Goal: Task Accomplishment & Management: Use online tool/utility

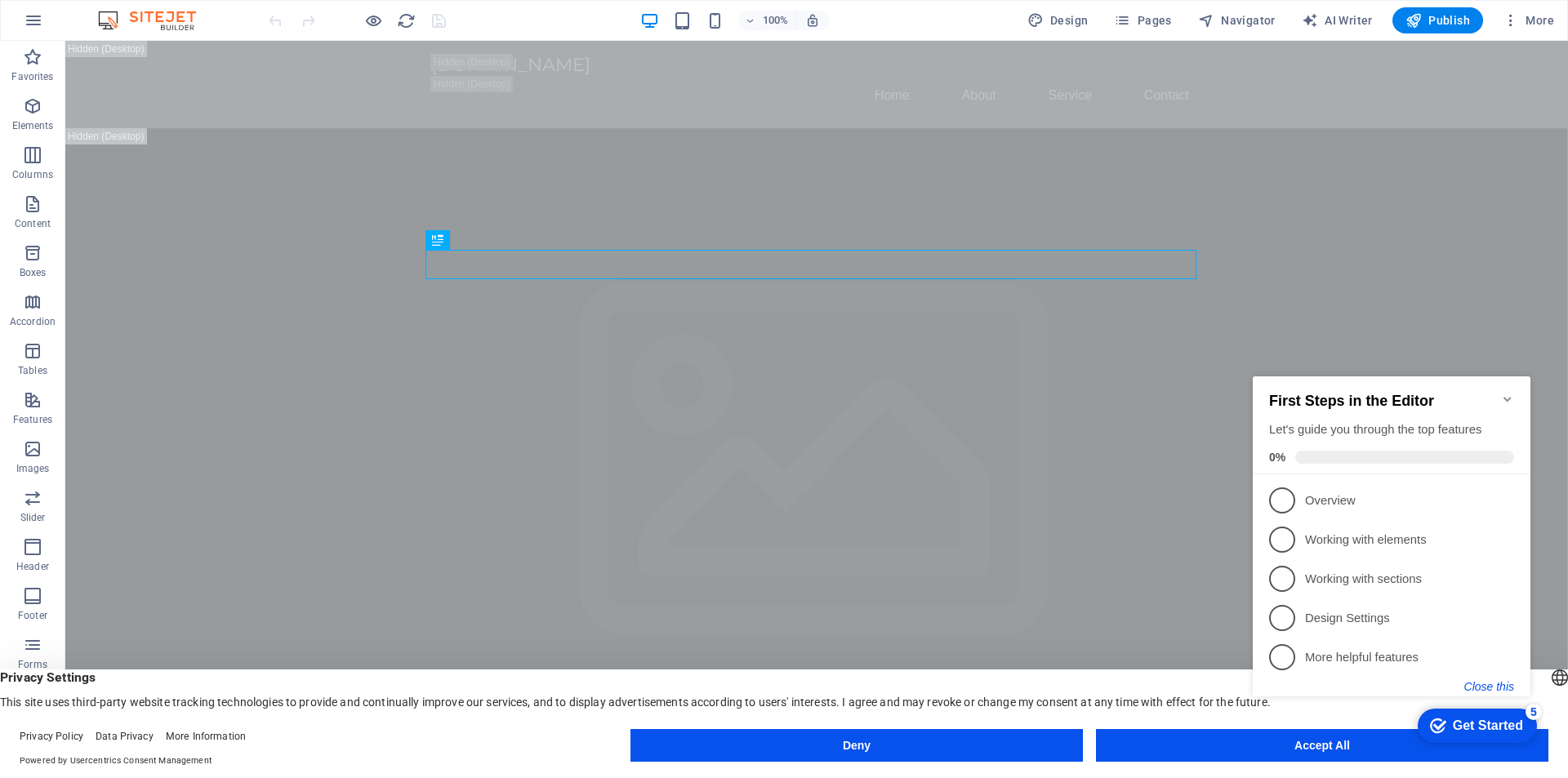
click at [1489, 680] on button "Close this" at bounding box center [1489, 686] width 50 height 13
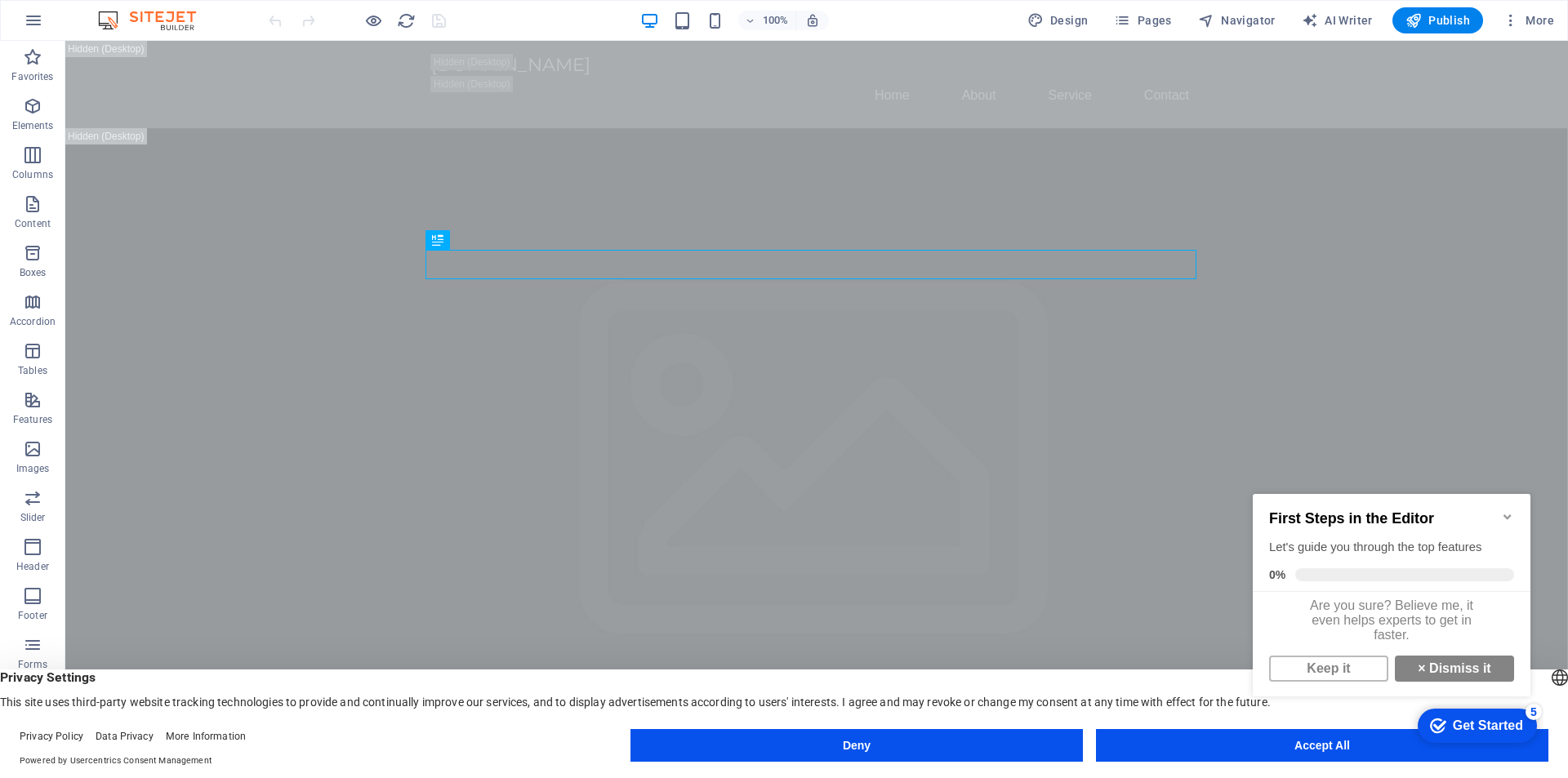
click at [1505, 517] on icon "Minimize checklist" at bounding box center [1507, 516] width 13 height 13
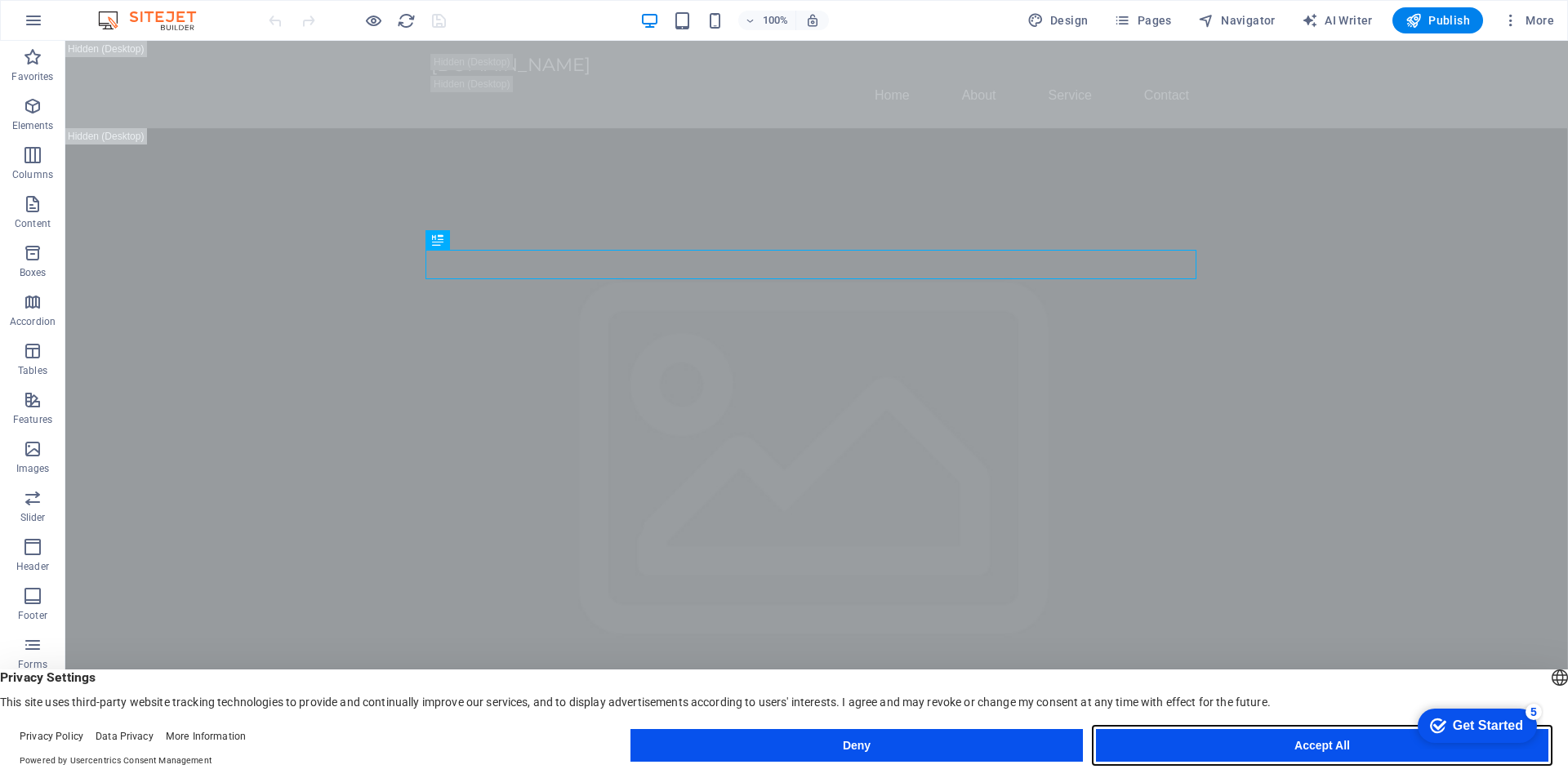
click at [1208, 744] on button "Accept All" at bounding box center [1322, 745] width 453 height 32
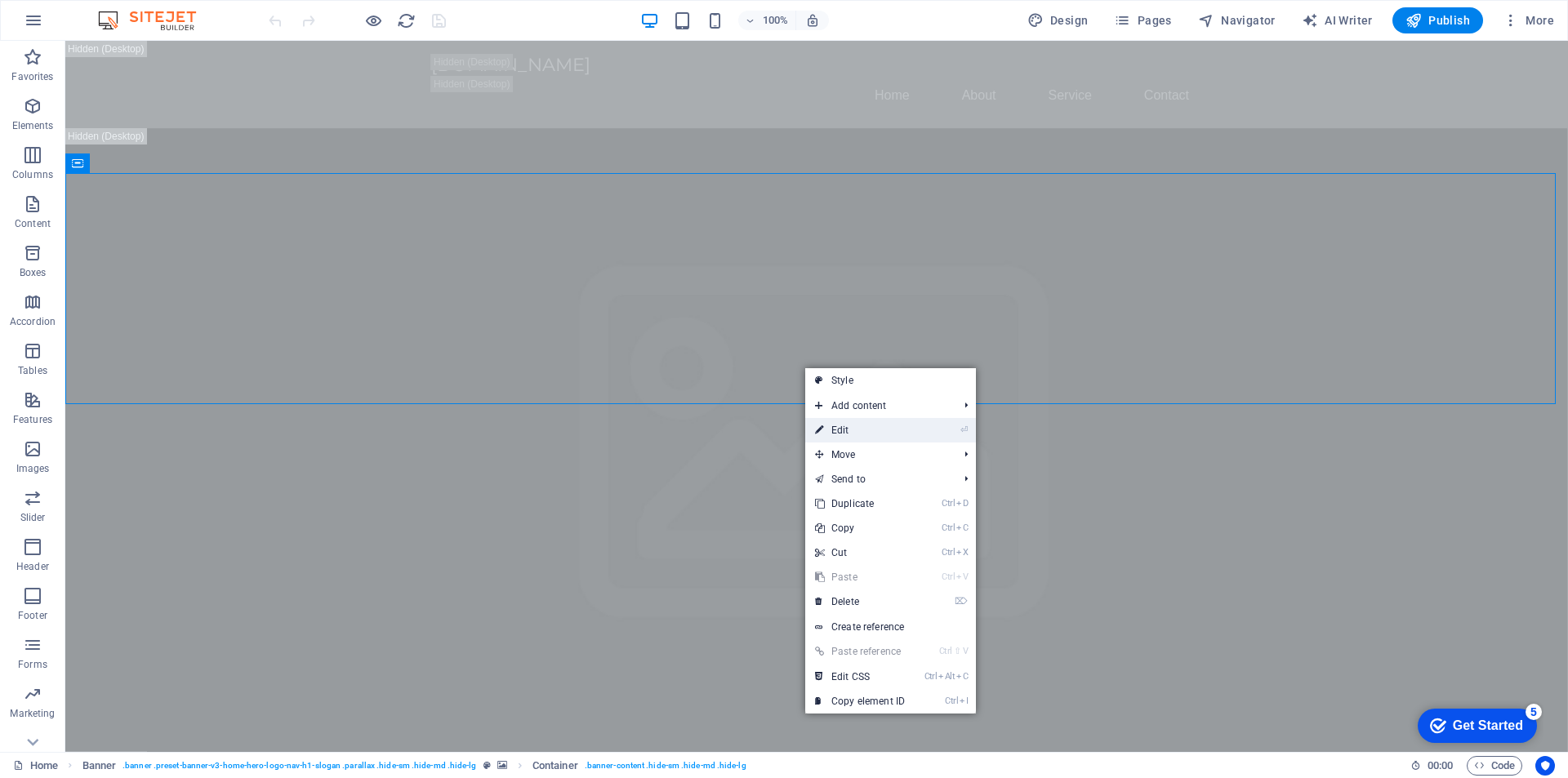
drag, startPoint x: 861, startPoint y: 428, endPoint x: 298, endPoint y: 363, distance: 566.7
click at [861, 428] on link "⏎ Edit" at bounding box center [859, 430] width 109 height 24
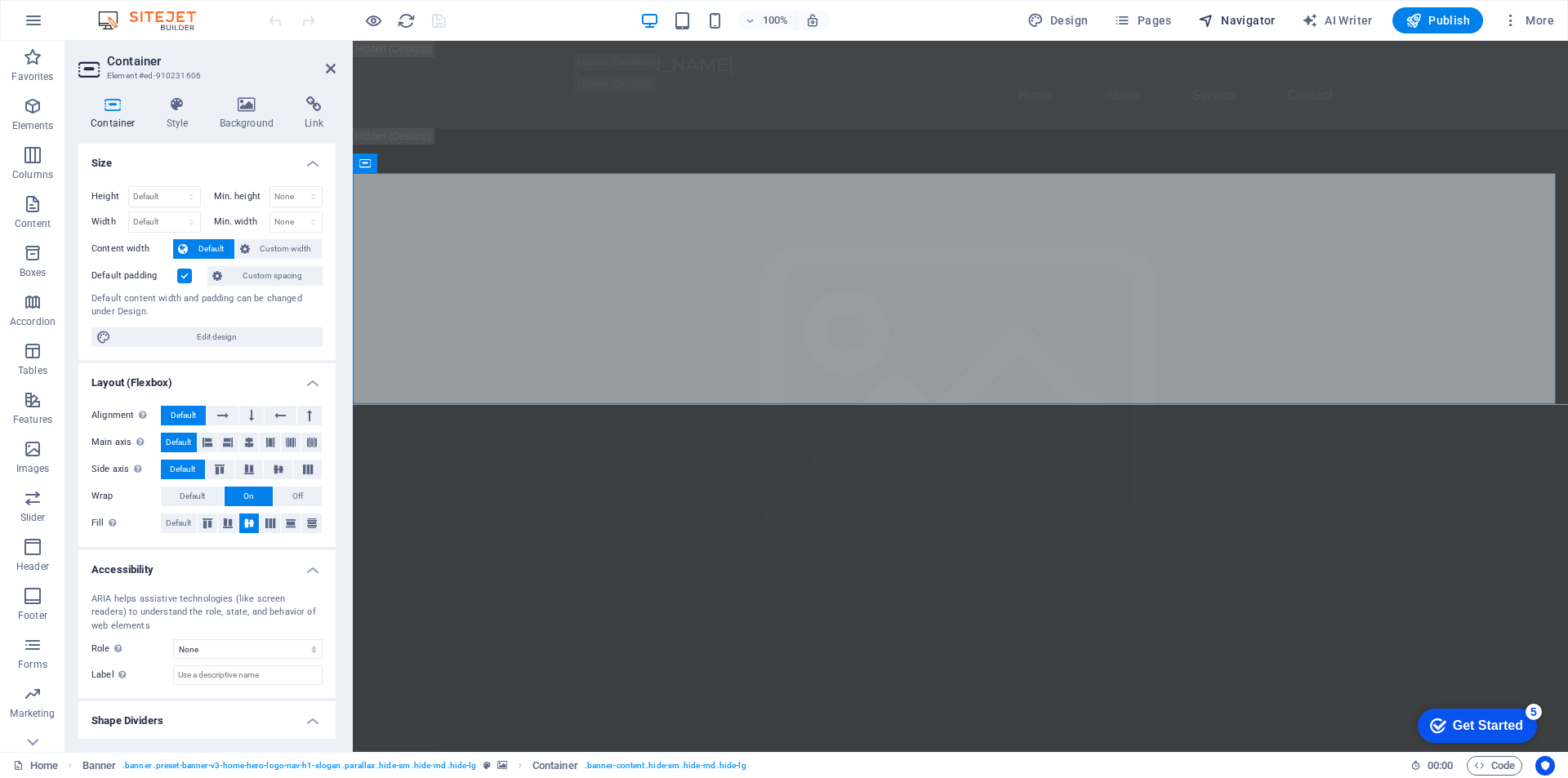
click at [1229, 28] on span "Navigator" at bounding box center [1236, 20] width 78 height 17
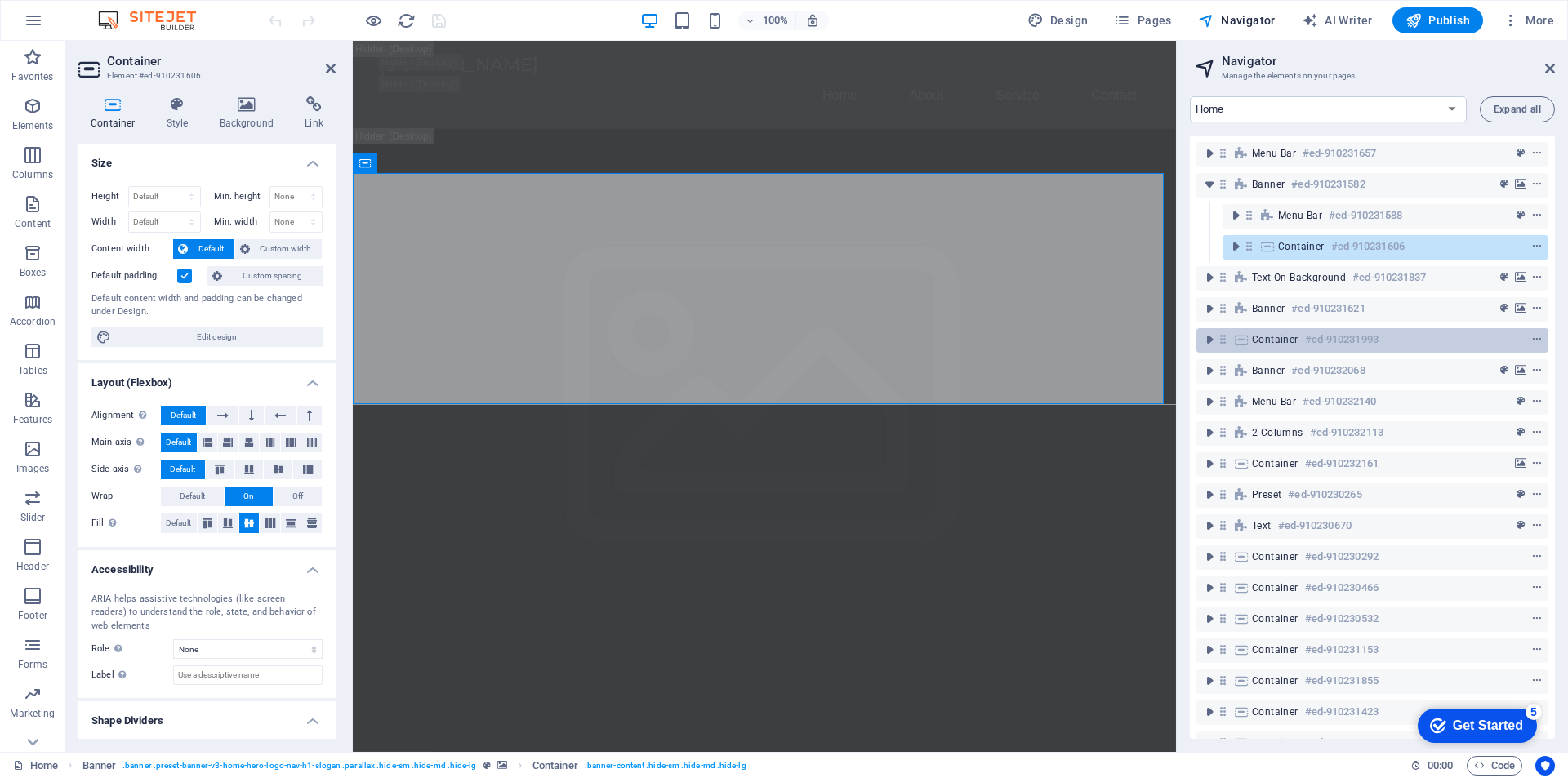
click at [1287, 338] on span "Container" at bounding box center [1275, 339] width 46 height 13
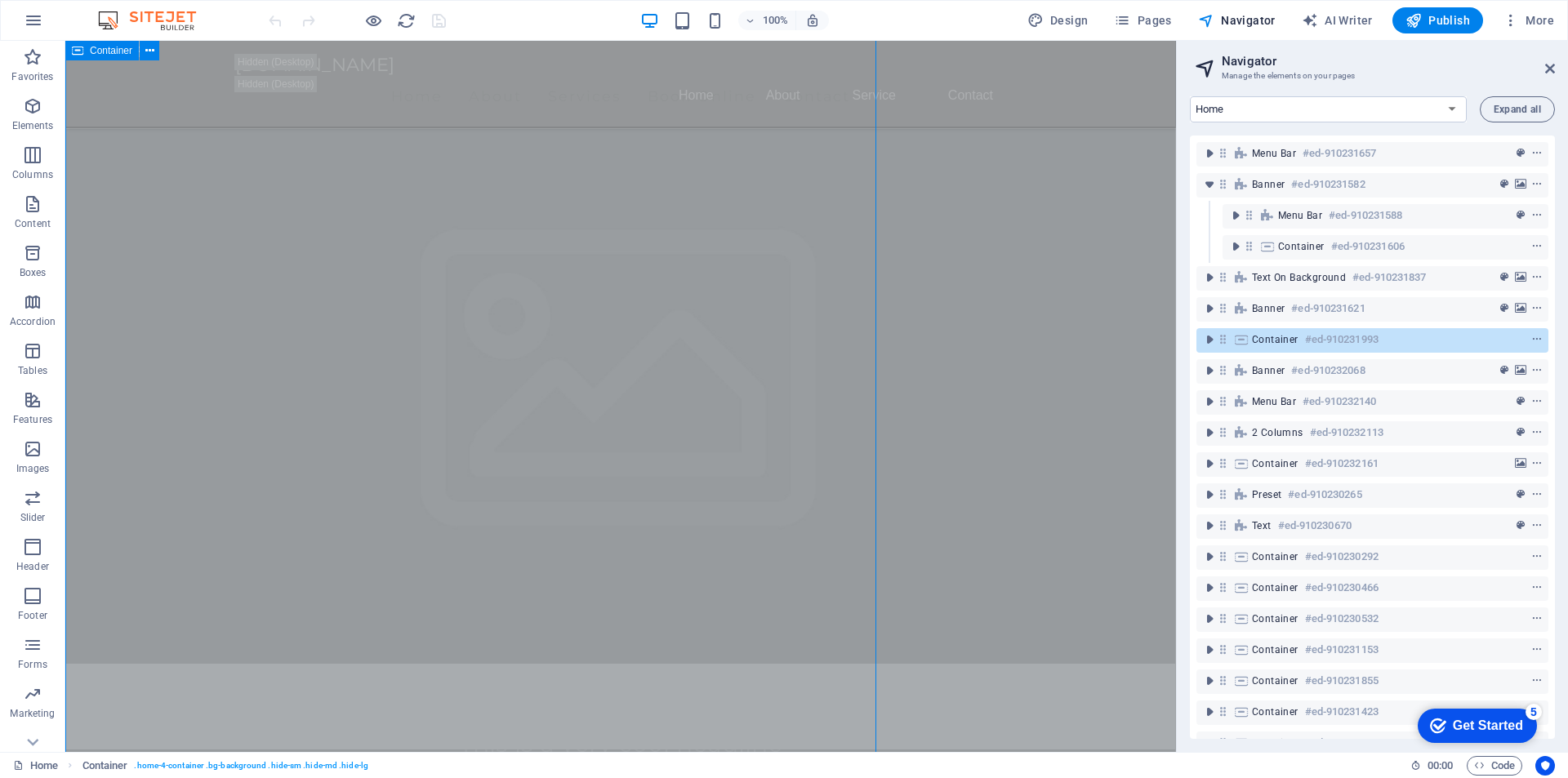
scroll to position [1565, 0]
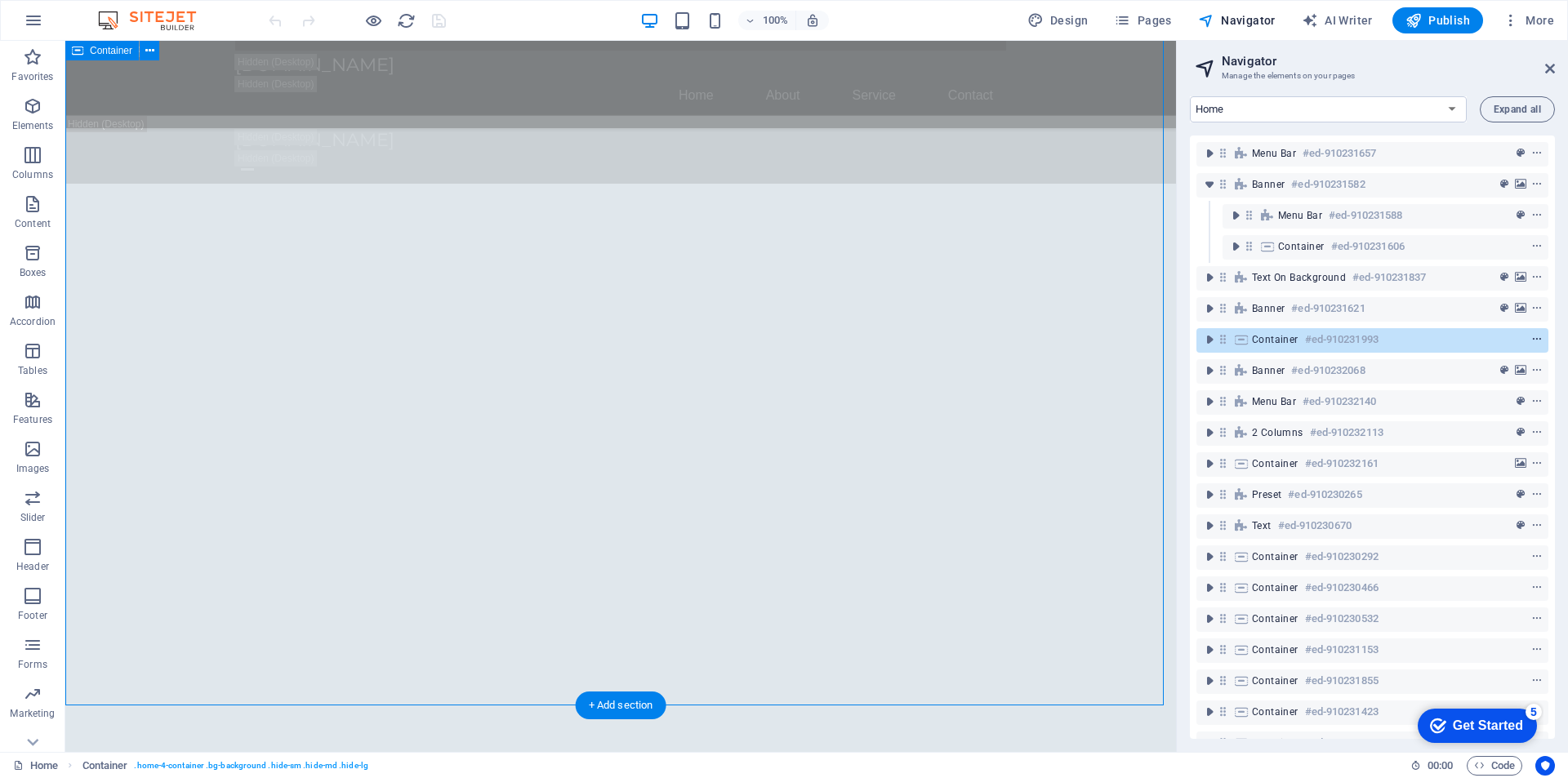
click at [1539, 338] on span "context-menu" at bounding box center [1537, 339] width 17 height 11
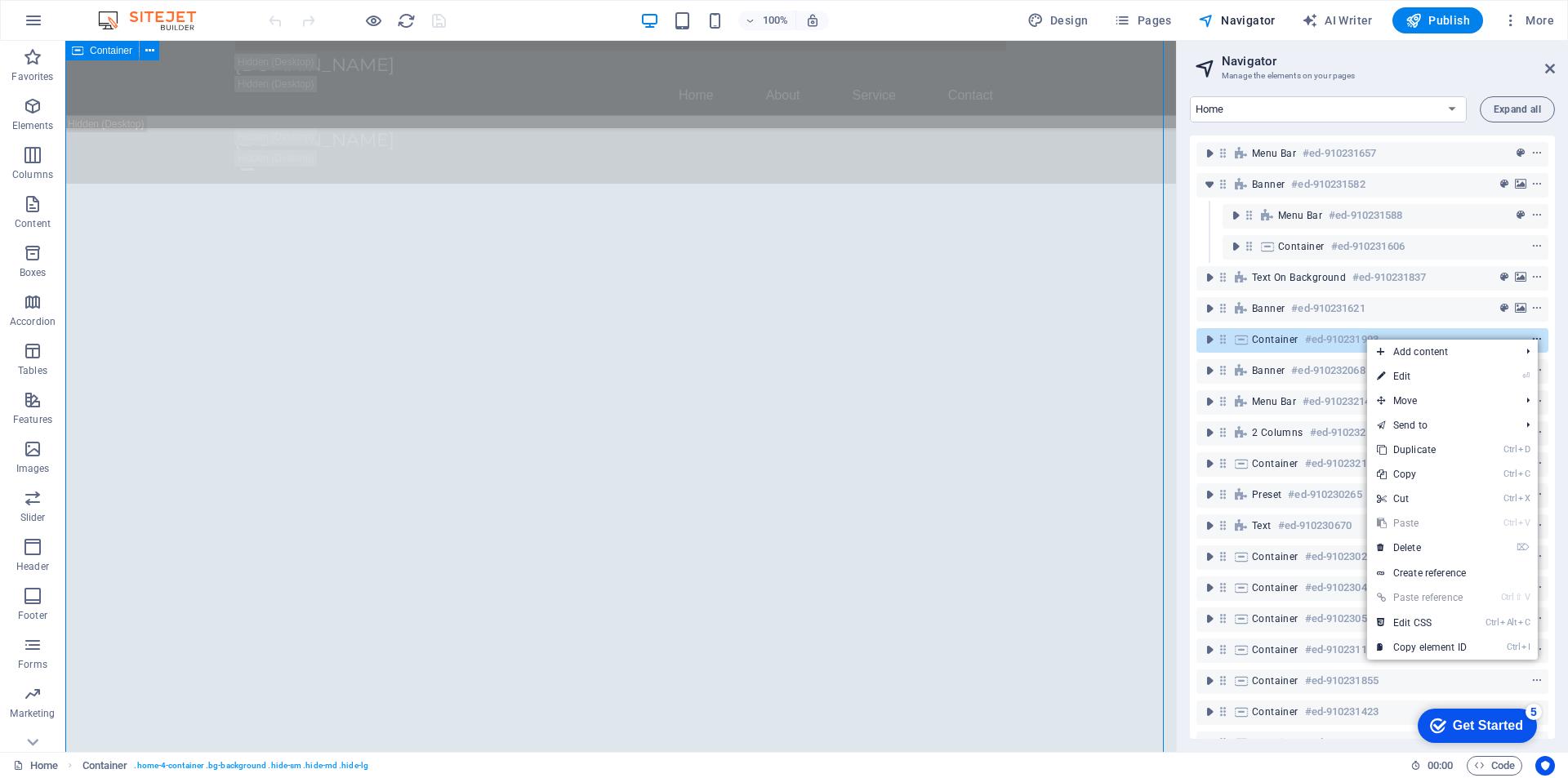
scroll to position [1500, 0]
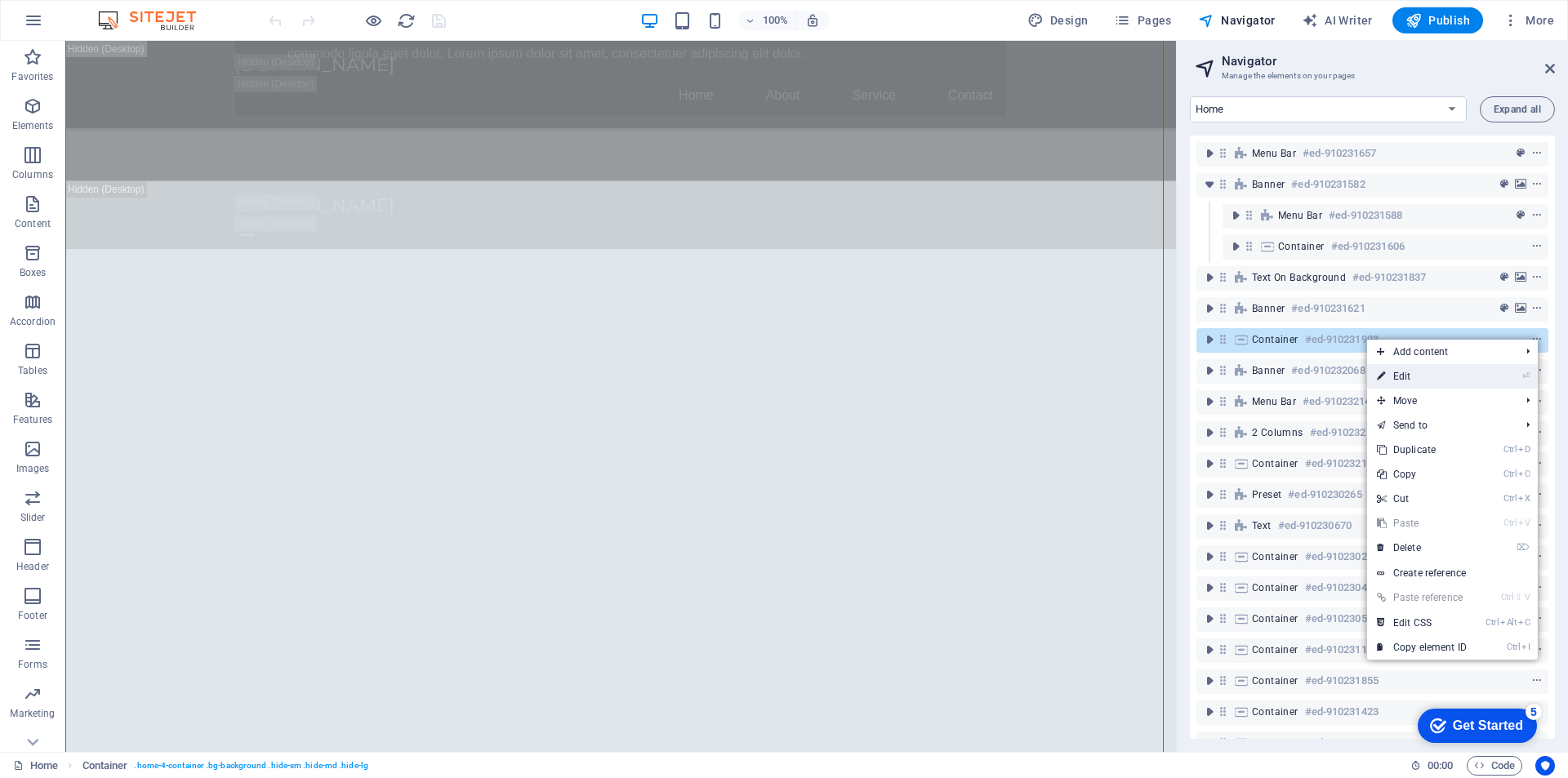
click at [1437, 377] on link "⏎ Edit" at bounding box center [1421, 376] width 109 height 24
select select "header"
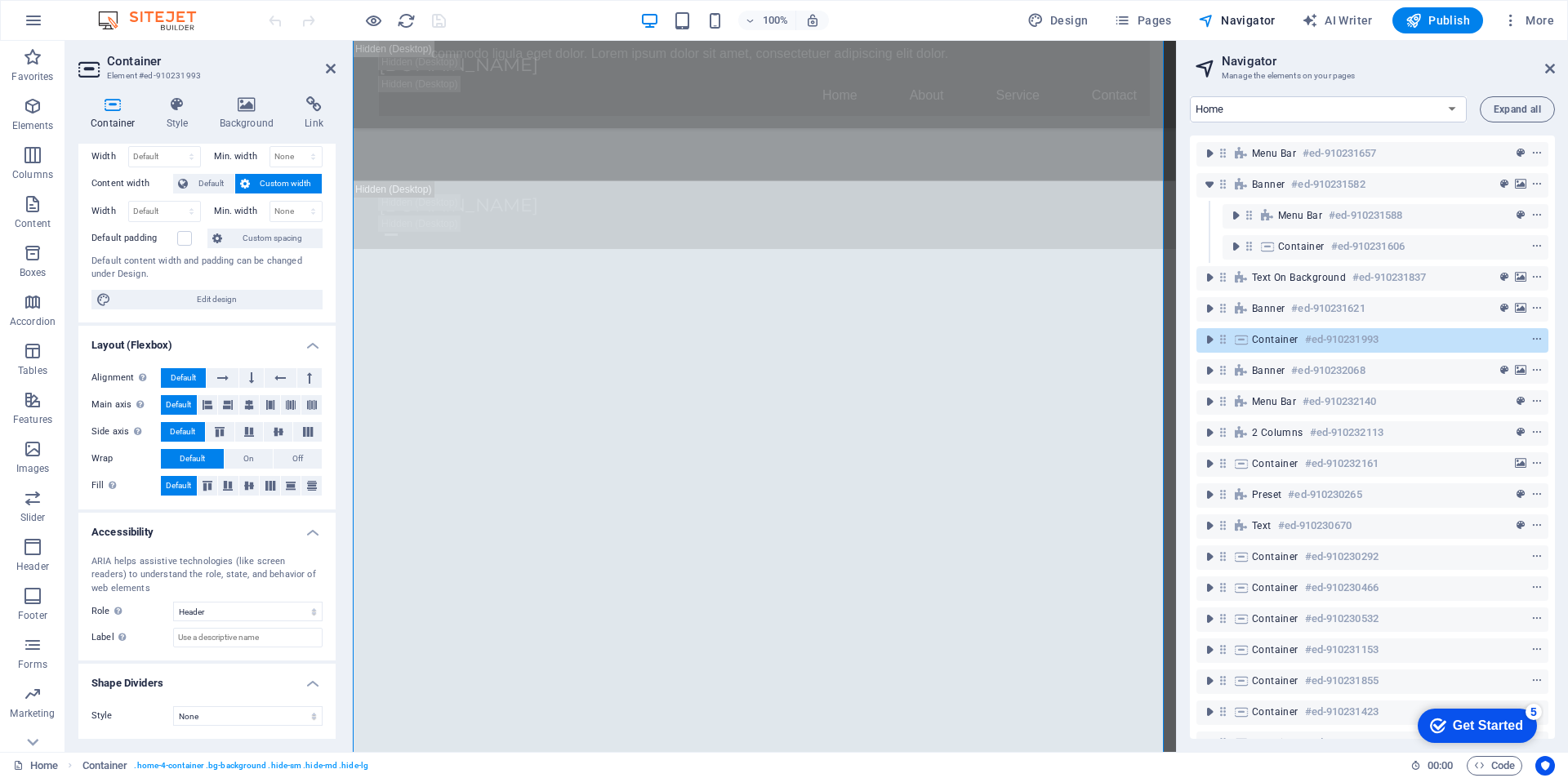
scroll to position [0, 0]
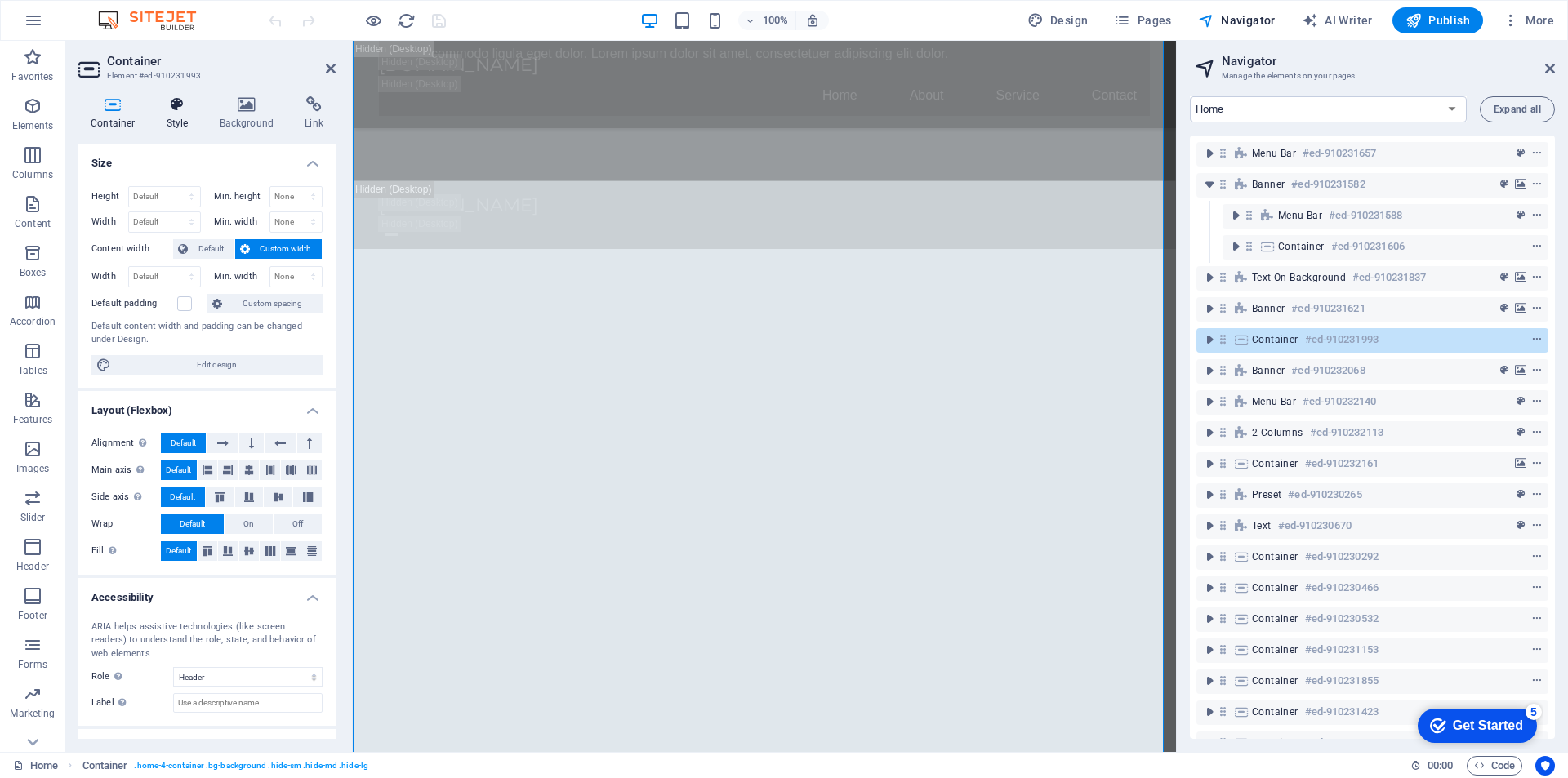
click at [169, 110] on icon at bounding box center [177, 104] width 46 height 17
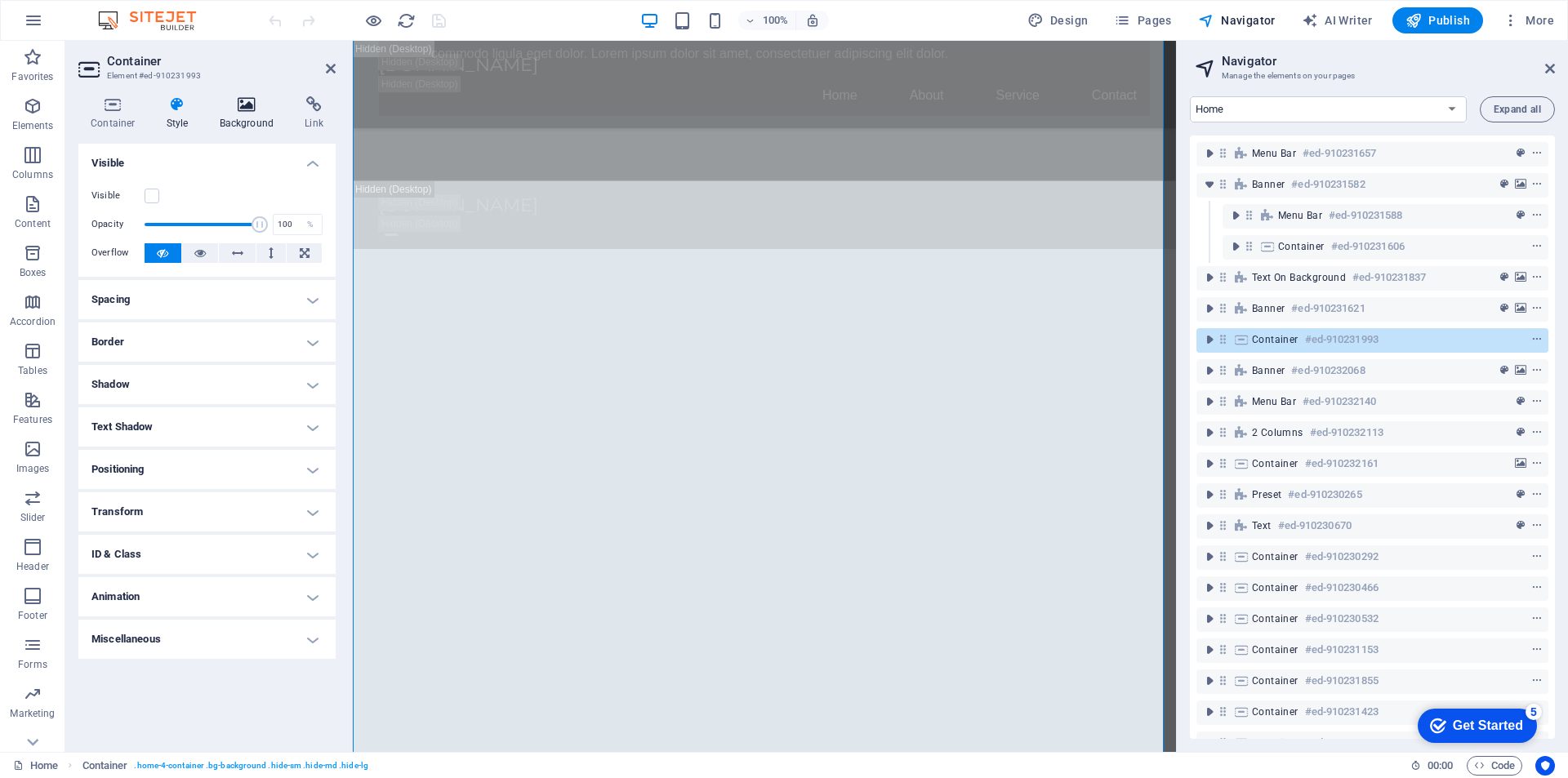
click at [229, 106] on icon at bounding box center [247, 104] width 79 height 17
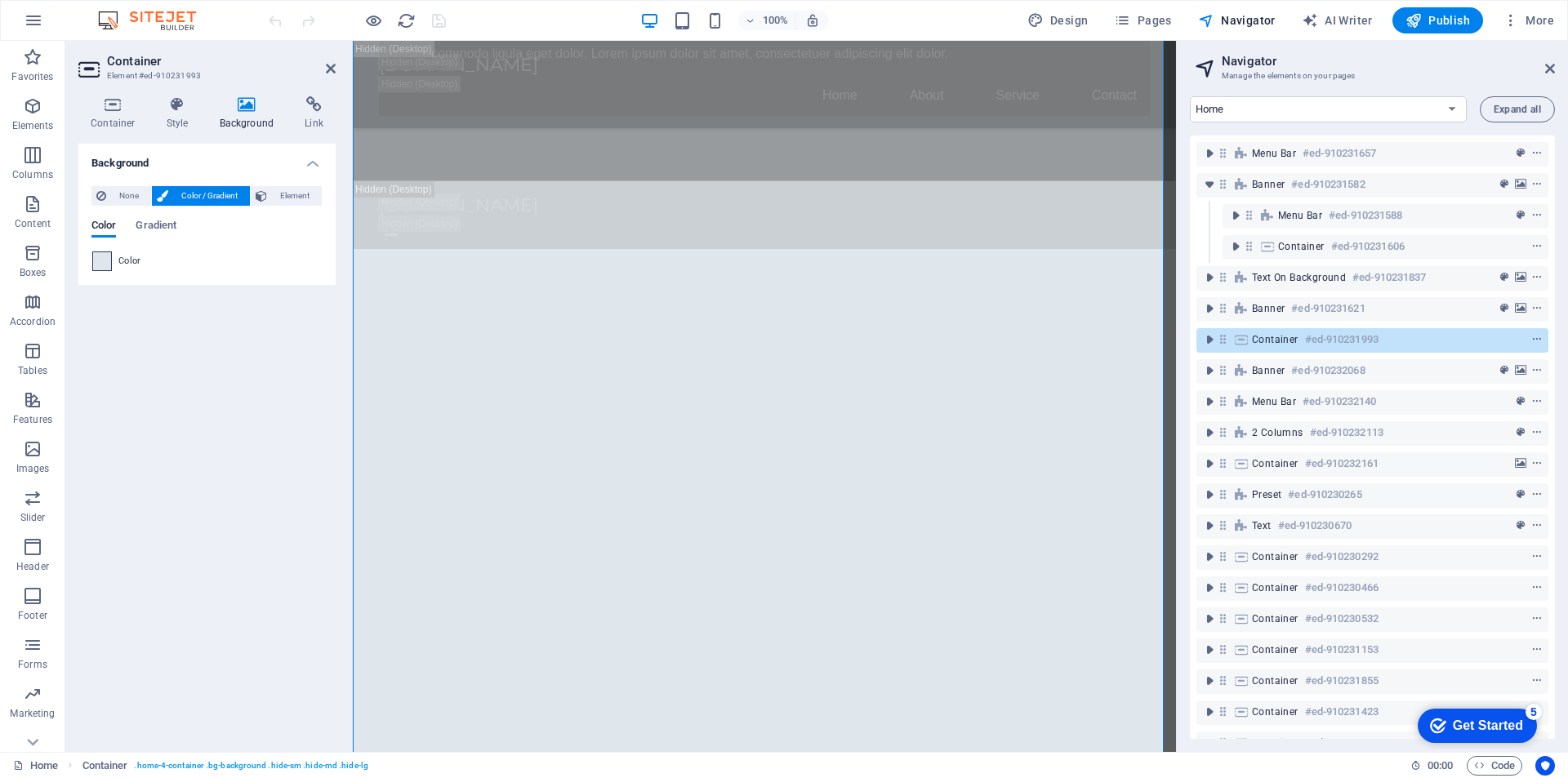
click at [103, 263] on span at bounding box center [102, 261] width 18 height 18
type input "#e0e7ec"
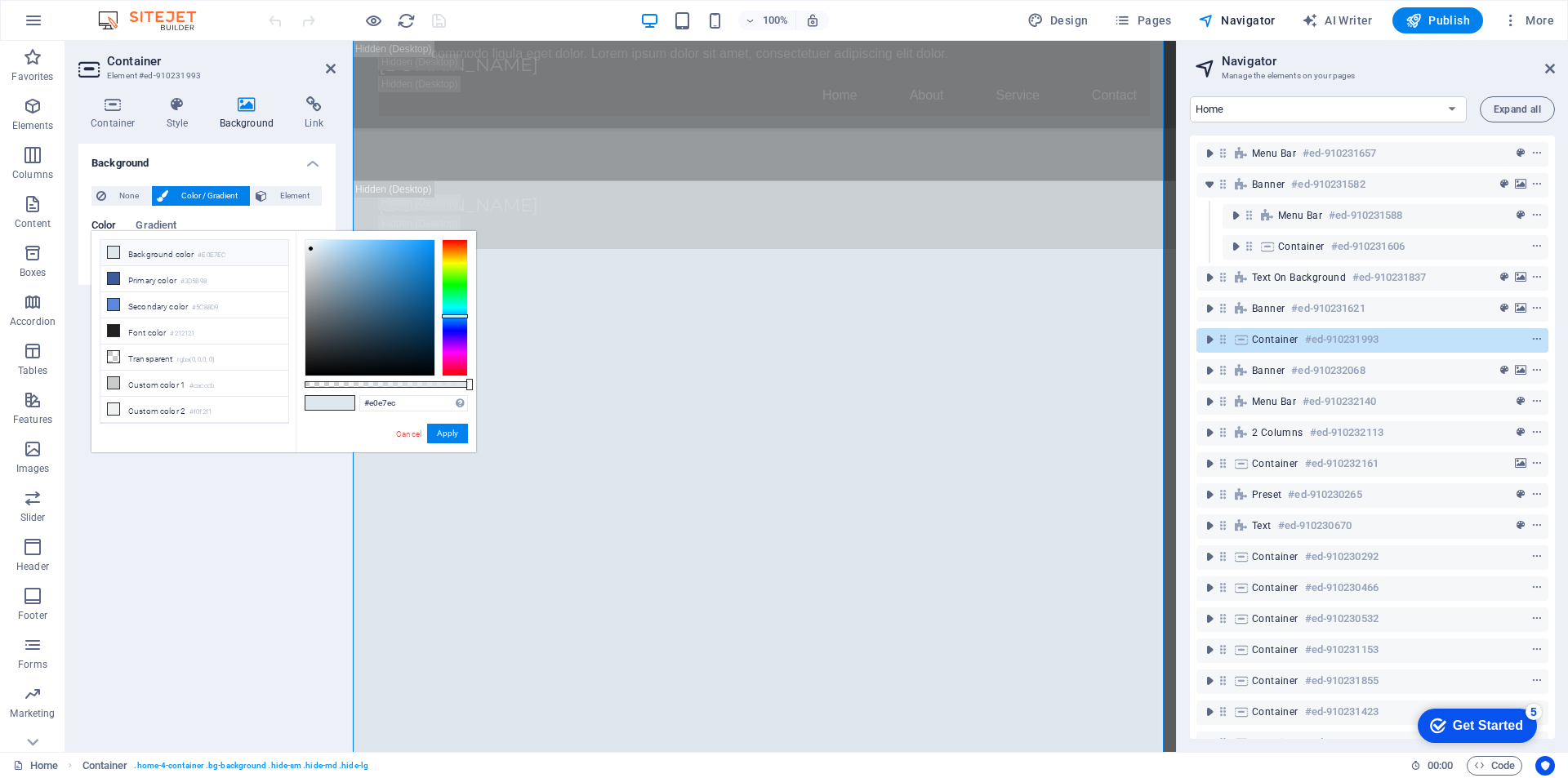
click at [105, 263] on li "Background color #E0E7EC" at bounding box center [194, 253] width 188 height 26
click at [126, 195] on span "None" at bounding box center [128, 195] width 35 height 19
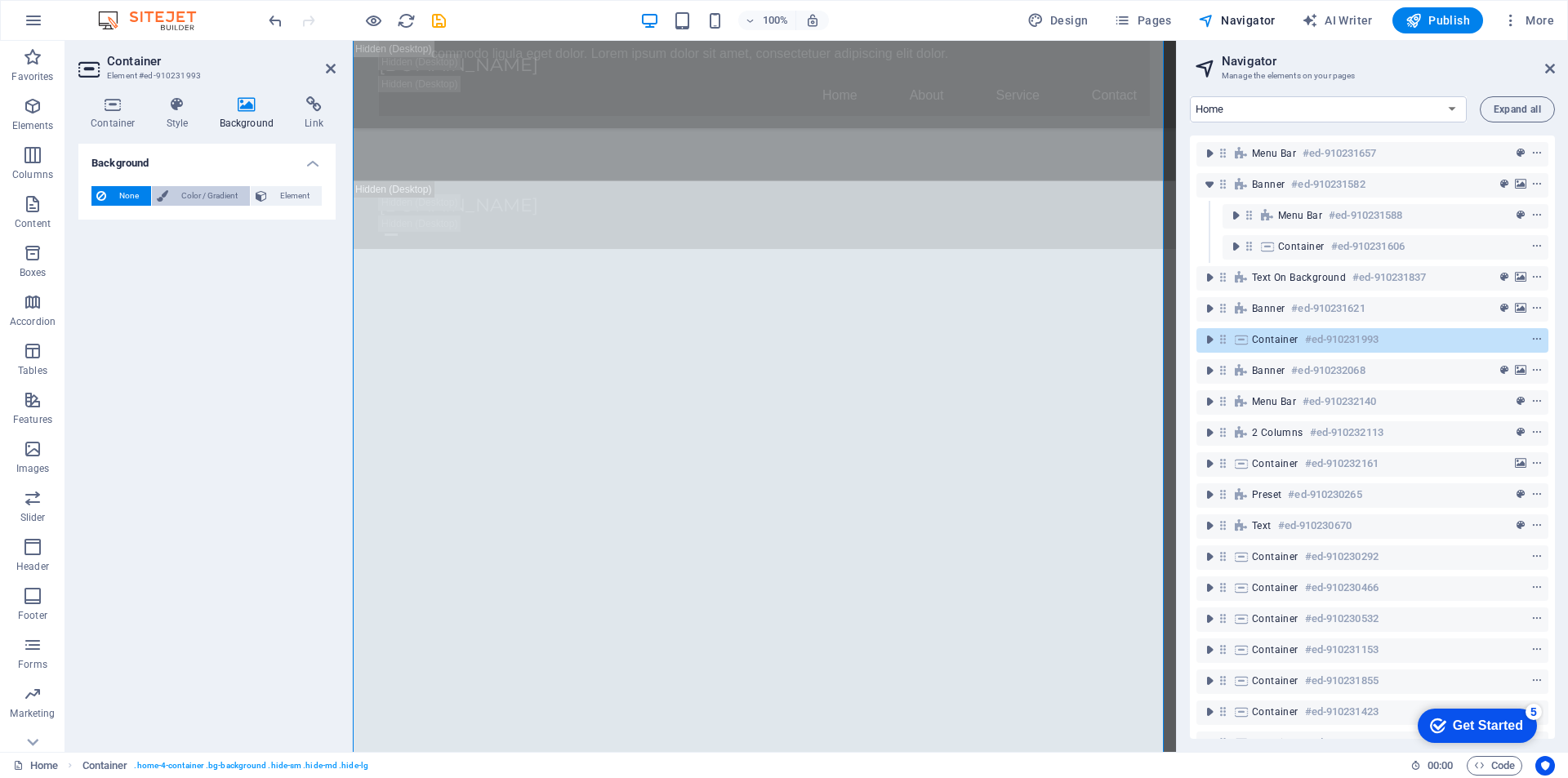
click at [175, 191] on span "Color / Gradient" at bounding box center [209, 195] width 72 height 19
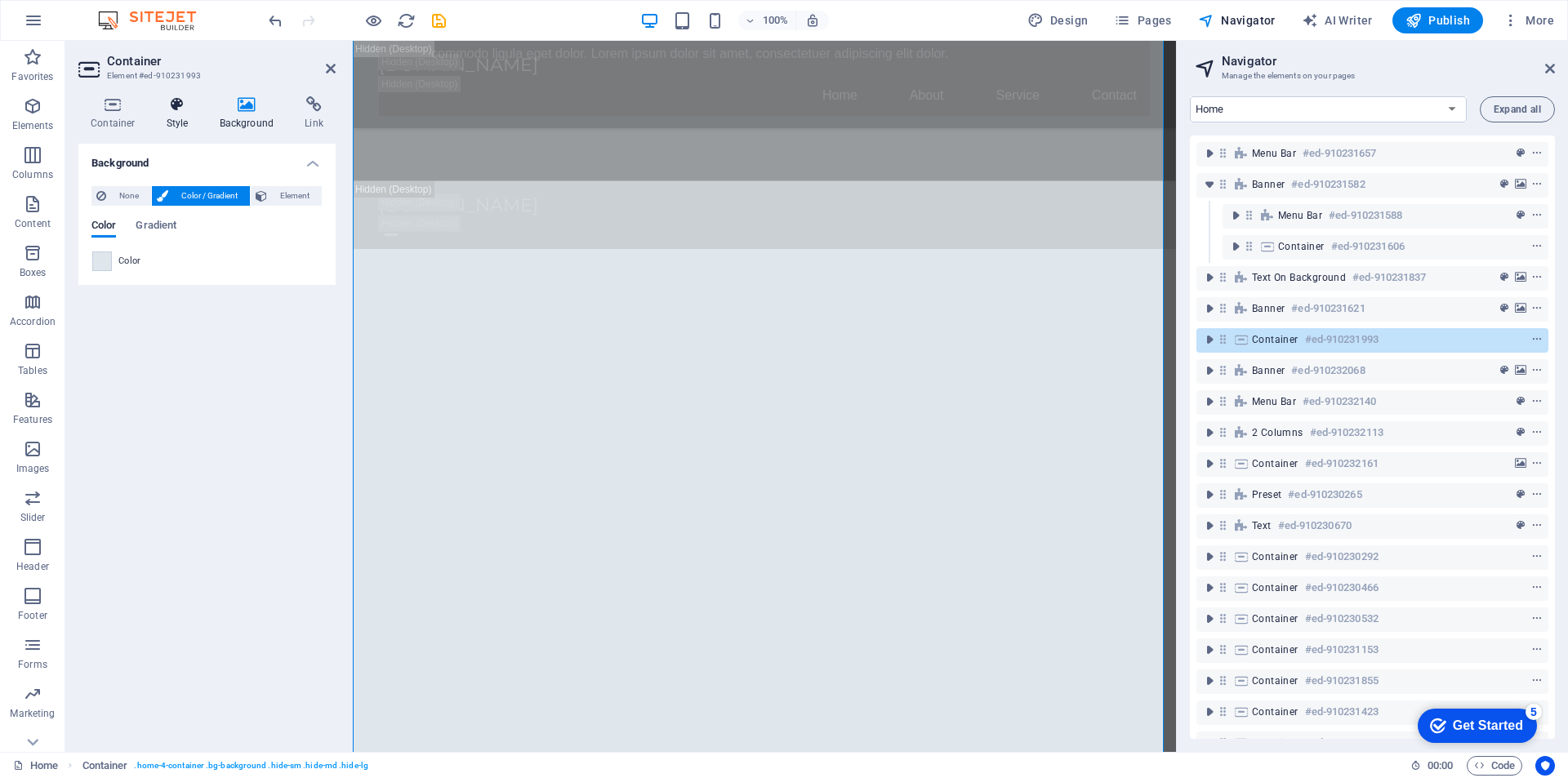
click at [171, 113] on h4 "Style" at bounding box center [181, 113] width 53 height 34
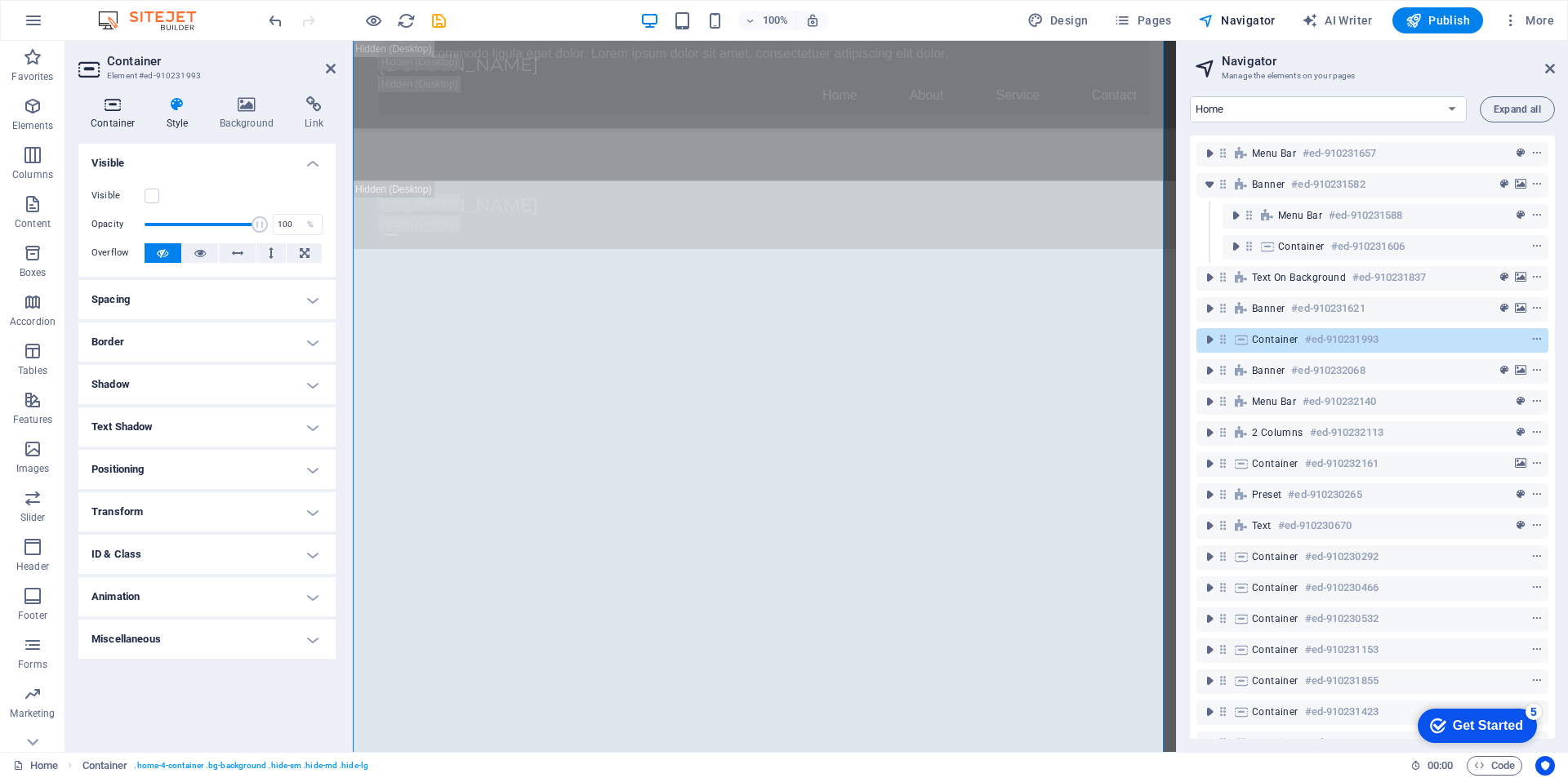
click at [120, 115] on h4 "Container" at bounding box center [116, 113] width 76 height 34
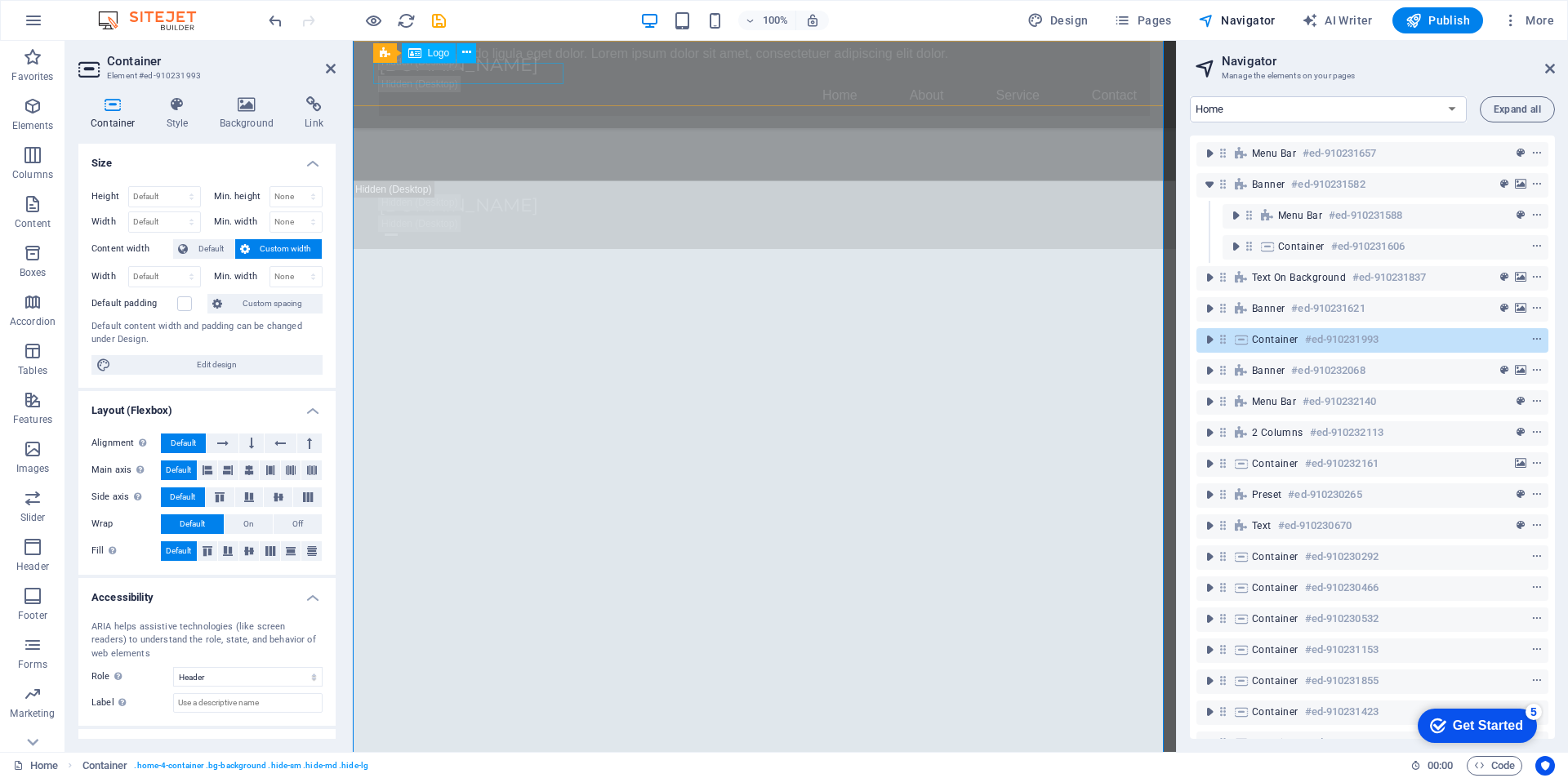
click at [389, 47] on div "[DOMAIN_NAME] Home About Service Contact" at bounding box center [764, 85] width 824 height 87
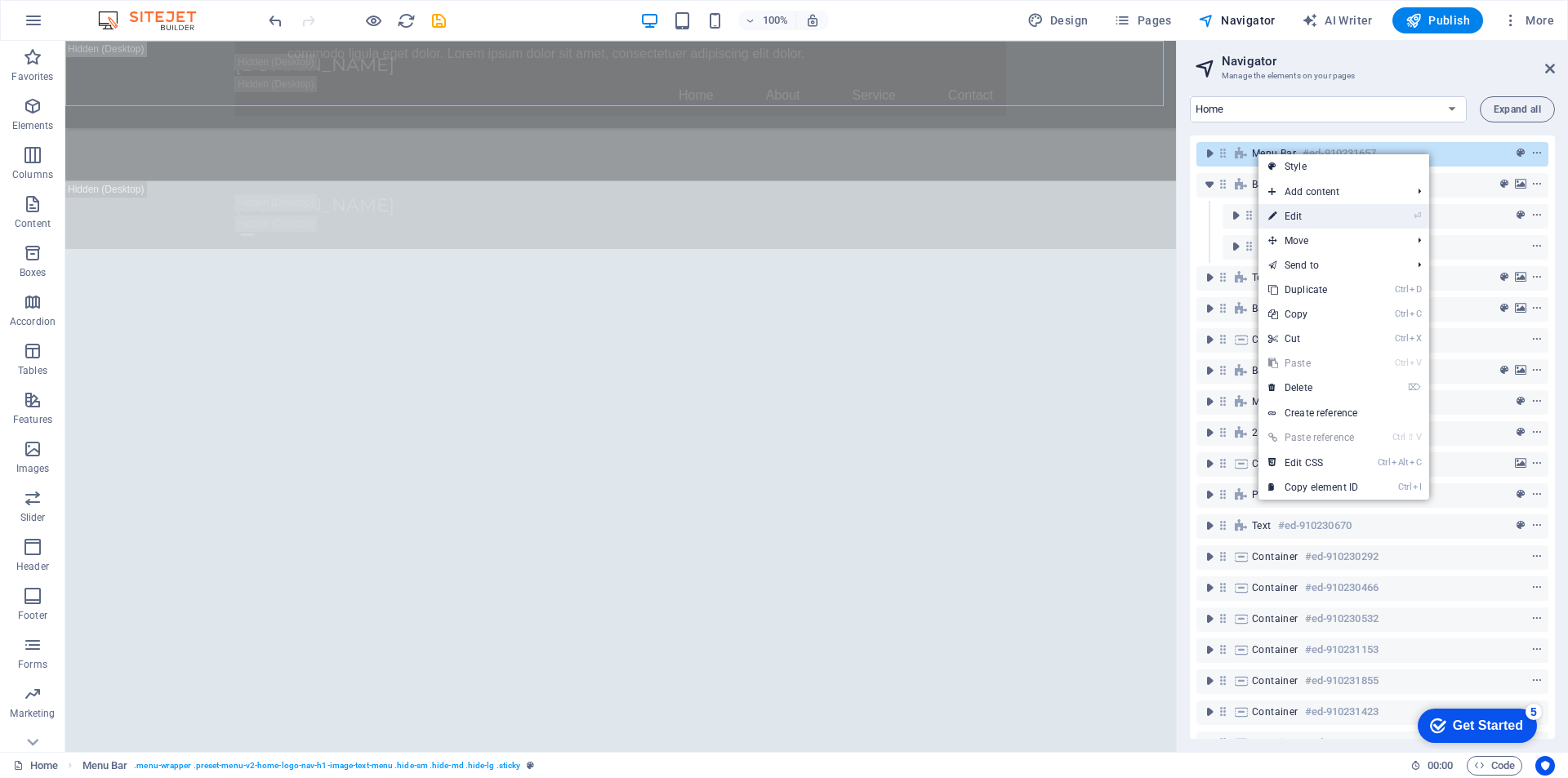
click at [1324, 211] on link "⏎ Edit" at bounding box center [1312, 216] width 109 height 24
select select "header"
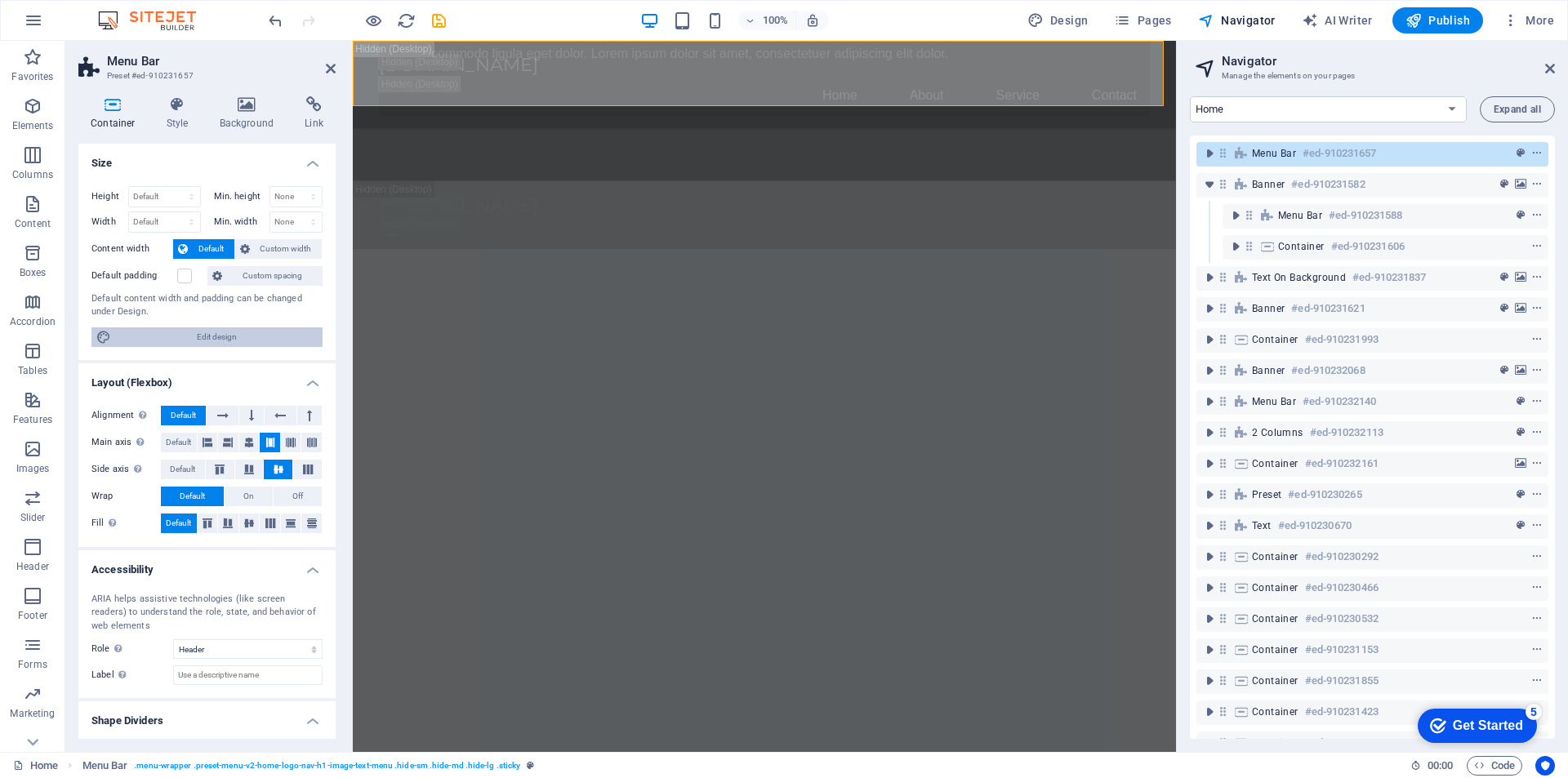
click at [212, 339] on span "Edit design" at bounding box center [216, 337] width 202 height 19
select select "px"
select select "200"
select select "px"
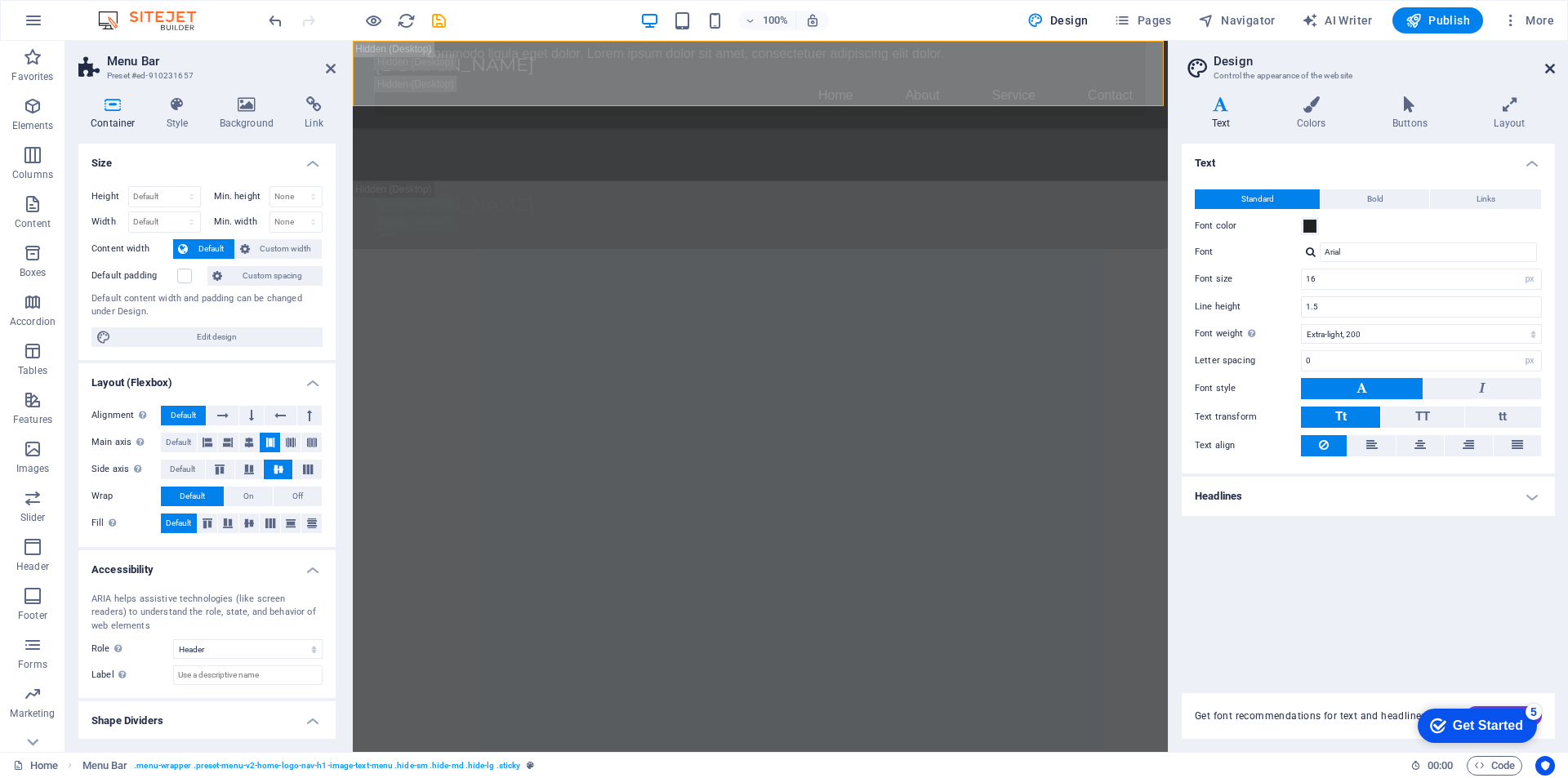
click at [1549, 71] on icon at bounding box center [1550, 68] width 10 height 13
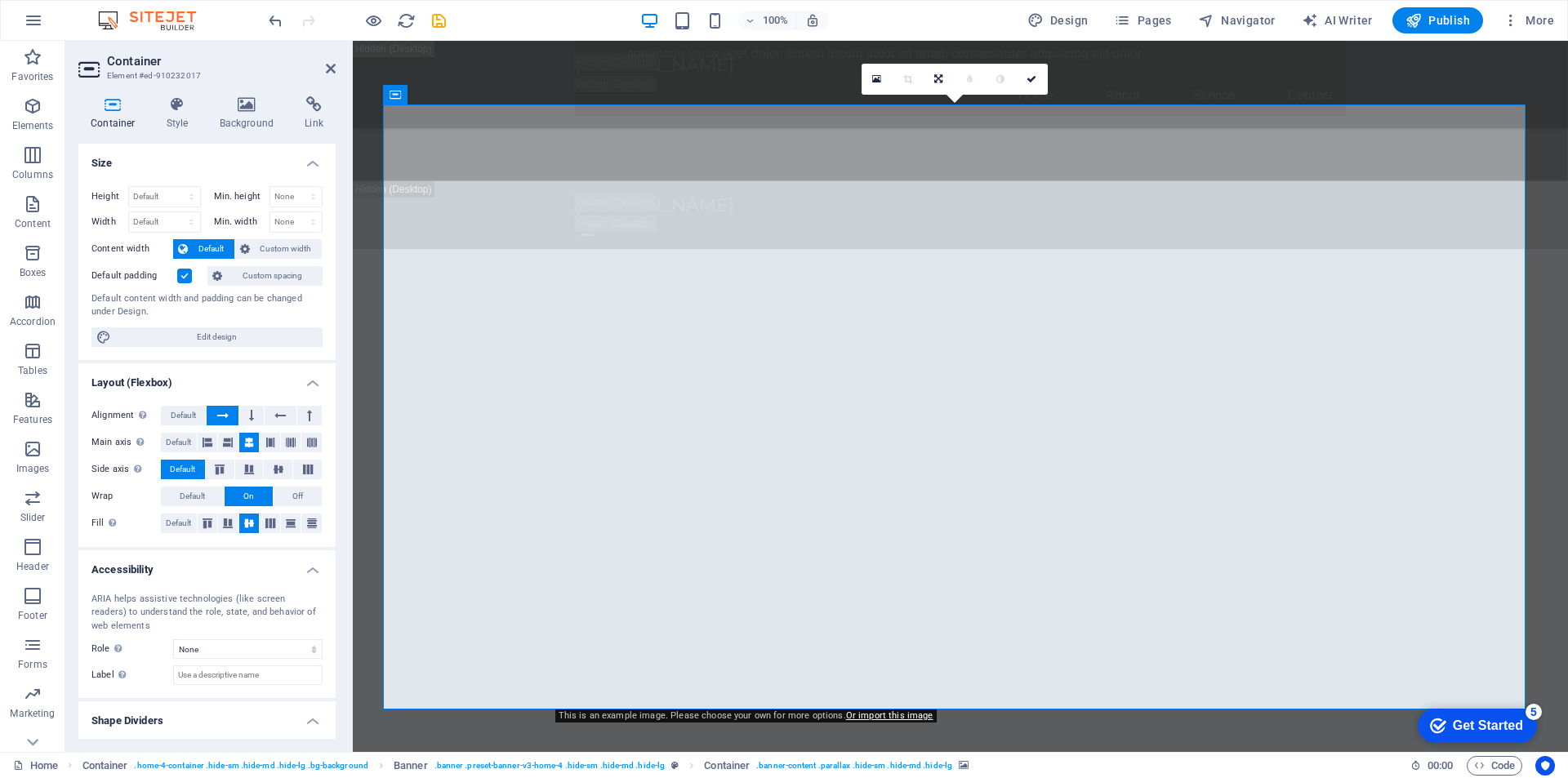
scroll to position [38, 0]
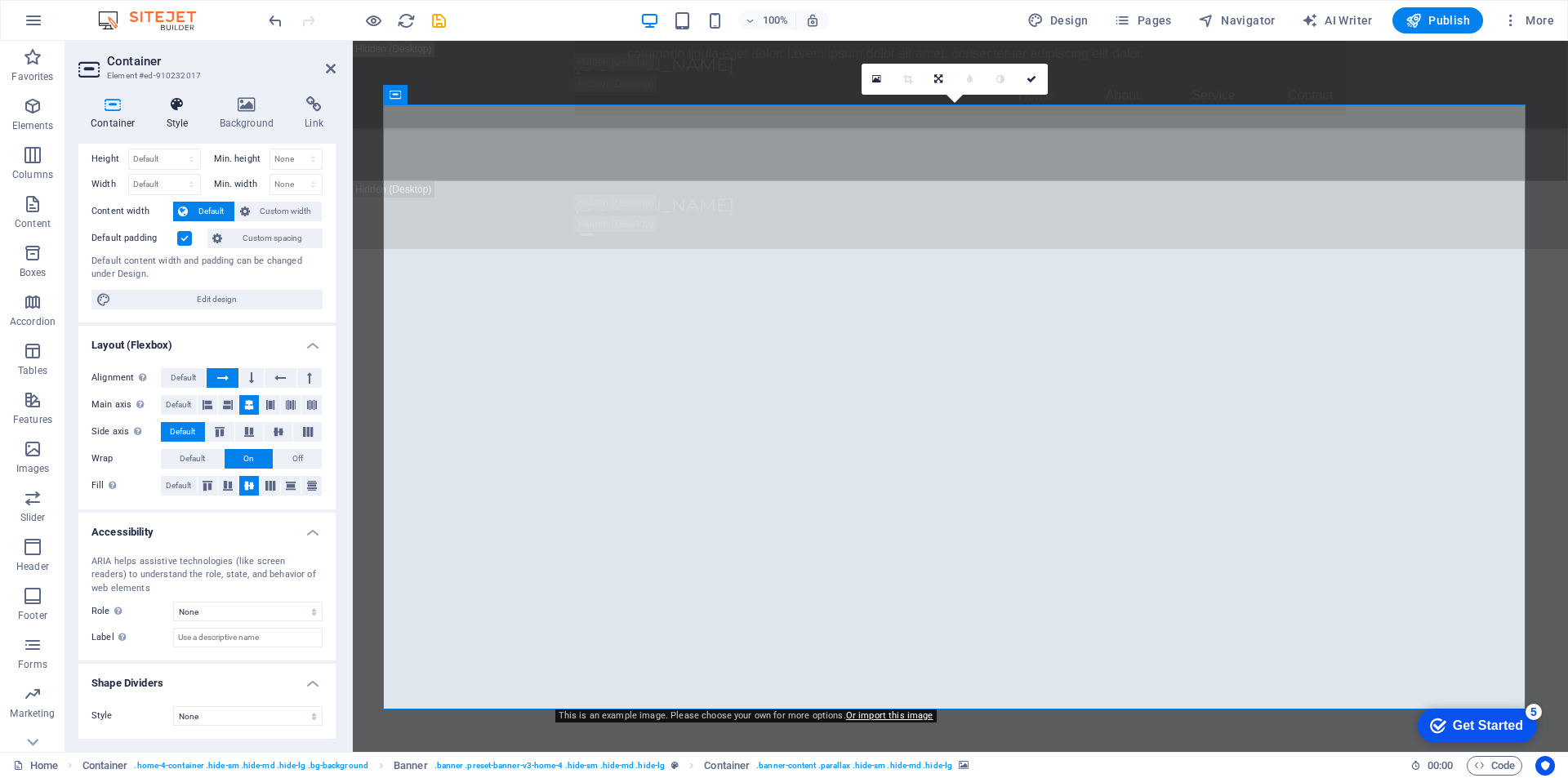
click at [177, 117] on h4 "Style" at bounding box center [181, 113] width 53 height 34
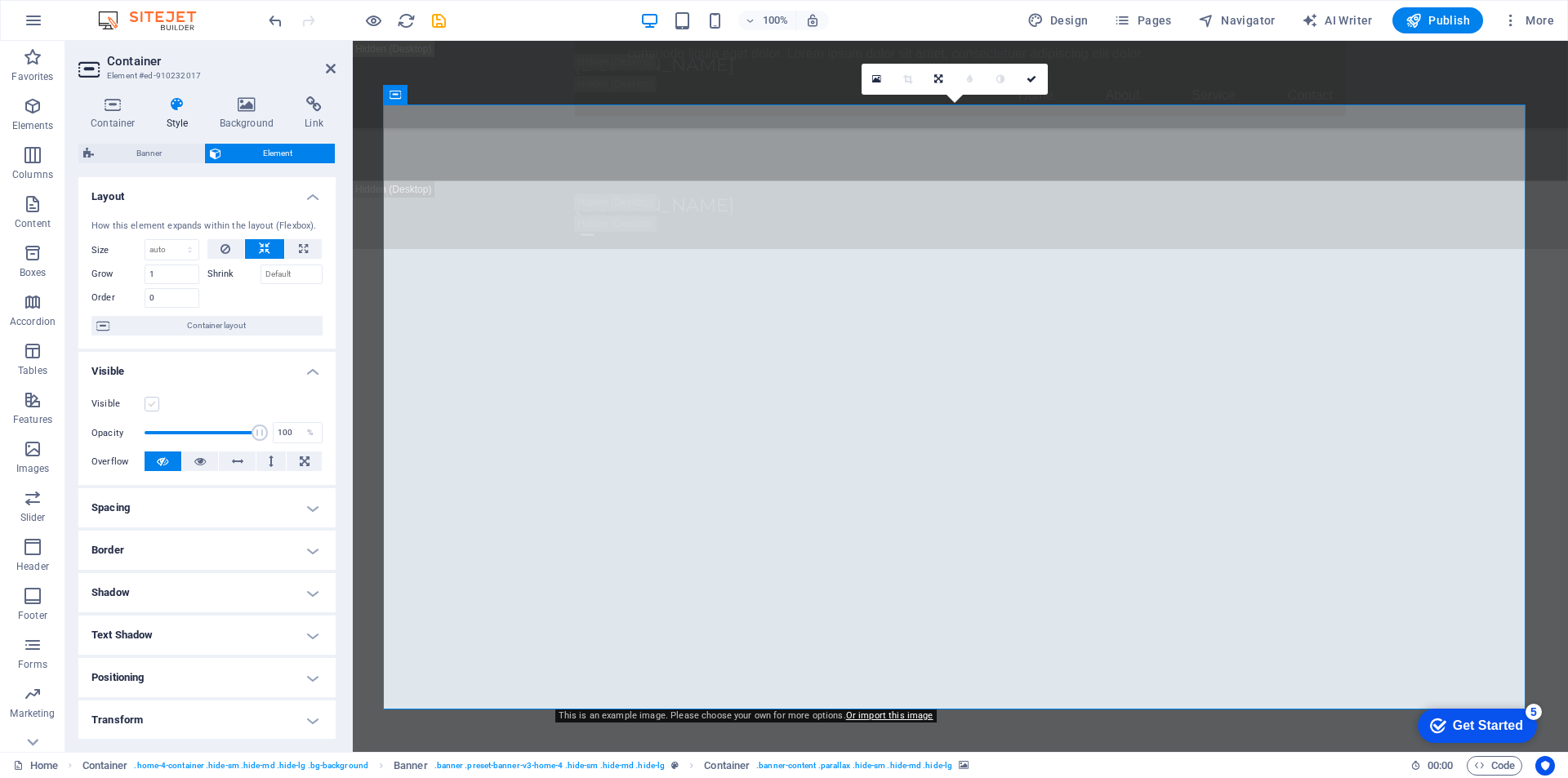
click at [152, 402] on label at bounding box center [152, 404] width 15 height 15
click at [0, 0] on input "Visible" at bounding box center [0, 0] width 0 height 0
click at [154, 404] on label at bounding box center [152, 404] width 15 height 15
click at [0, 0] on input "Visible" at bounding box center [0, 0] width 0 height 0
click at [1232, 12] on span "Navigator" at bounding box center [1236, 20] width 78 height 17
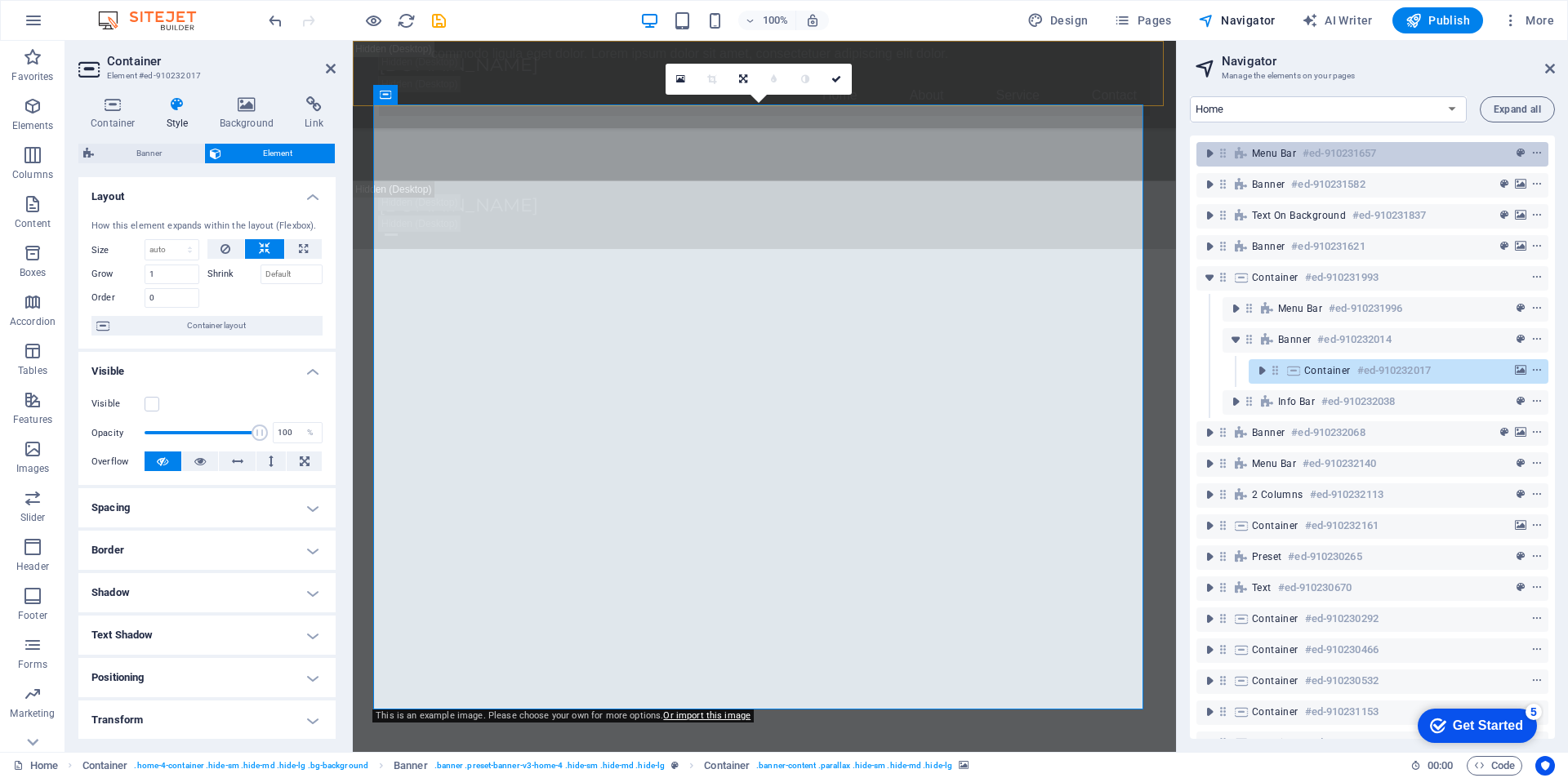
click at [1305, 147] on h6 "#ed-910231657" at bounding box center [1339, 154] width 73 height 19
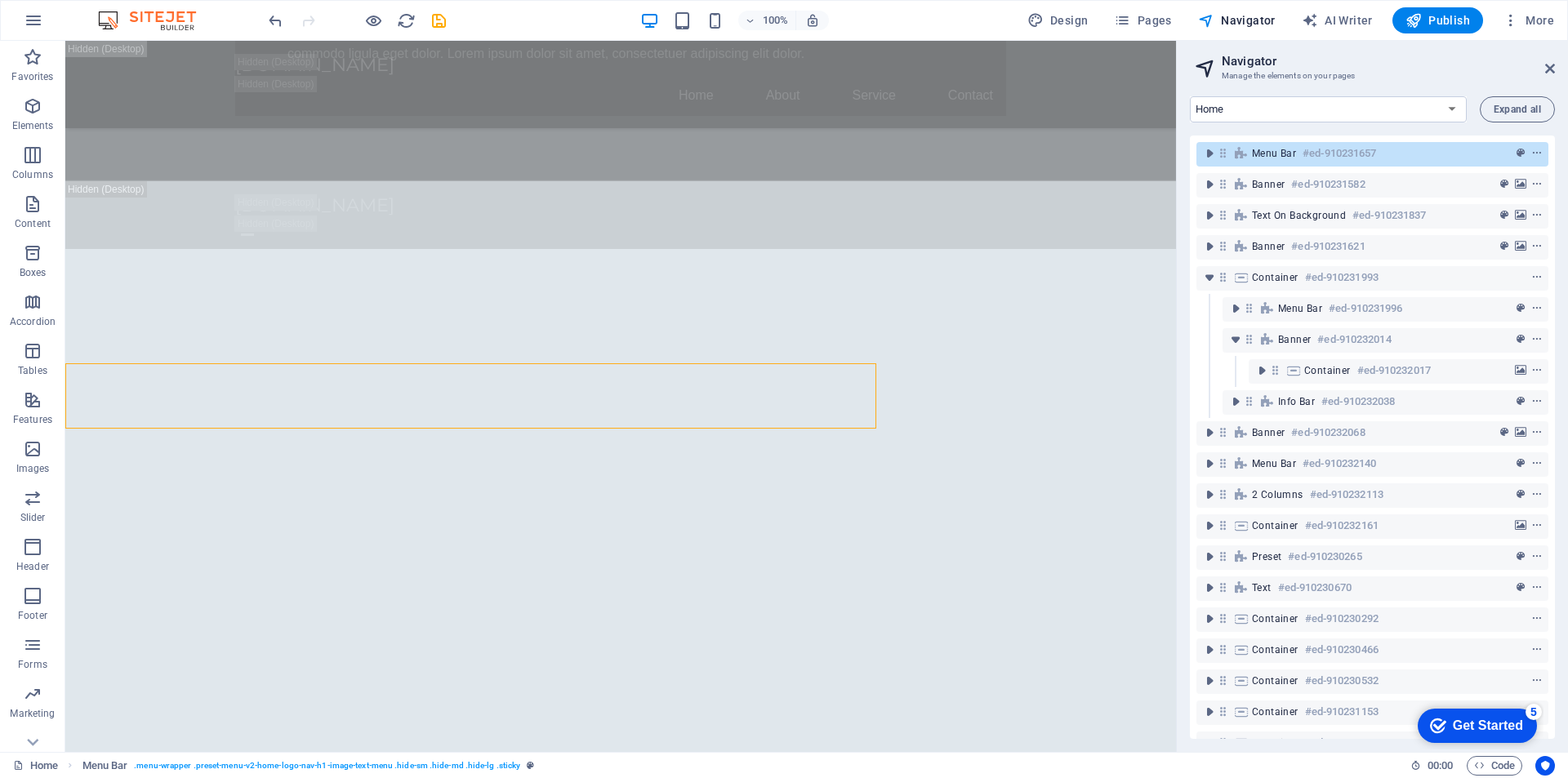
scroll to position [1177, 0]
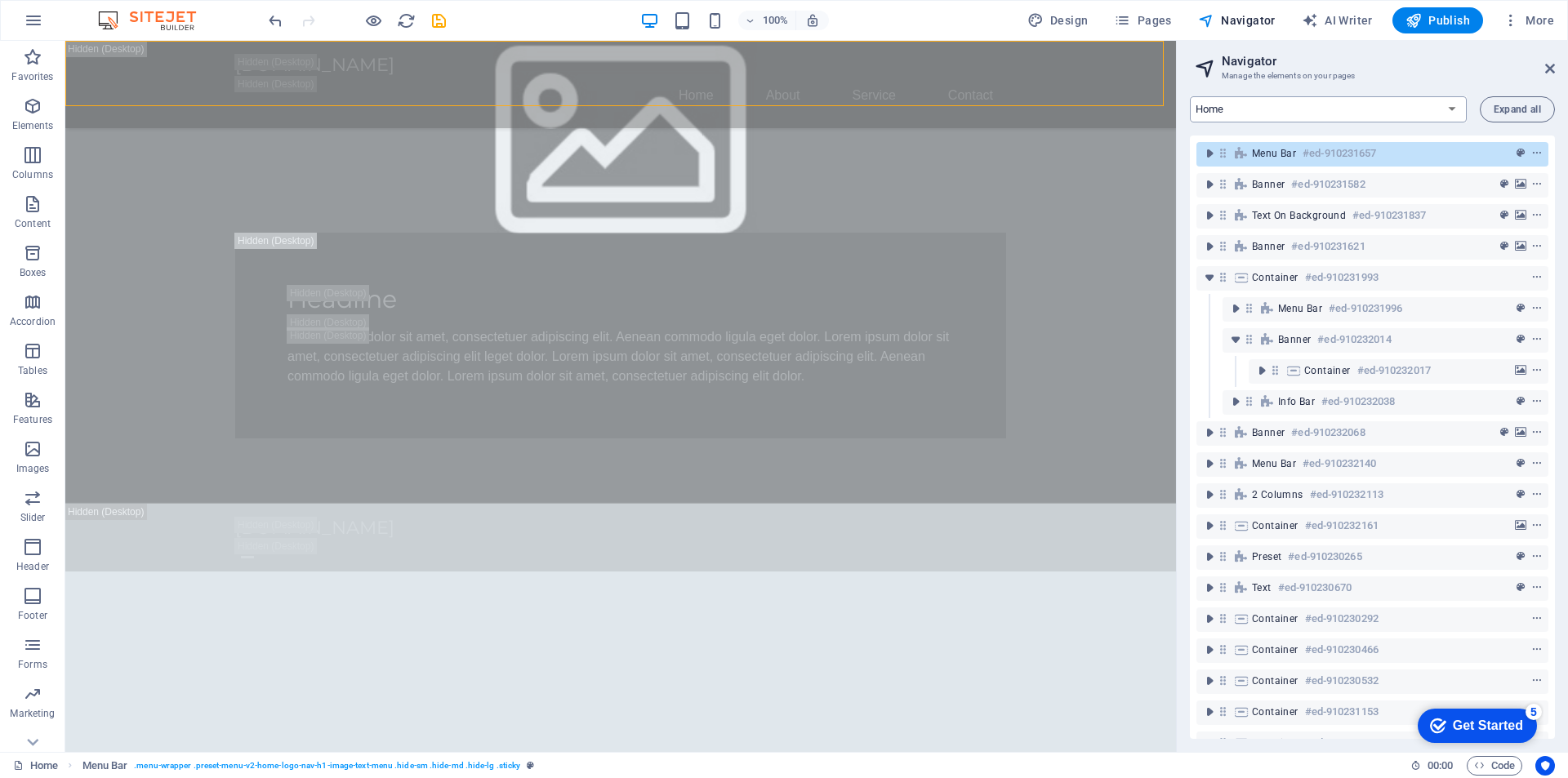
click at [1411, 113] on select "Home Subpage Legal Notice Privacy New Collection: Single Page Layout Real Estat…" at bounding box center [1328, 109] width 277 height 26
drag, startPoint x: 1358, startPoint y: 113, endPoint x: 1204, endPoint y: 113, distance: 154.0
click at [1358, 113] on select "Home Subpage Legal Notice Privacy New Collection: Single Page Layout Real Estat…" at bounding box center [1328, 109] width 277 height 26
click at [1154, 15] on span "Pages" at bounding box center [1143, 20] width 58 height 17
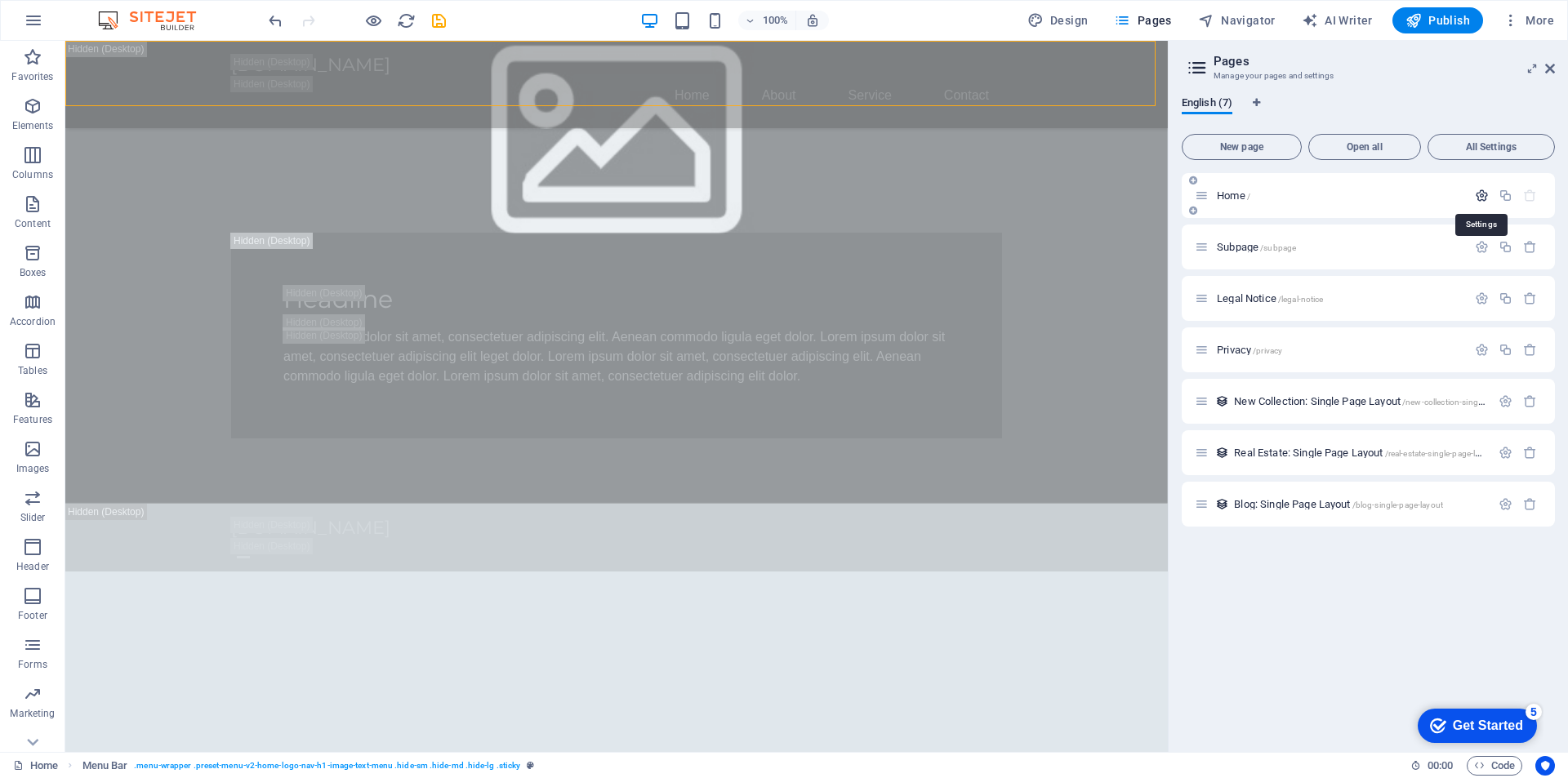
click at [1476, 193] on icon "button" at bounding box center [1482, 195] width 14 height 14
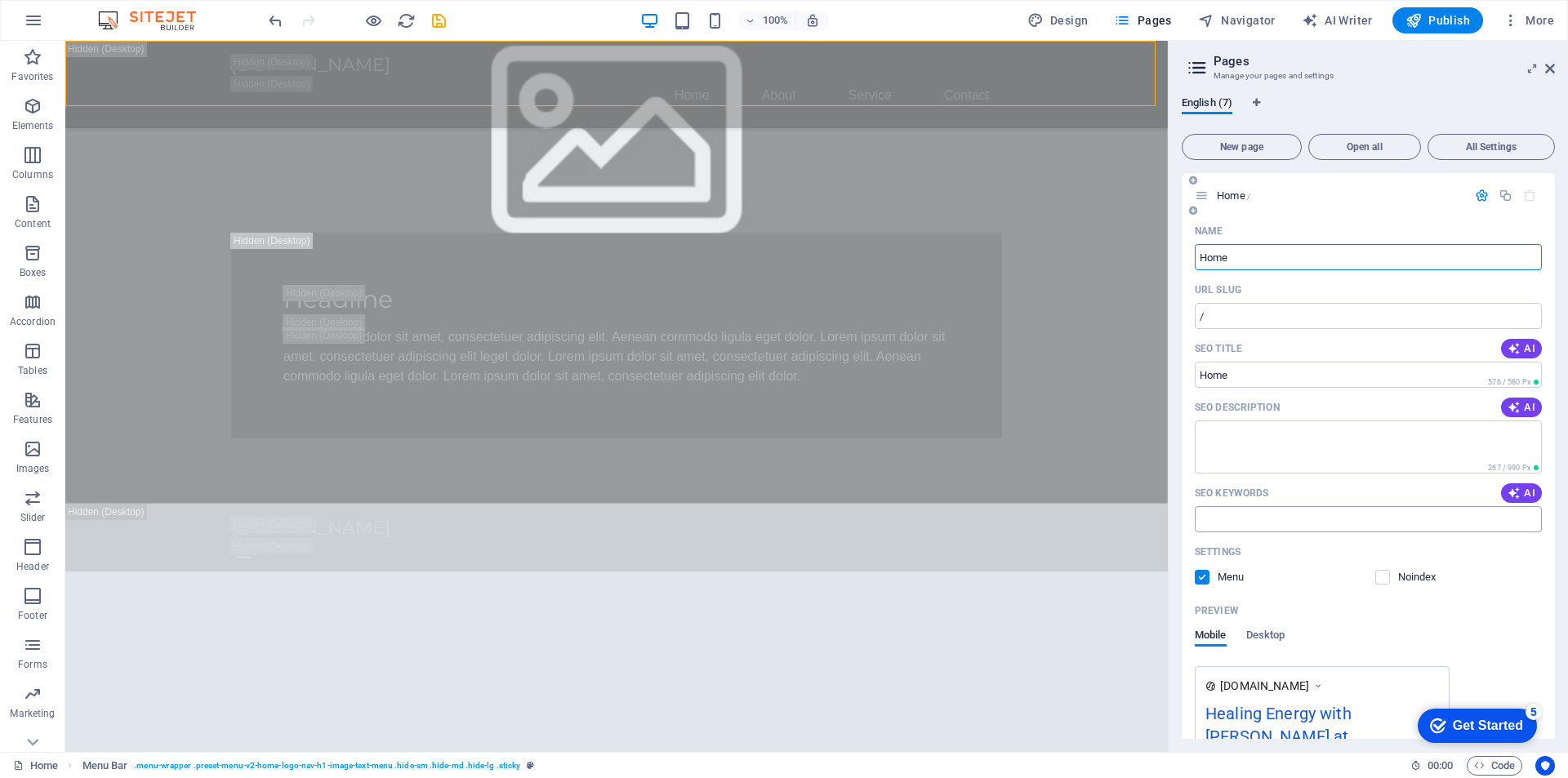
scroll to position [245, 0]
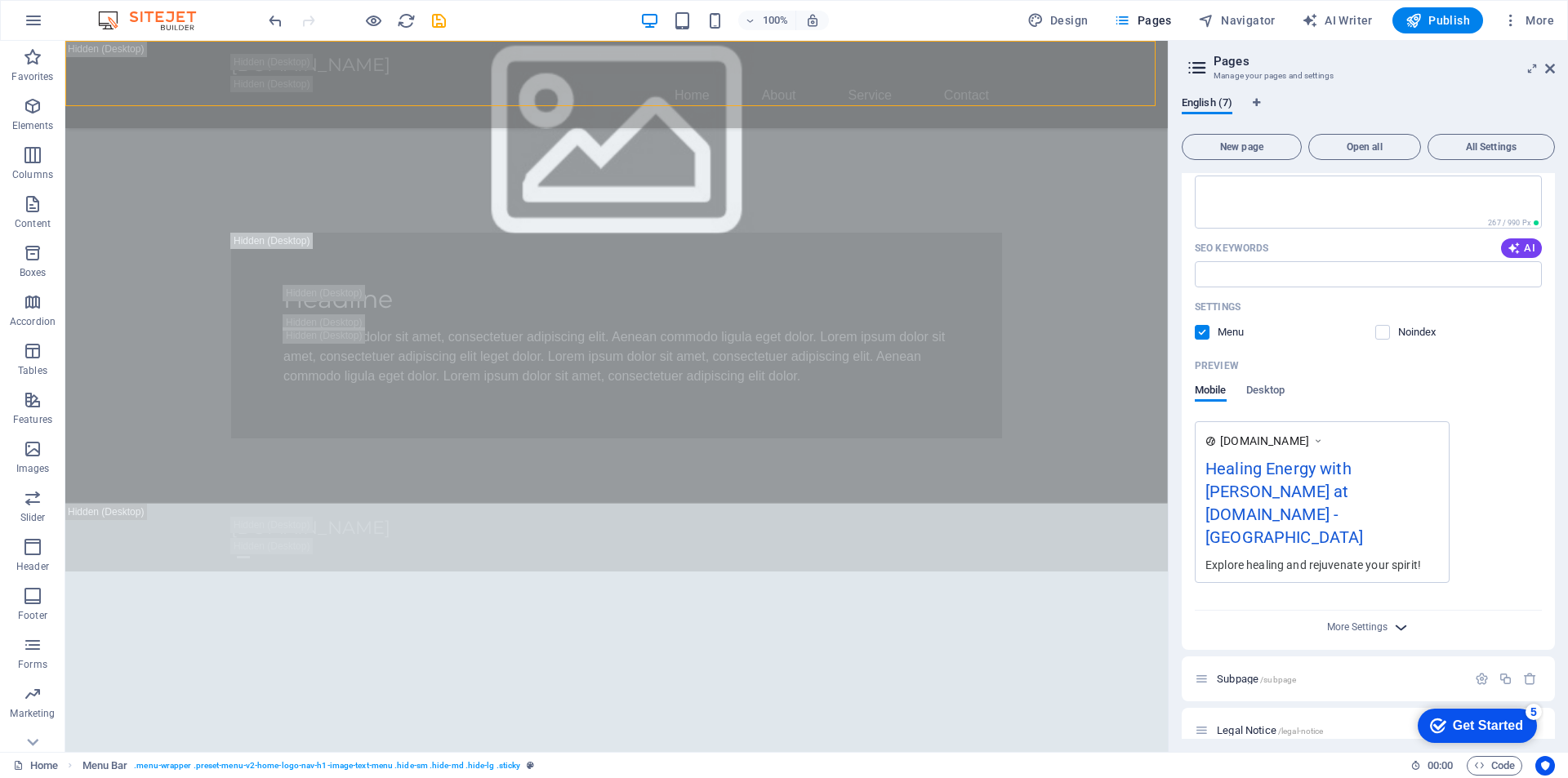
click at [1393, 618] on icon "button" at bounding box center [1401, 628] width 19 height 19
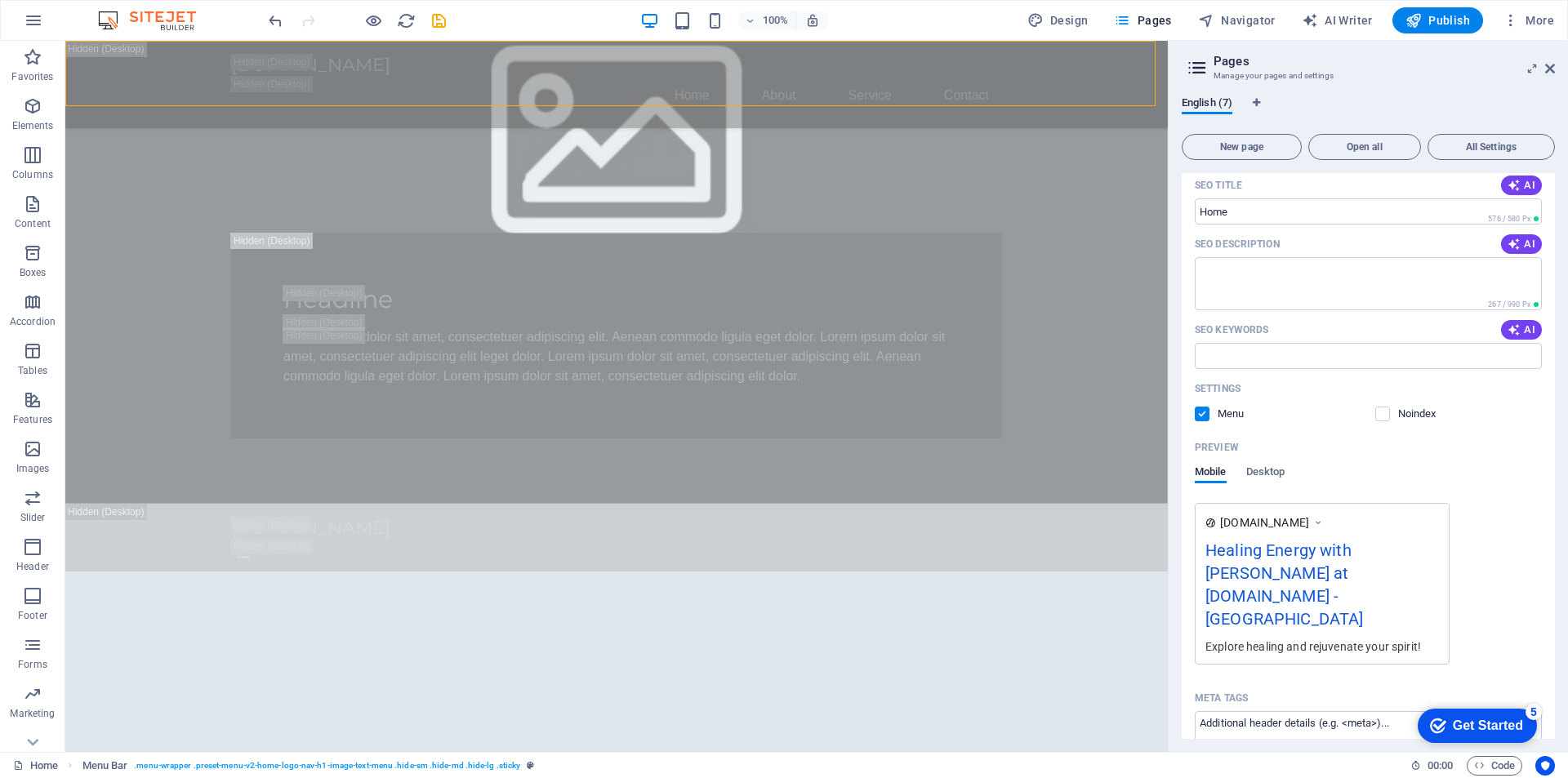
scroll to position [0, 0]
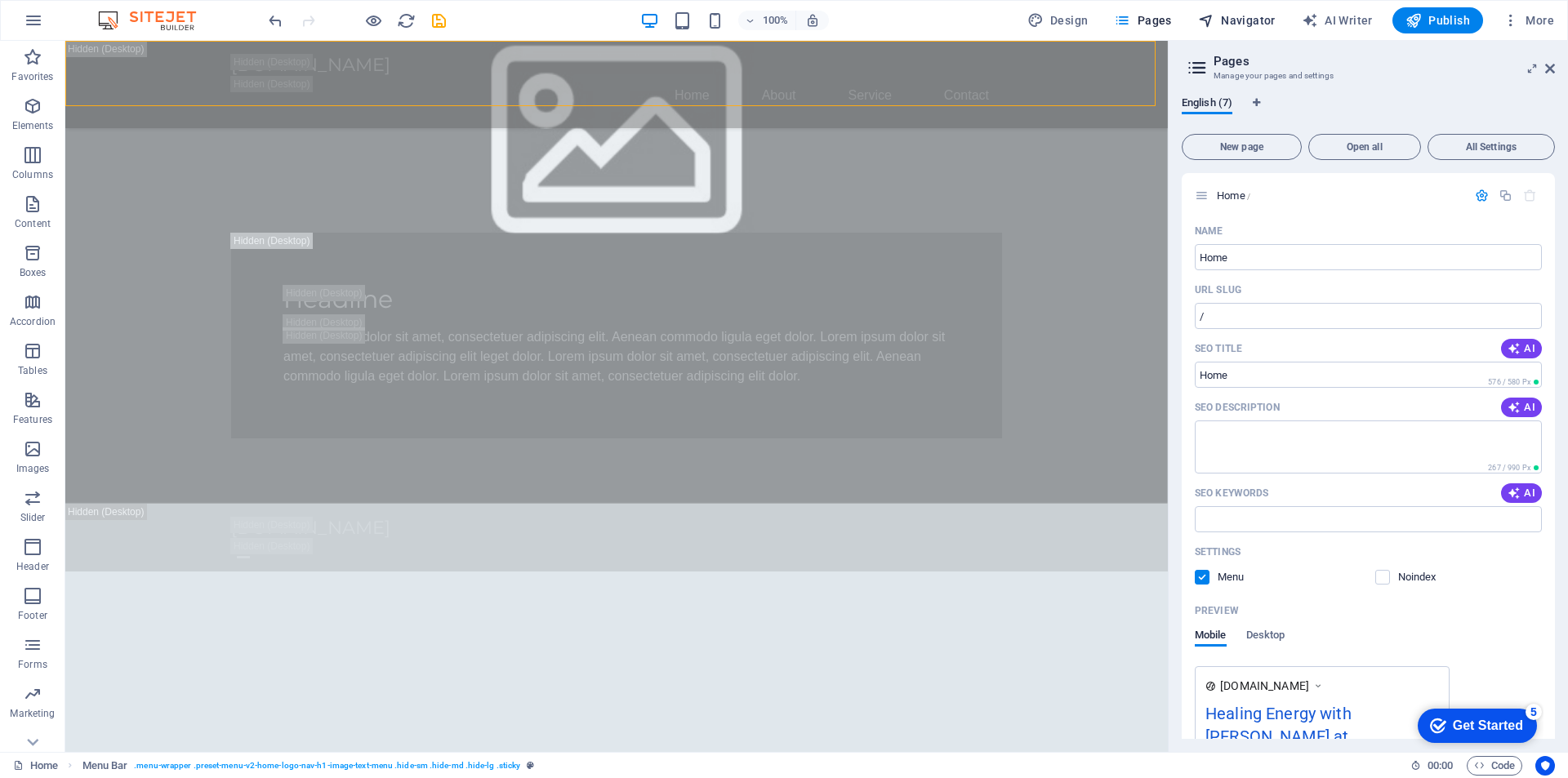
click at [1255, 17] on span "Navigator" at bounding box center [1236, 20] width 78 height 17
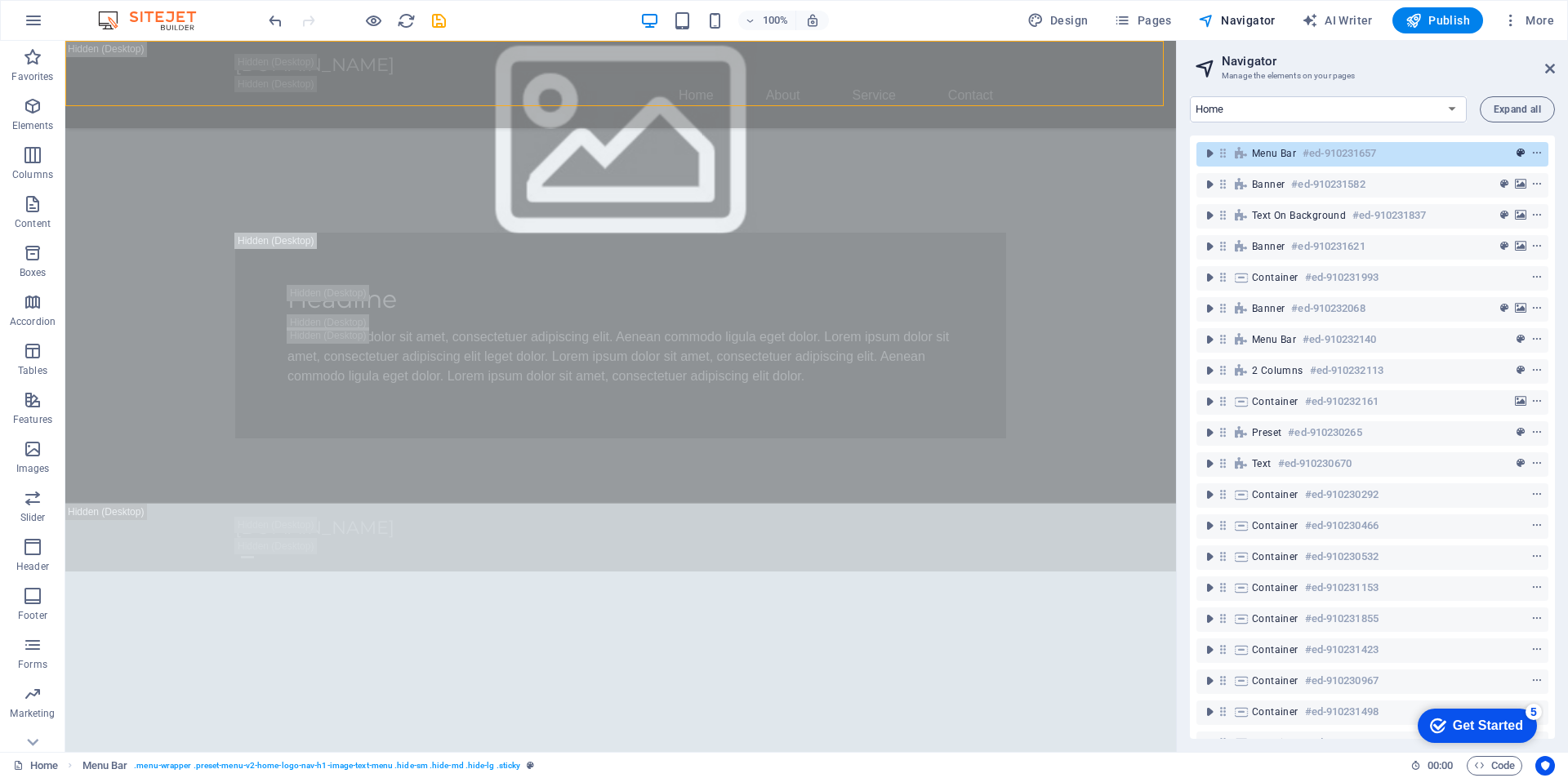
click at [1517, 153] on icon "preset" at bounding box center [1520, 153] width 8 height 11
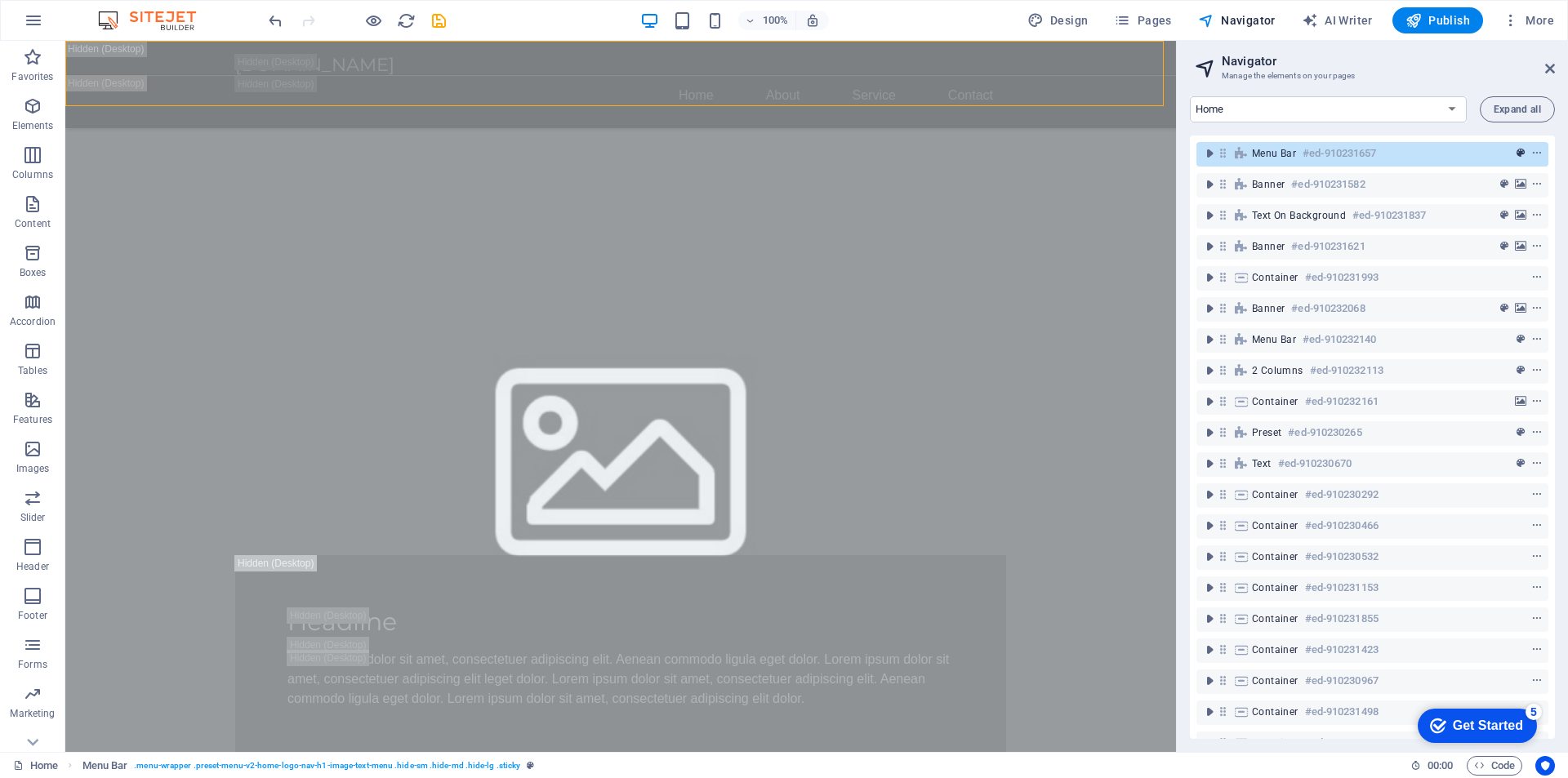
select select "rem"
select select "preset-menu-v2-home-logo-nav-h1-image-text-menu"
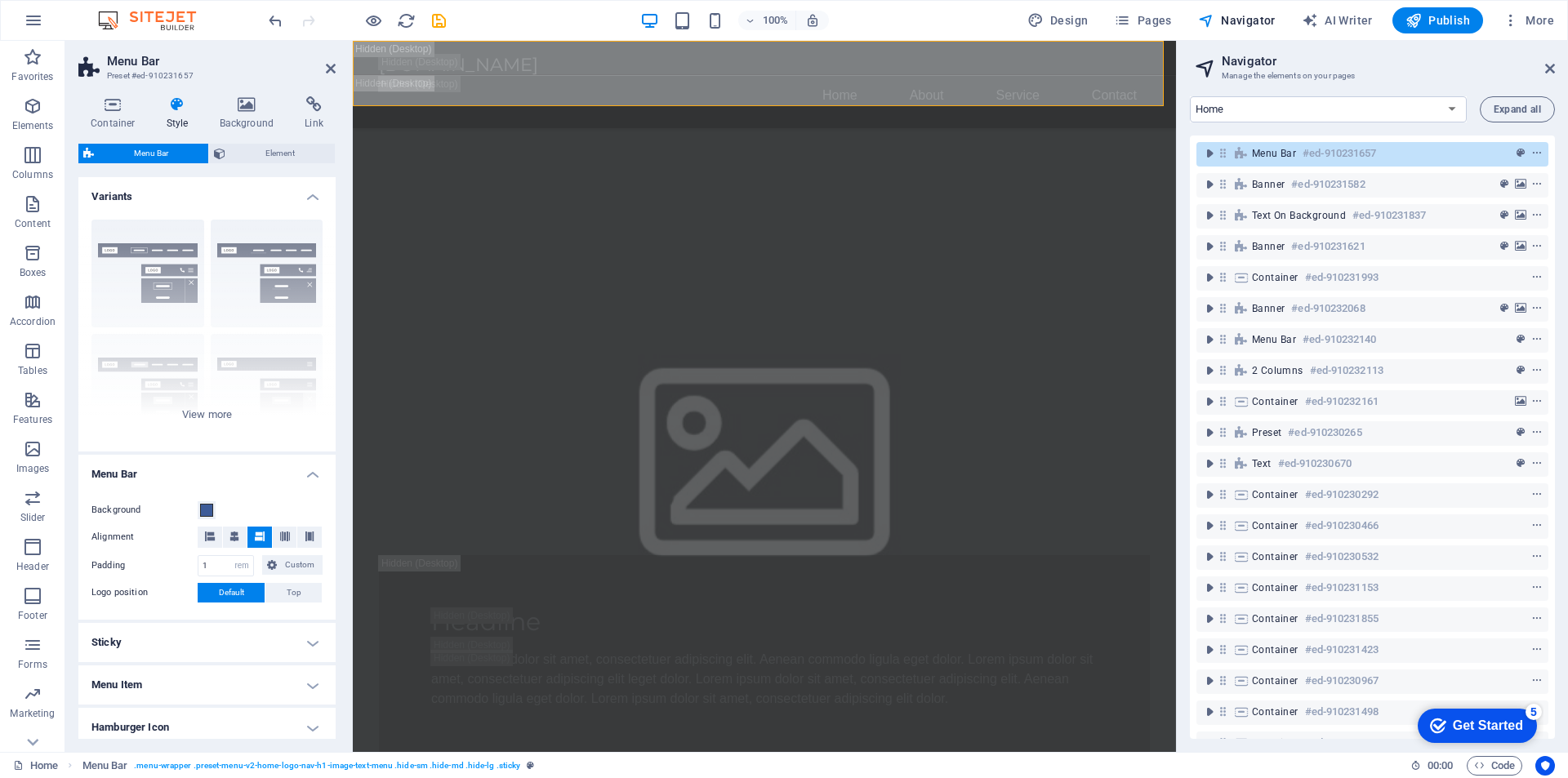
scroll to position [159, 0]
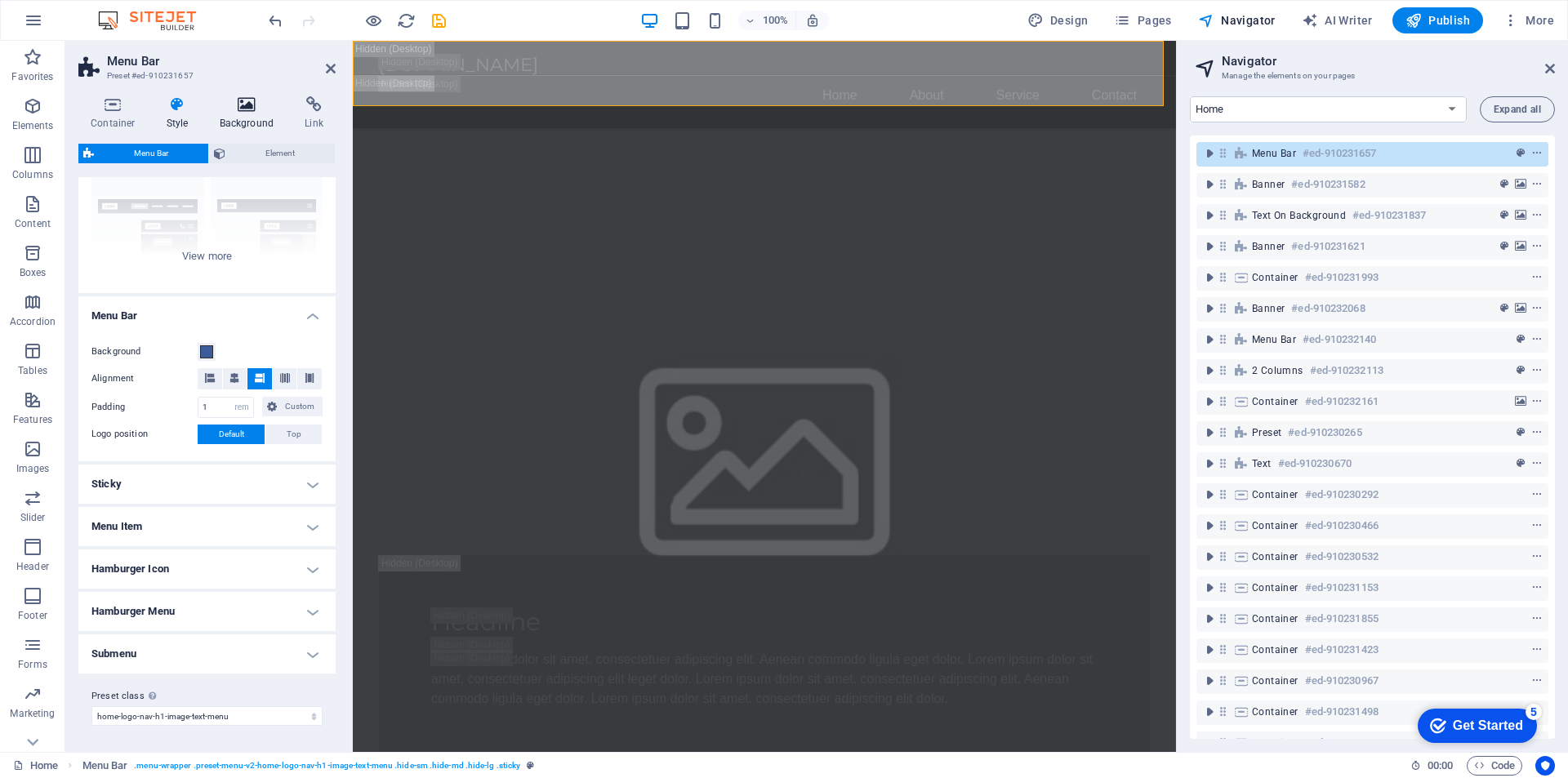
click at [252, 114] on h4 "Background" at bounding box center [250, 113] width 86 height 34
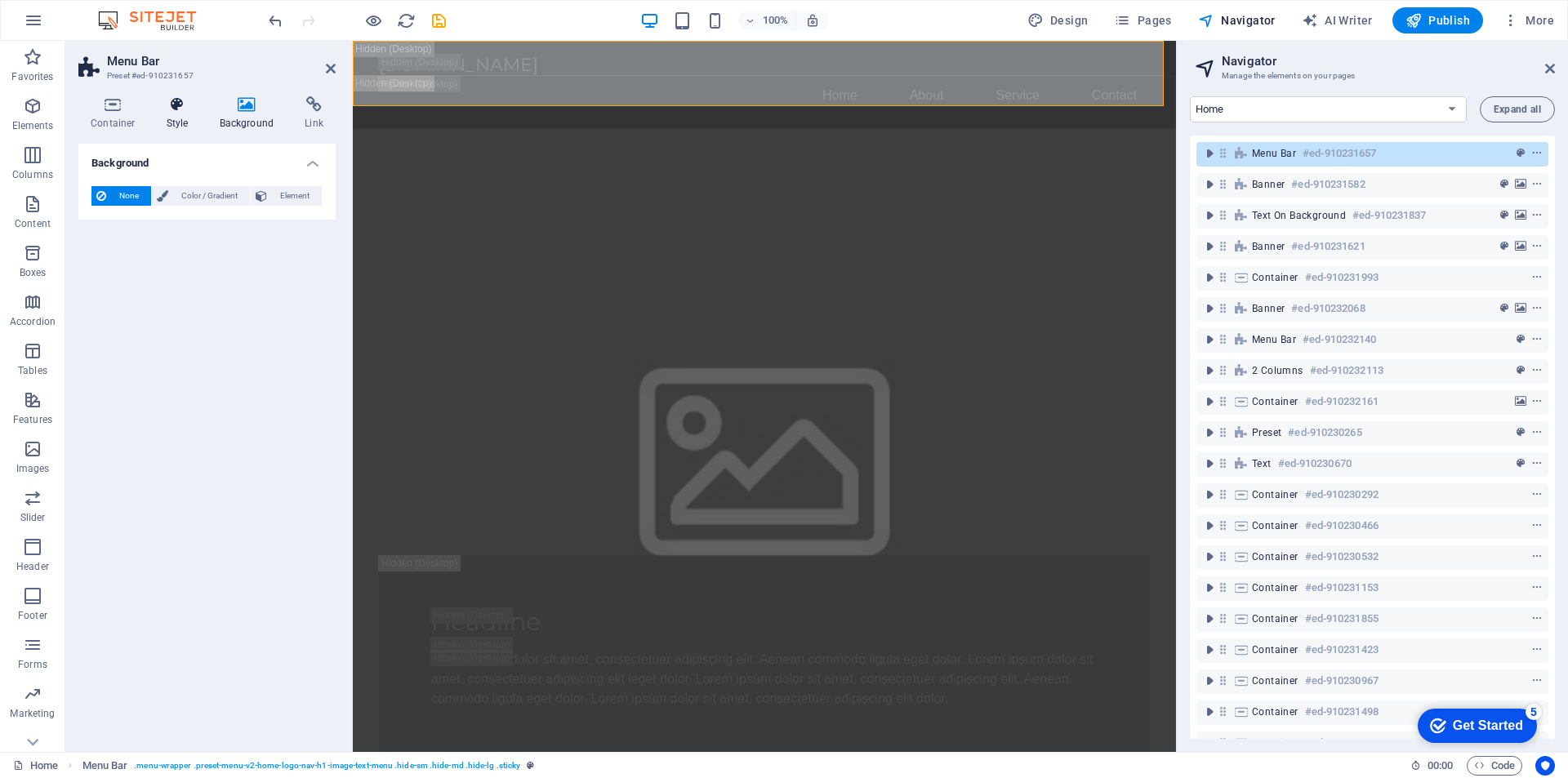
click at [188, 117] on h4 "Style" at bounding box center [181, 113] width 53 height 34
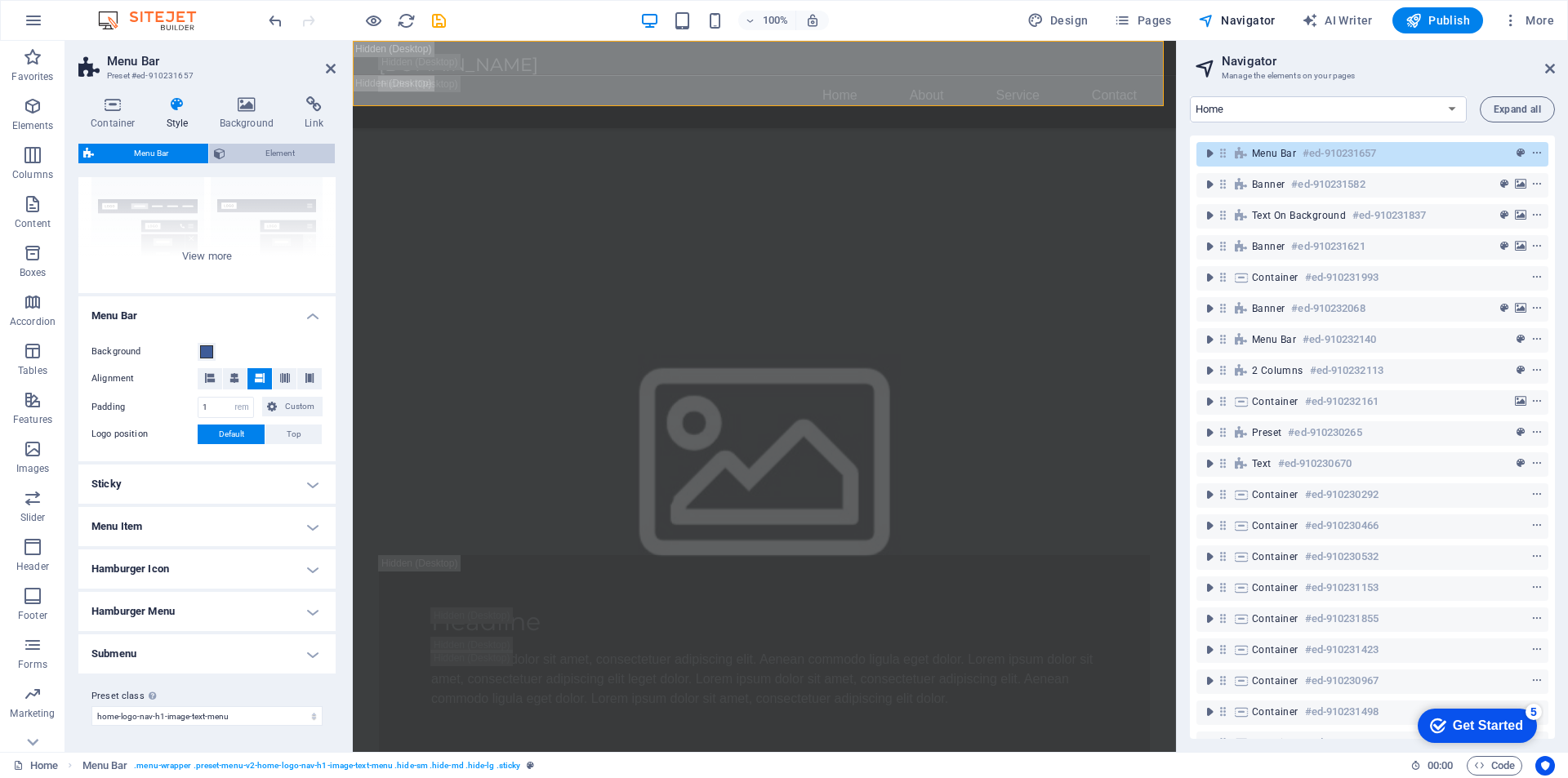
click at [263, 152] on span "Element" at bounding box center [280, 154] width 99 height 19
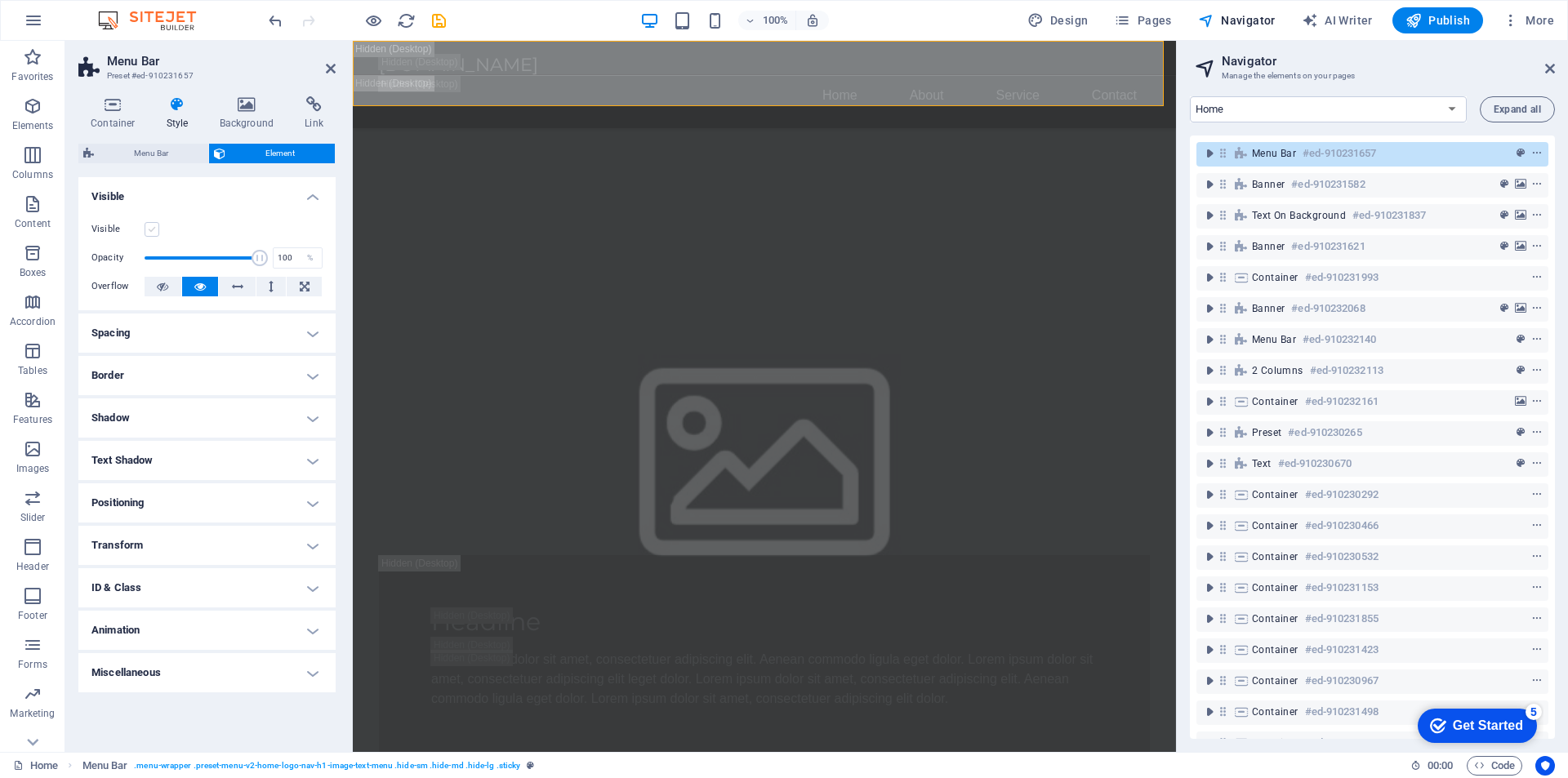
click at [150, 231] on label at bounding box center [152, 229] width 15 height 15
click at [0, 0] on input "Visible" at bounding box center [0, 0] width 0 height 0
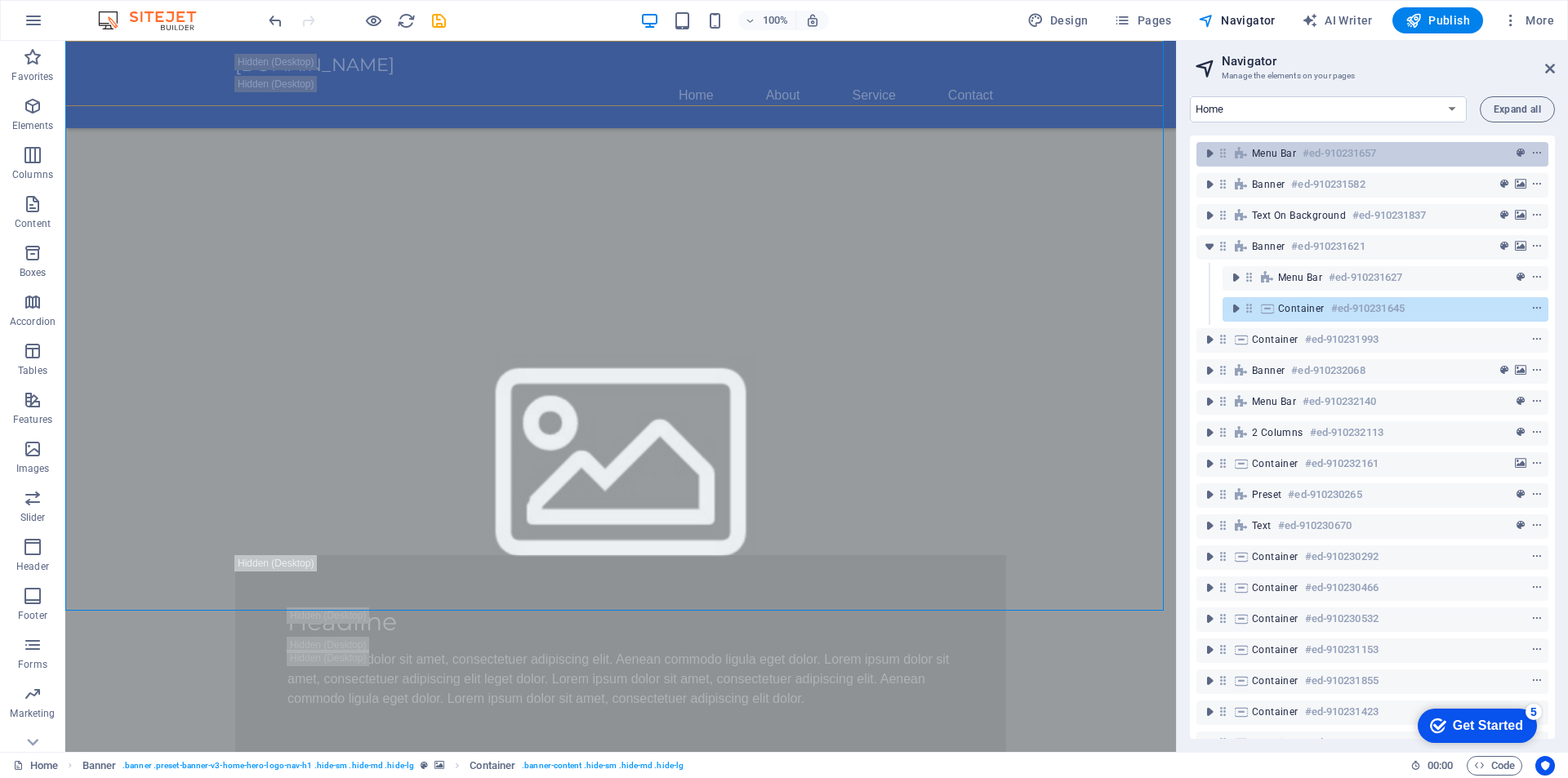
click at [1271, 152] on span "Menu Bar" at bounding box center [1274, 153] width 45 height 13
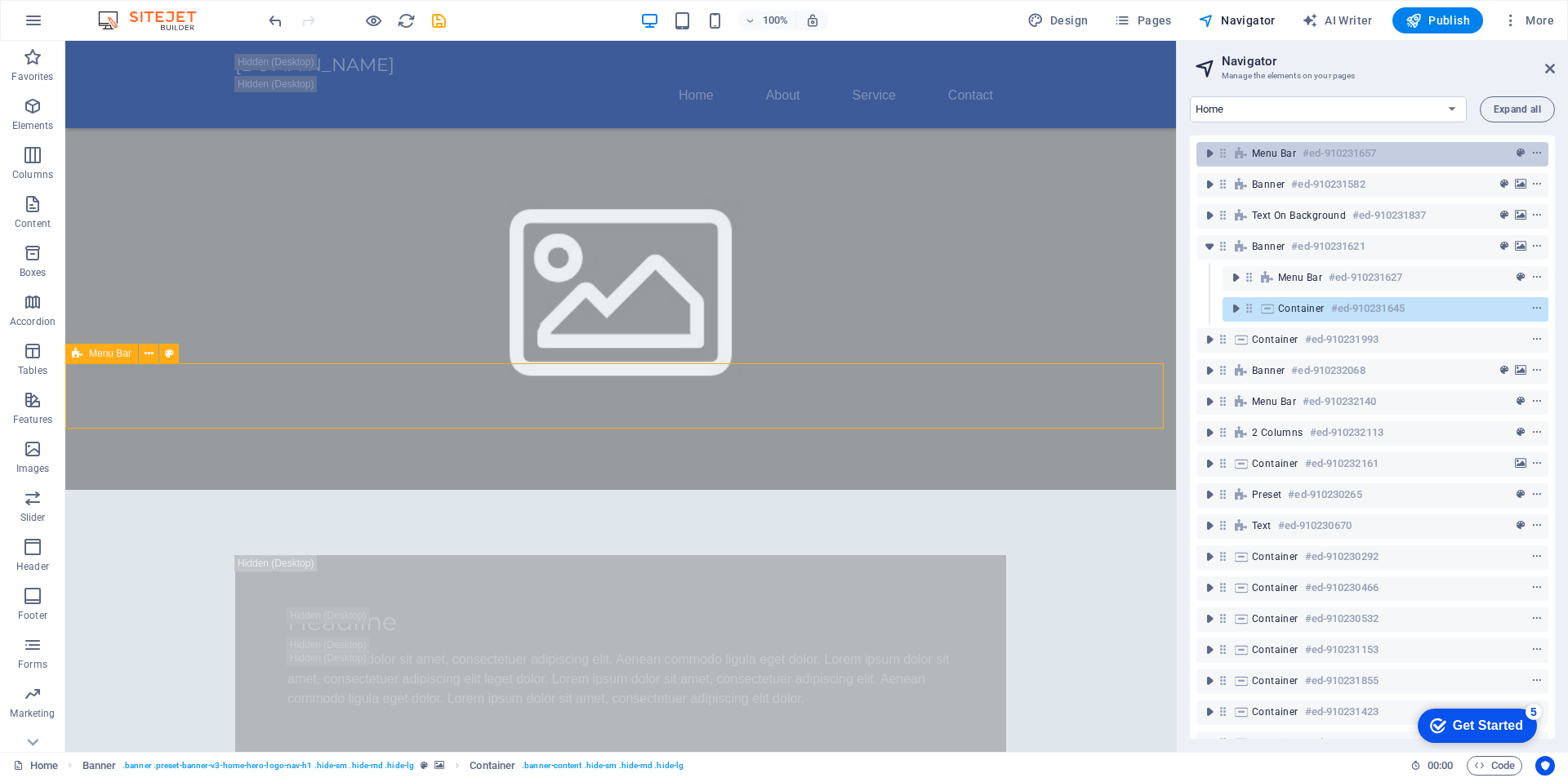
scroll to position [532, 0]
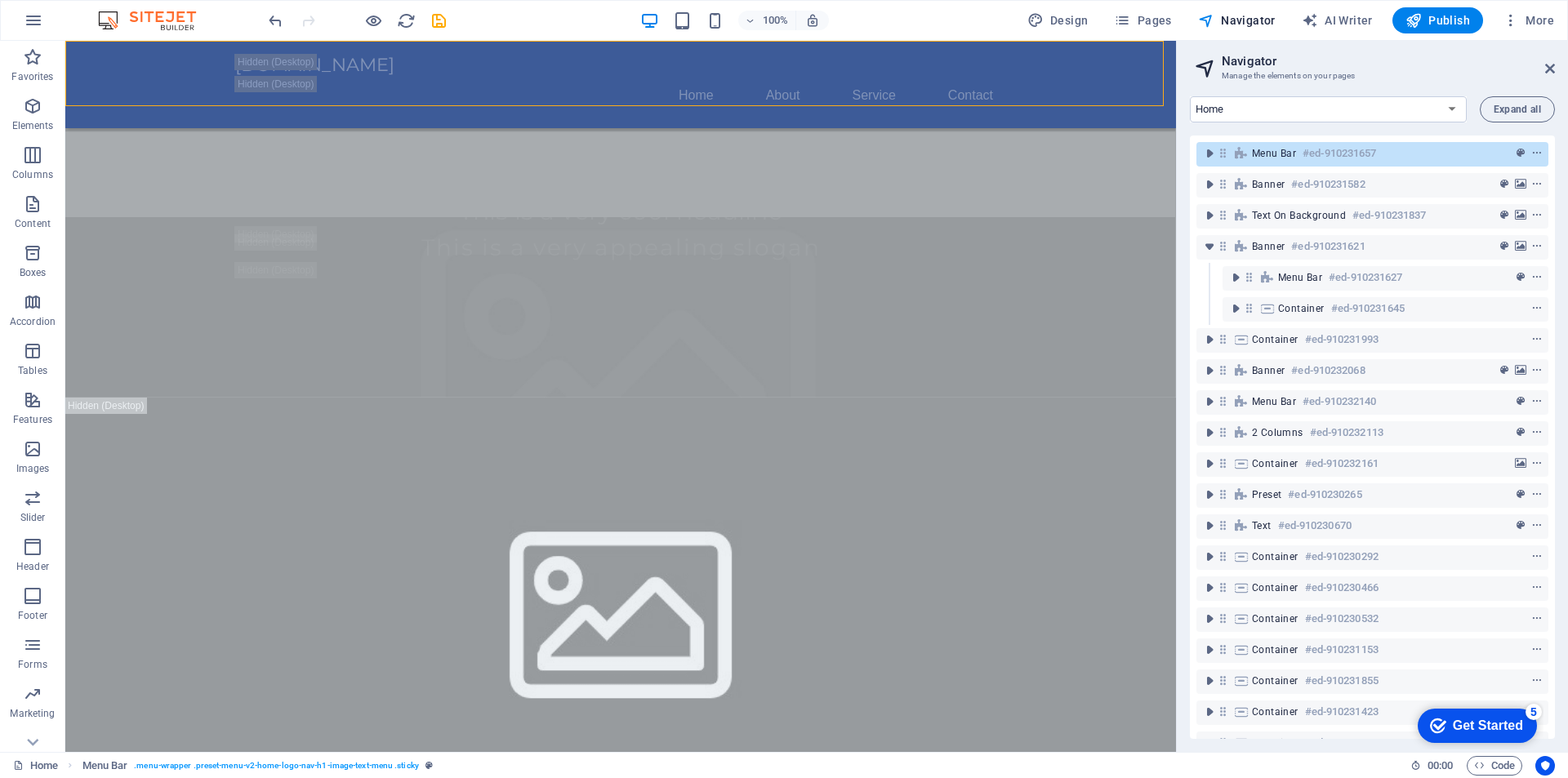
click at [1280, 201] on div "Text on background #ed-910231837" at bounding box center [1372, 216] width 352 height 31
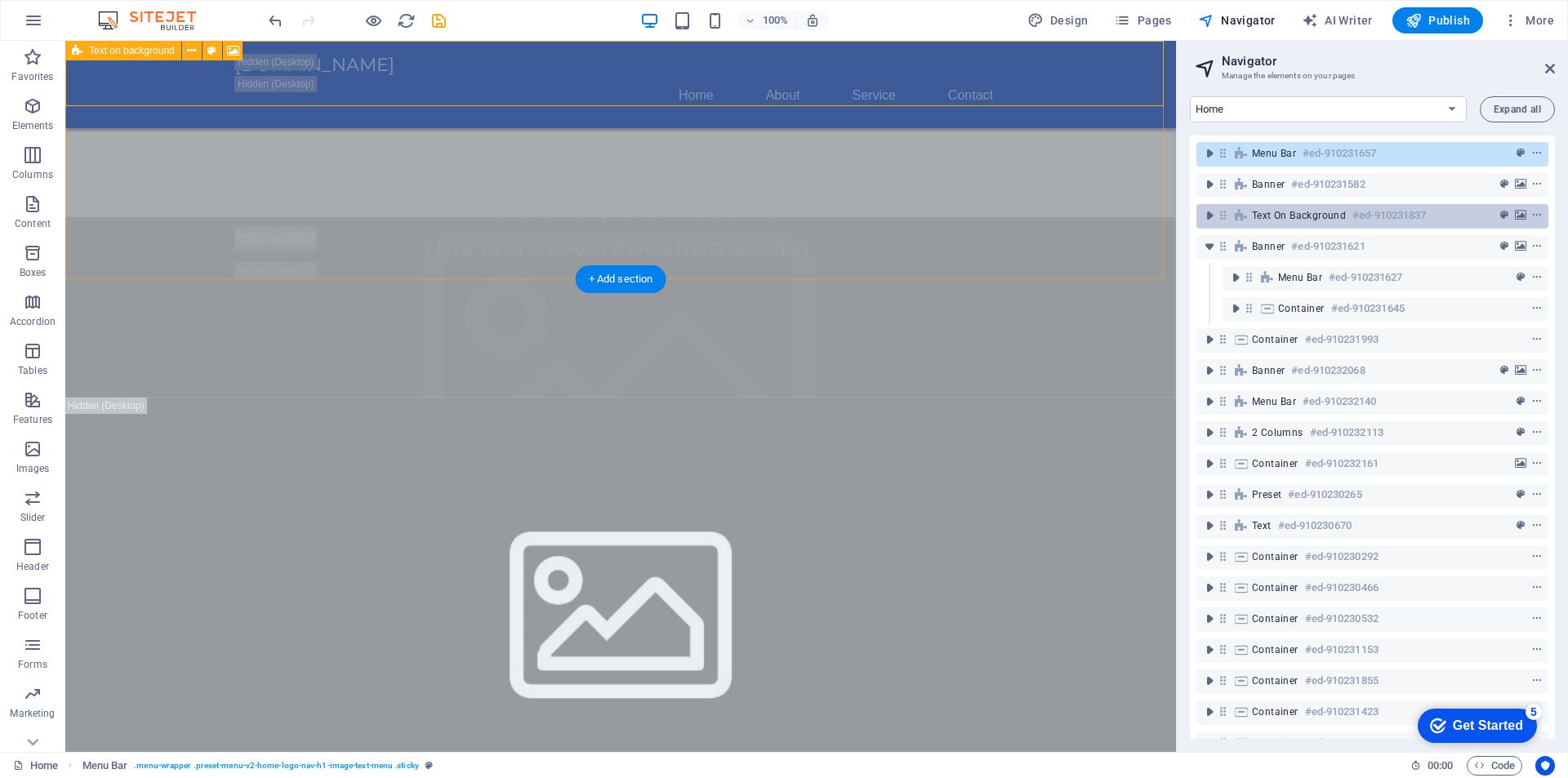
click at [1305, 216] on span "Text on background" at bounding box center [1299, 215] width 94 height 13
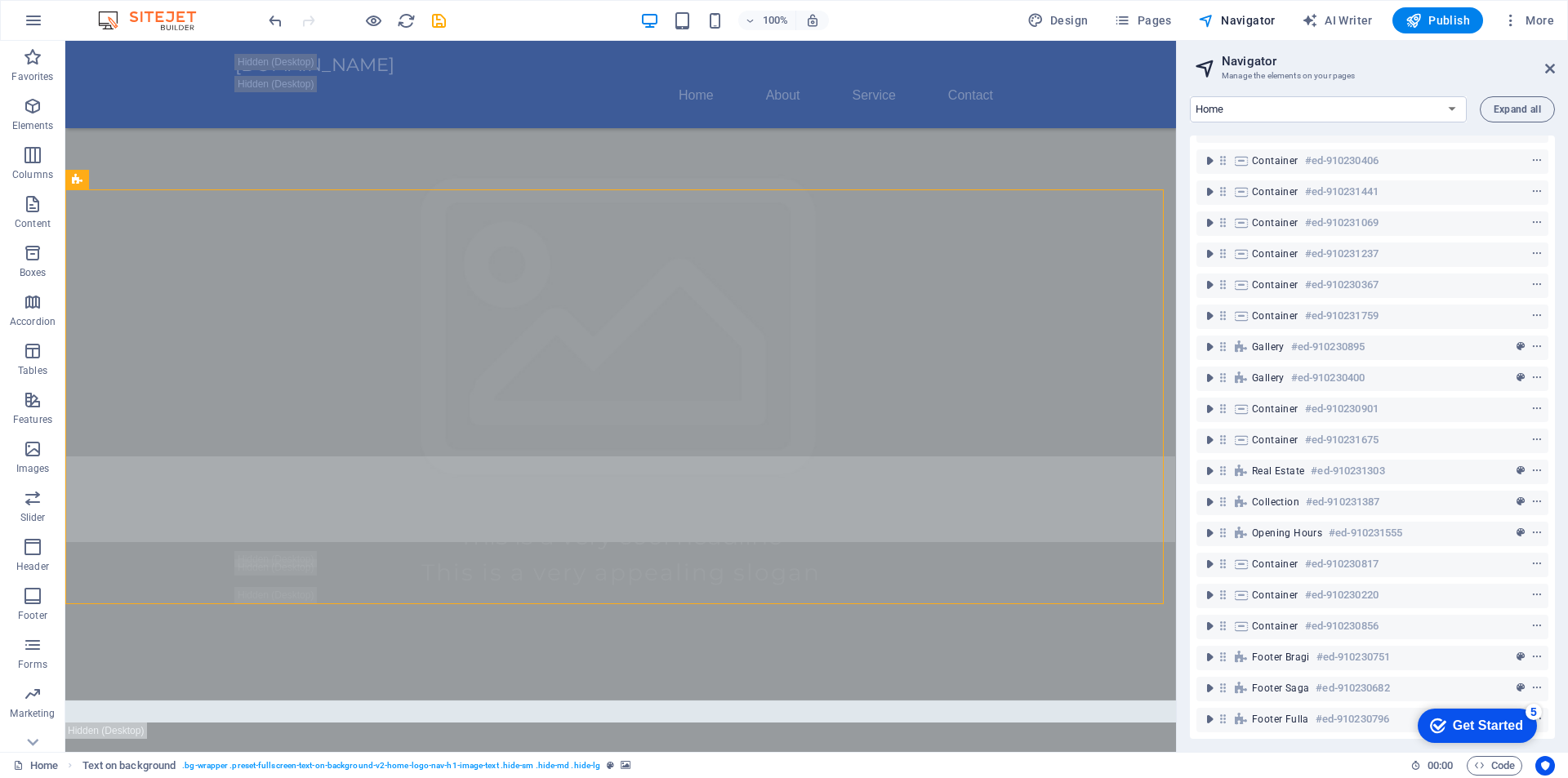
scroll to position [0, 0]
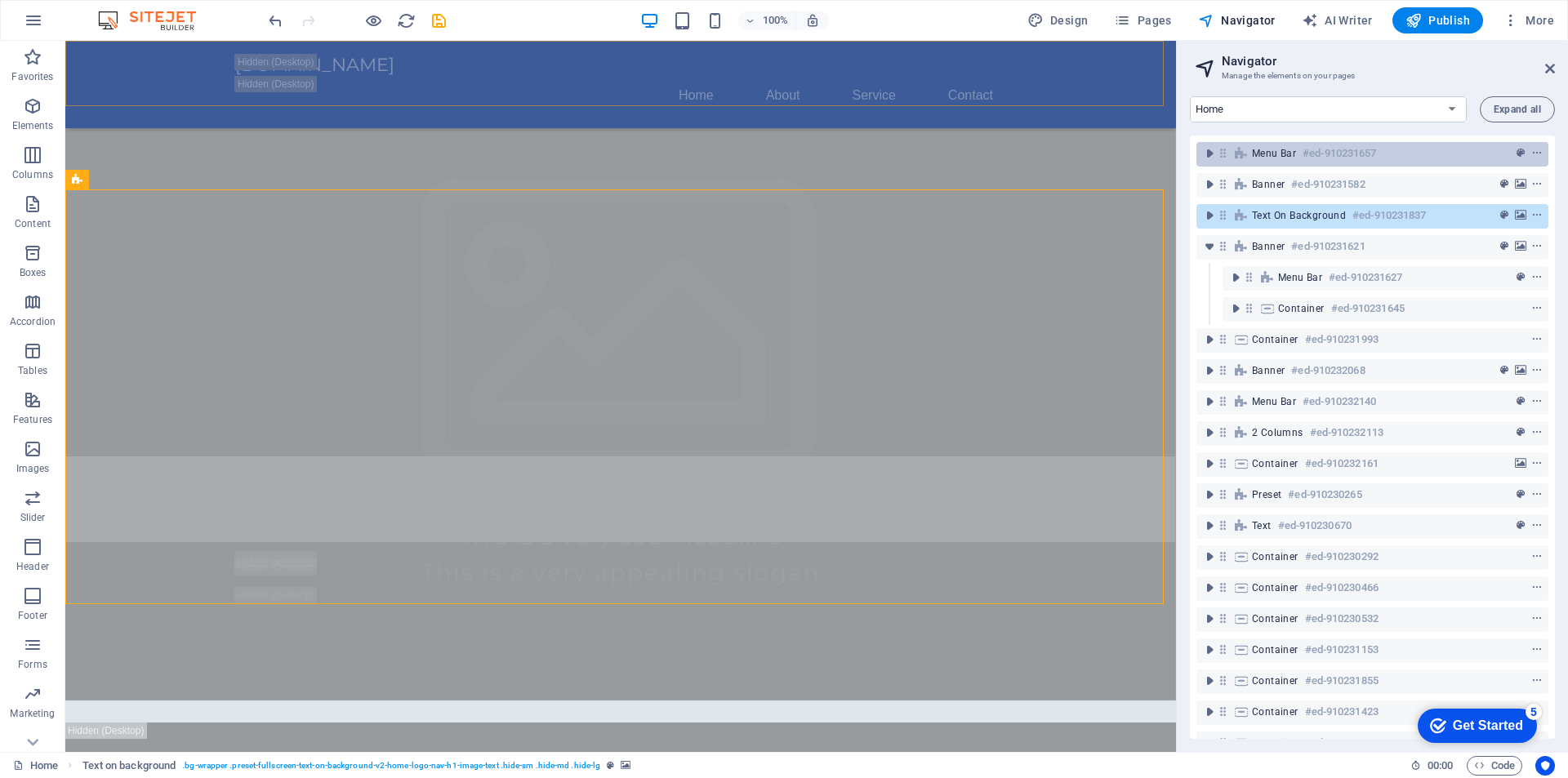
click at [1359, 150] on h6 "#ed-910231657" at bounding box center [1339, 154] width 73 height 19
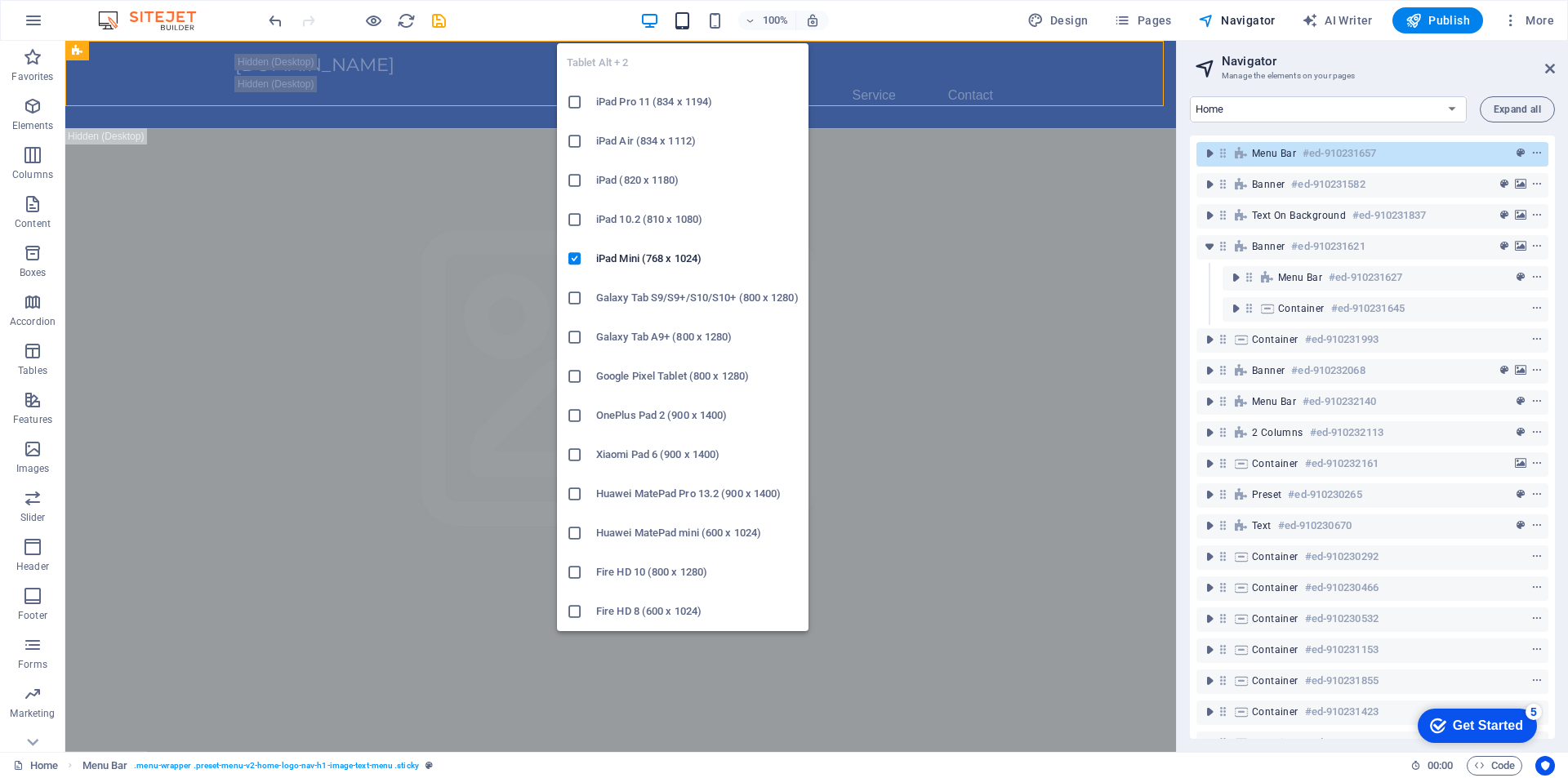
click at [677, 11] on icon "button" at bounding box center [682, 21] width 19 height 19
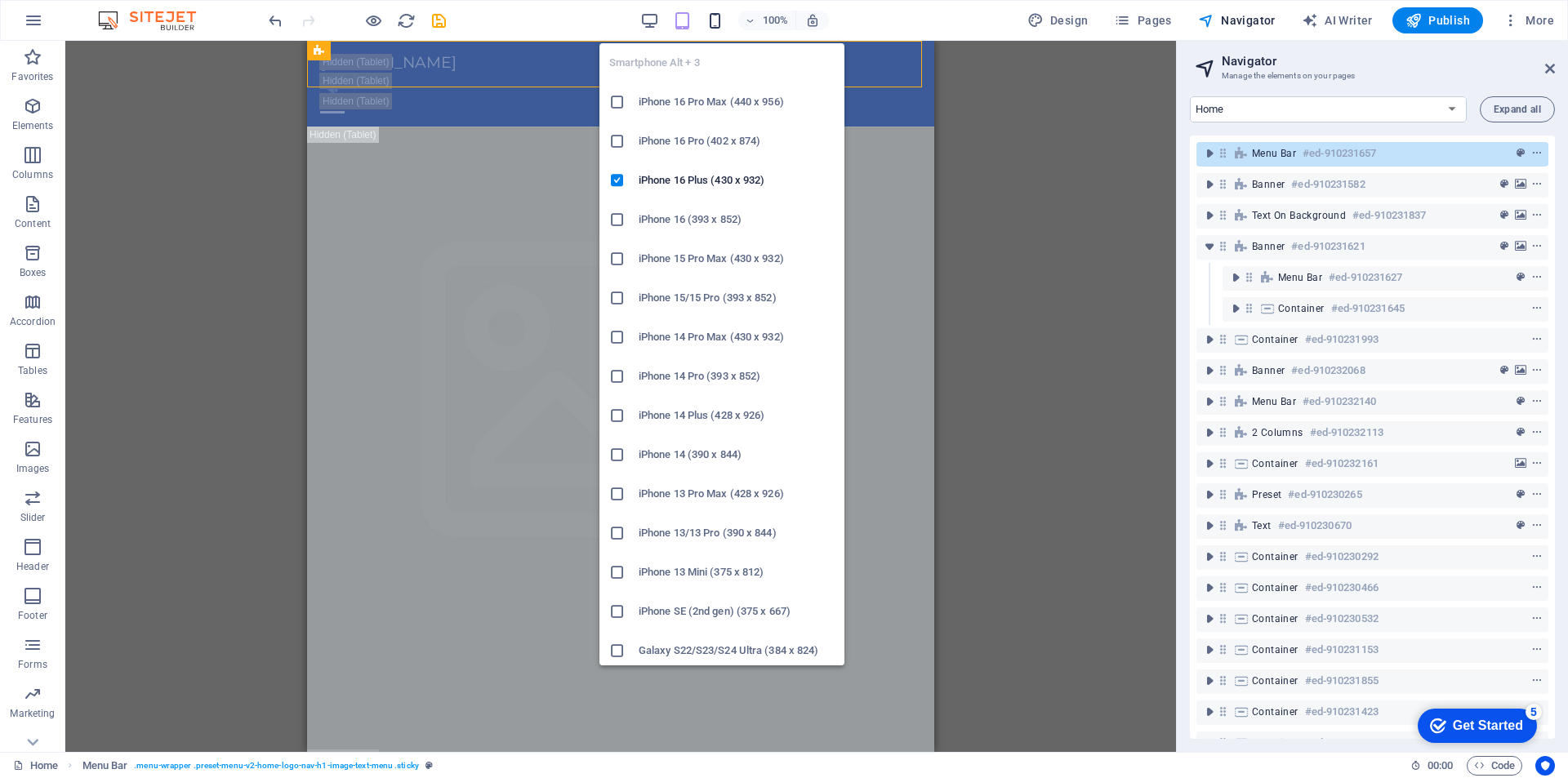
click at [719, 16] on icon "button" at bounding box center [716, 21] width 19 height 19
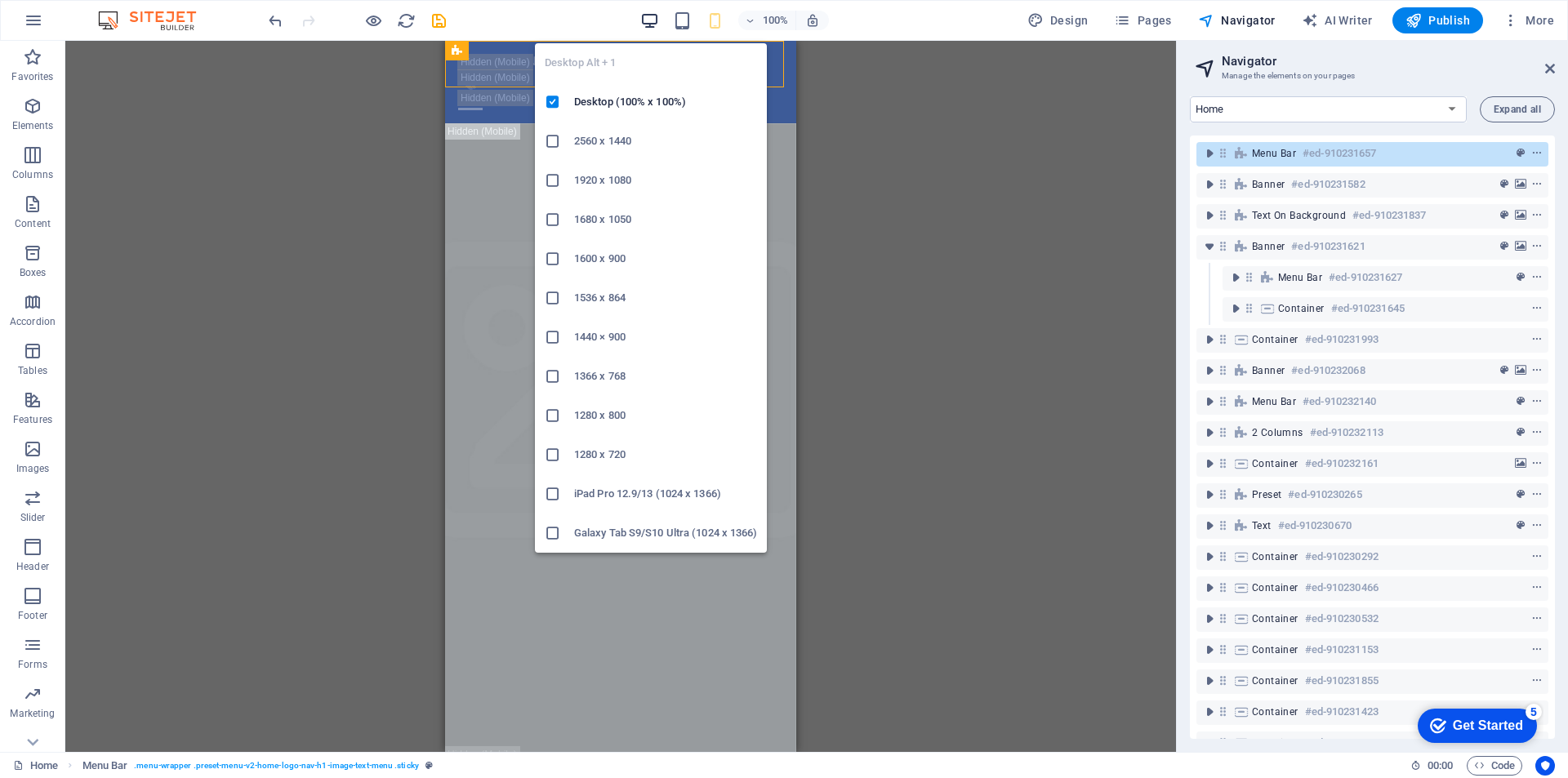
click at [647, 22] on icon "button" at bounding box center [650, 21] width 19 height 19
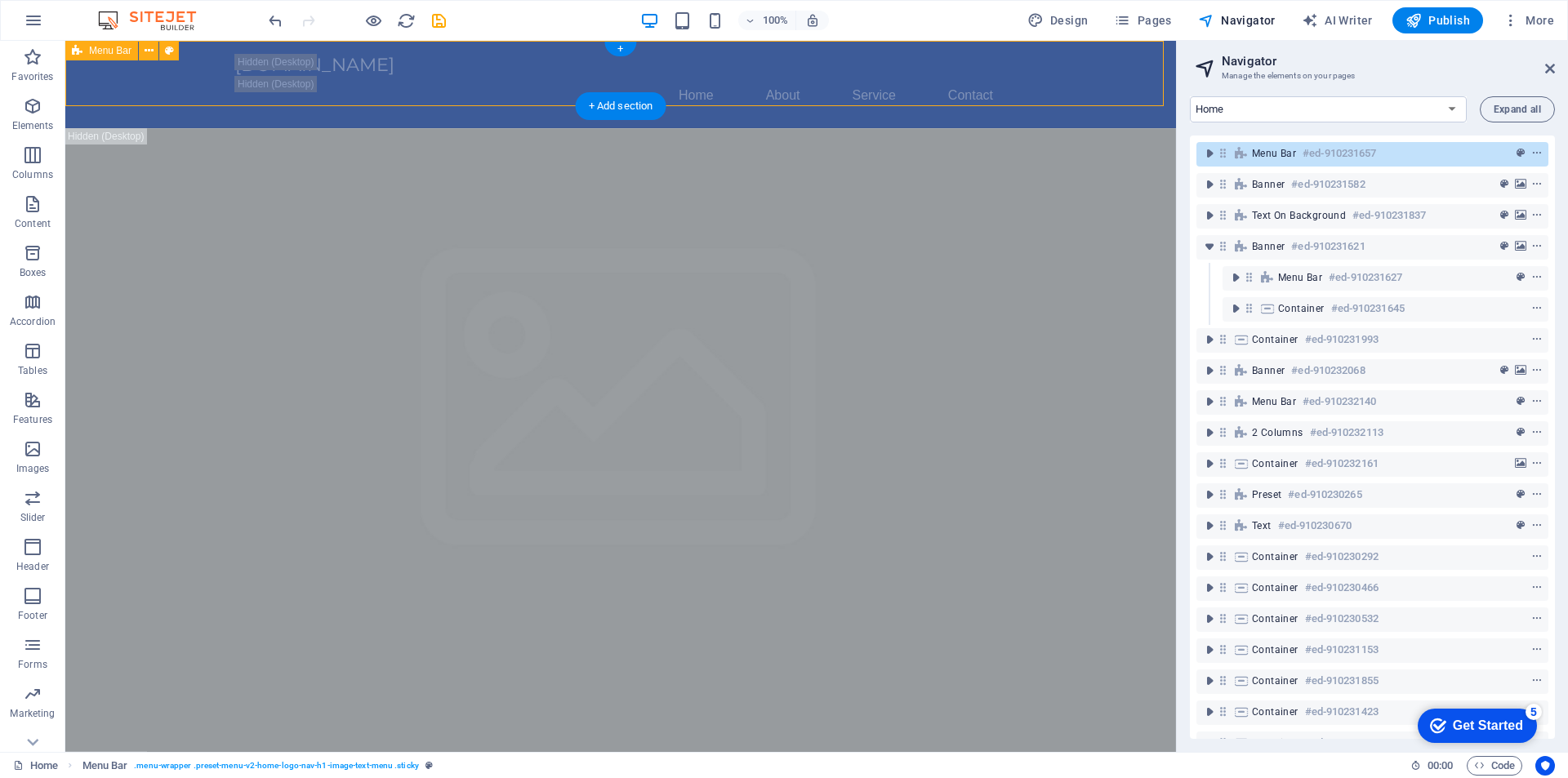
click at [1351, 162] on h6 "#ed-910231657" at bounding box center [1339, 154] width 73 height 19
click at [475, 77] on nav "Home About Service Contact" at bounding box center [621, 95] width 771 height 39
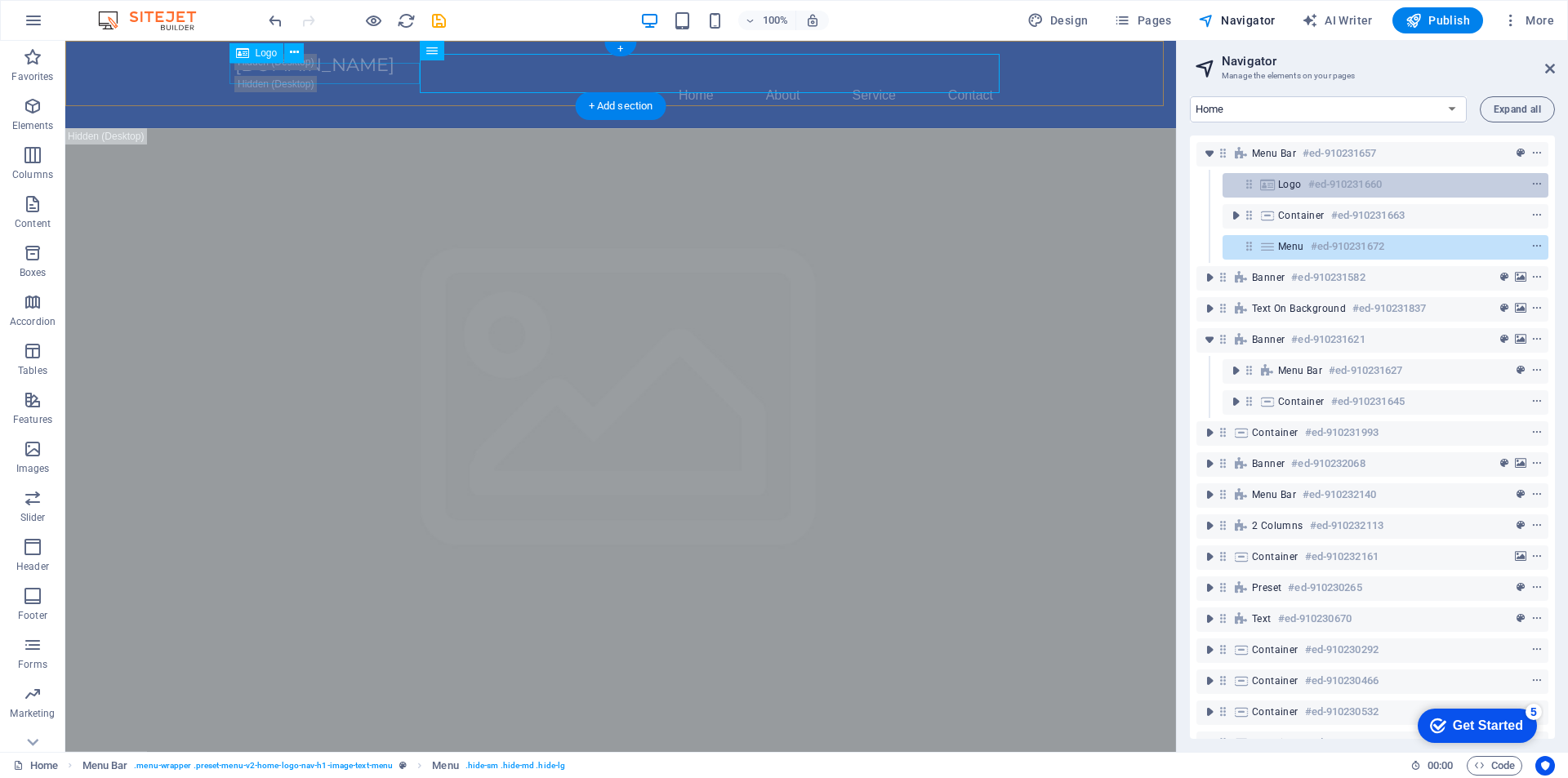
click at [1309, 181] on h6 "#ed-910231660" at bounding box center [1345, 184] width 73 height 19
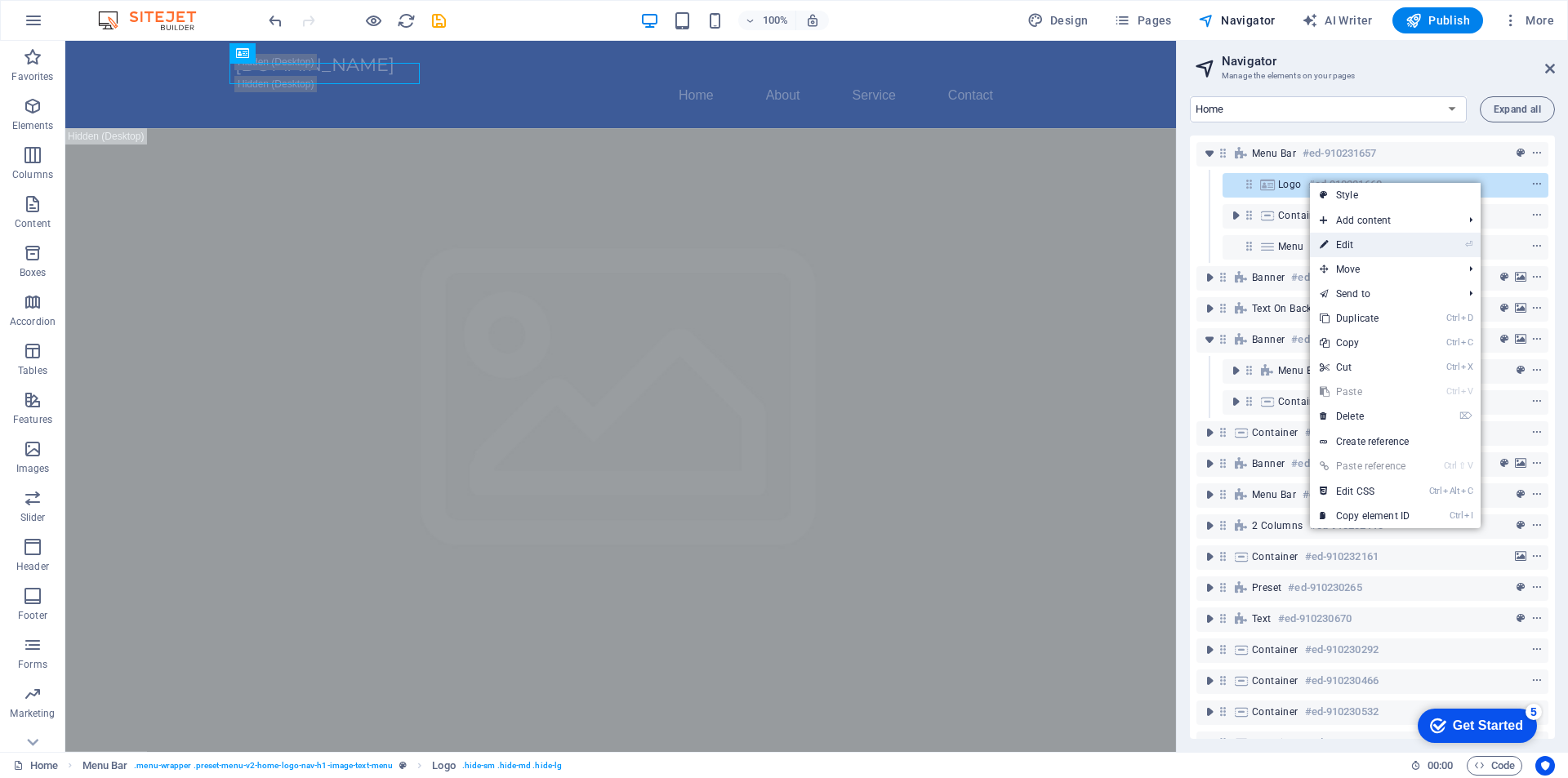
click at [1339, 236] on link "⏎ Edit" at bounding box center [1364, 245] width 109 height 24
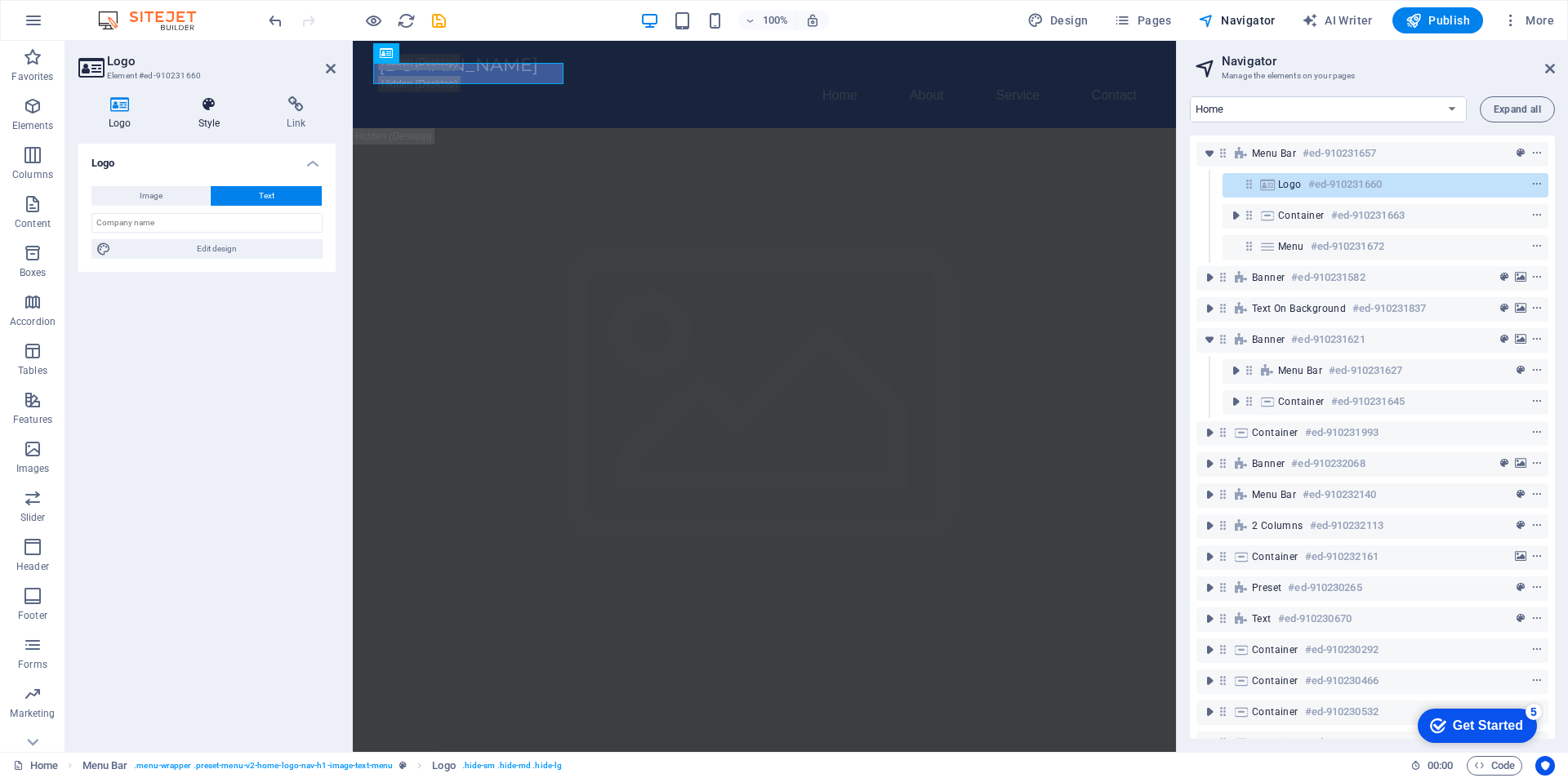
click at [214, 106] on icon at bounding box center [209, 104] width 83 height 17
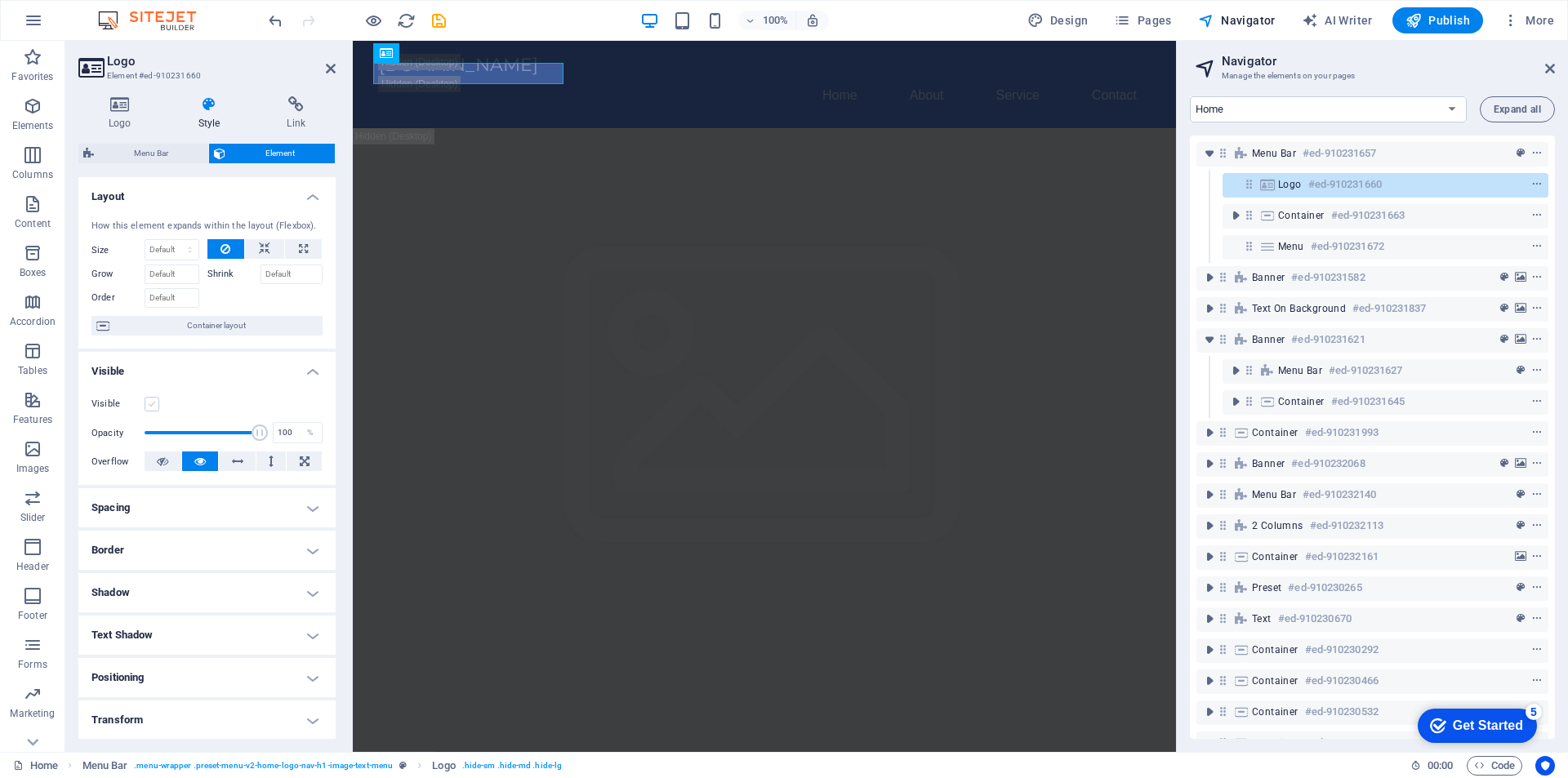
click at [155, 404] on label at bounding box center [152, 404] width 15 height 15
click at [0, 0] on input "Visible" at bounding box center [0, 0] width 0 height 0
click at [152, 403] on label at bounding box center [152, 404] width 15 height 15
click at [0, 0] on input "Visible" at bounding box center [0, 0] width 0 height 0
click at [329, 63] on icon at bounding box center [330, 68] width 10 height 13
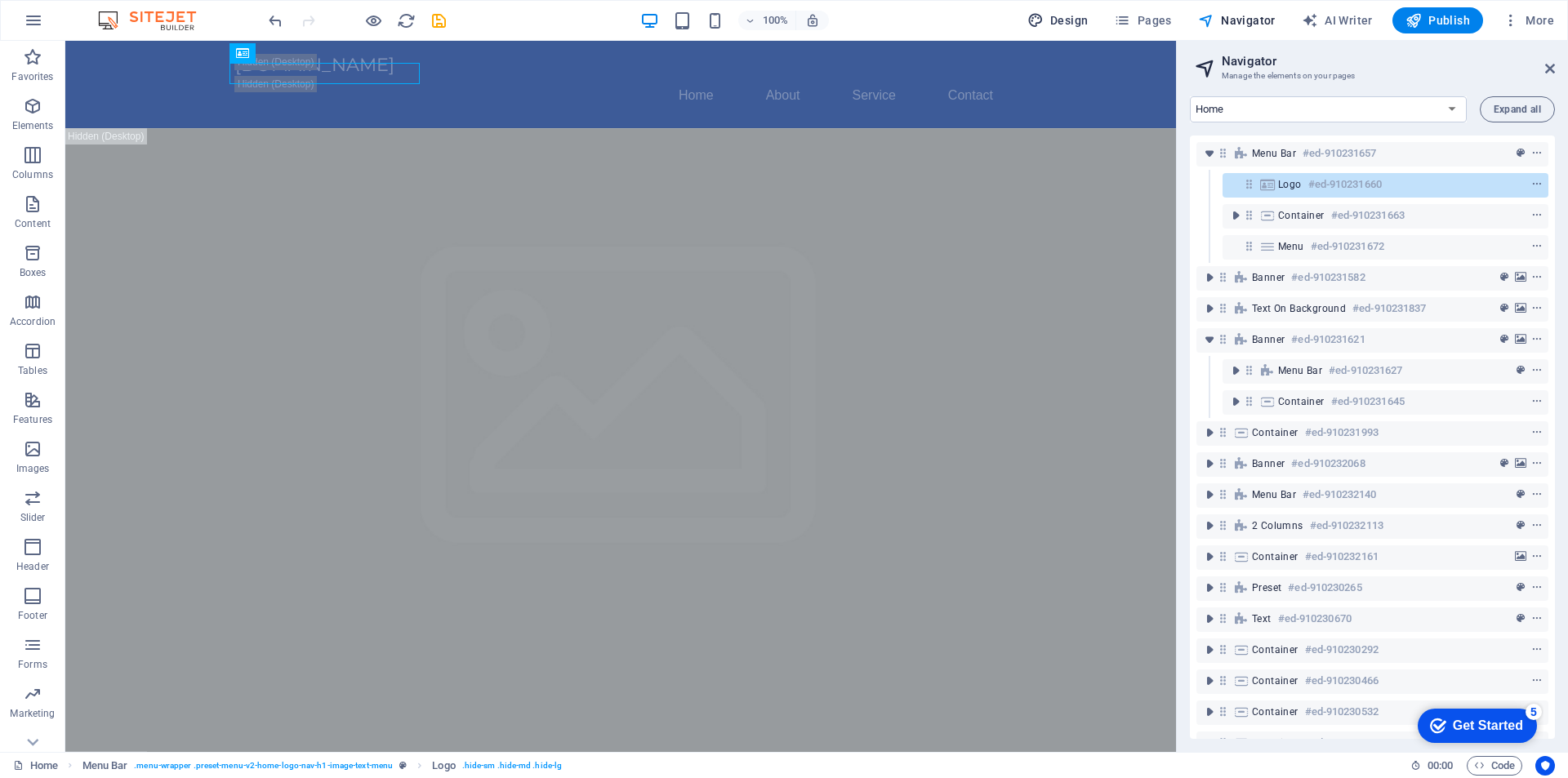
click at [1044, 19] on icon "button" at bounding box center [1036, 20] width 17 height 17
select select "rem"
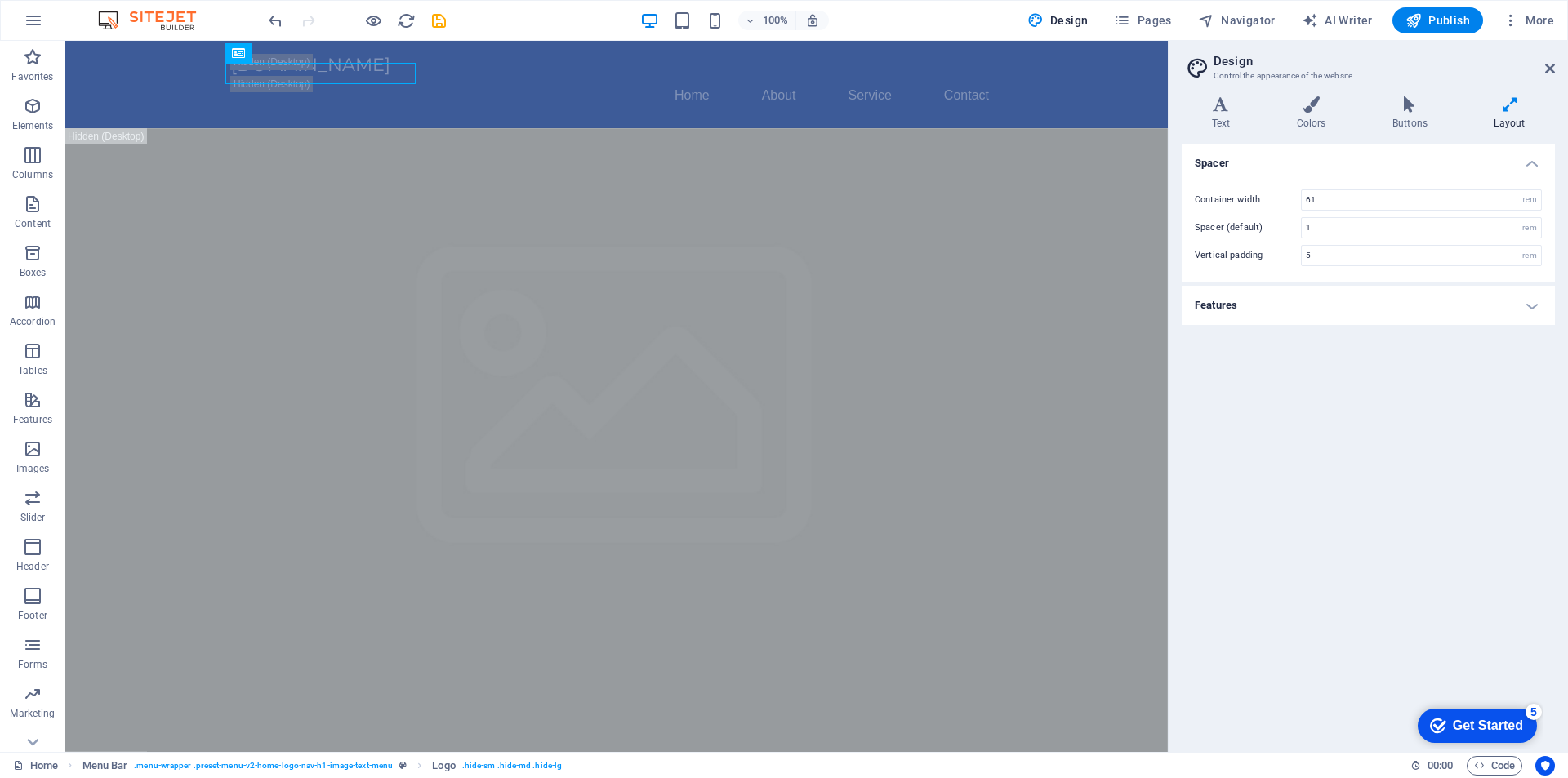
click at [1243, 294] on h4 "Features" at bounding box center [1368, 305] width 373 height 39
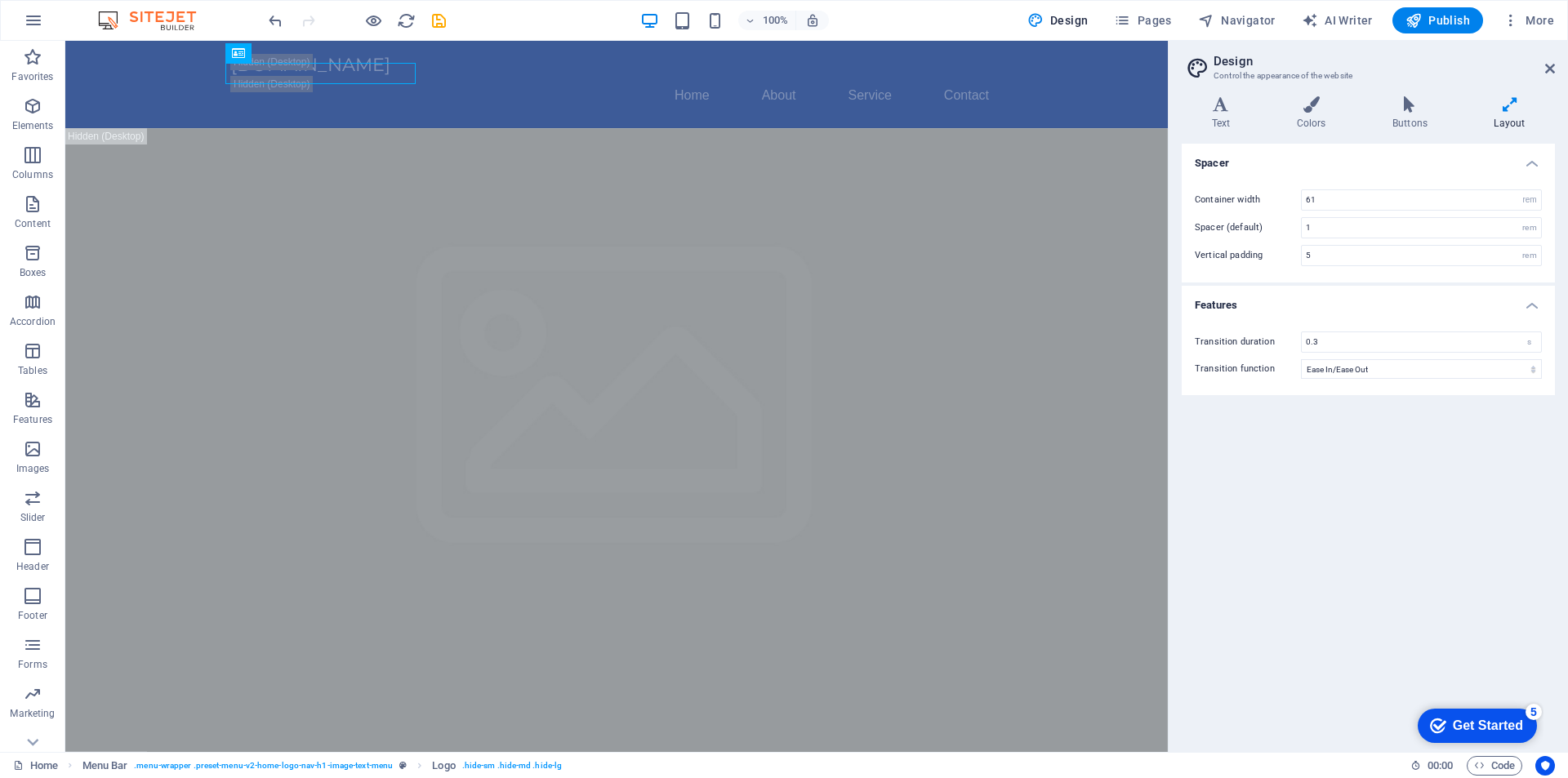
click at [1248, 300] on h4 "Features" at bounding box center [1368, 301] width 373 height 30
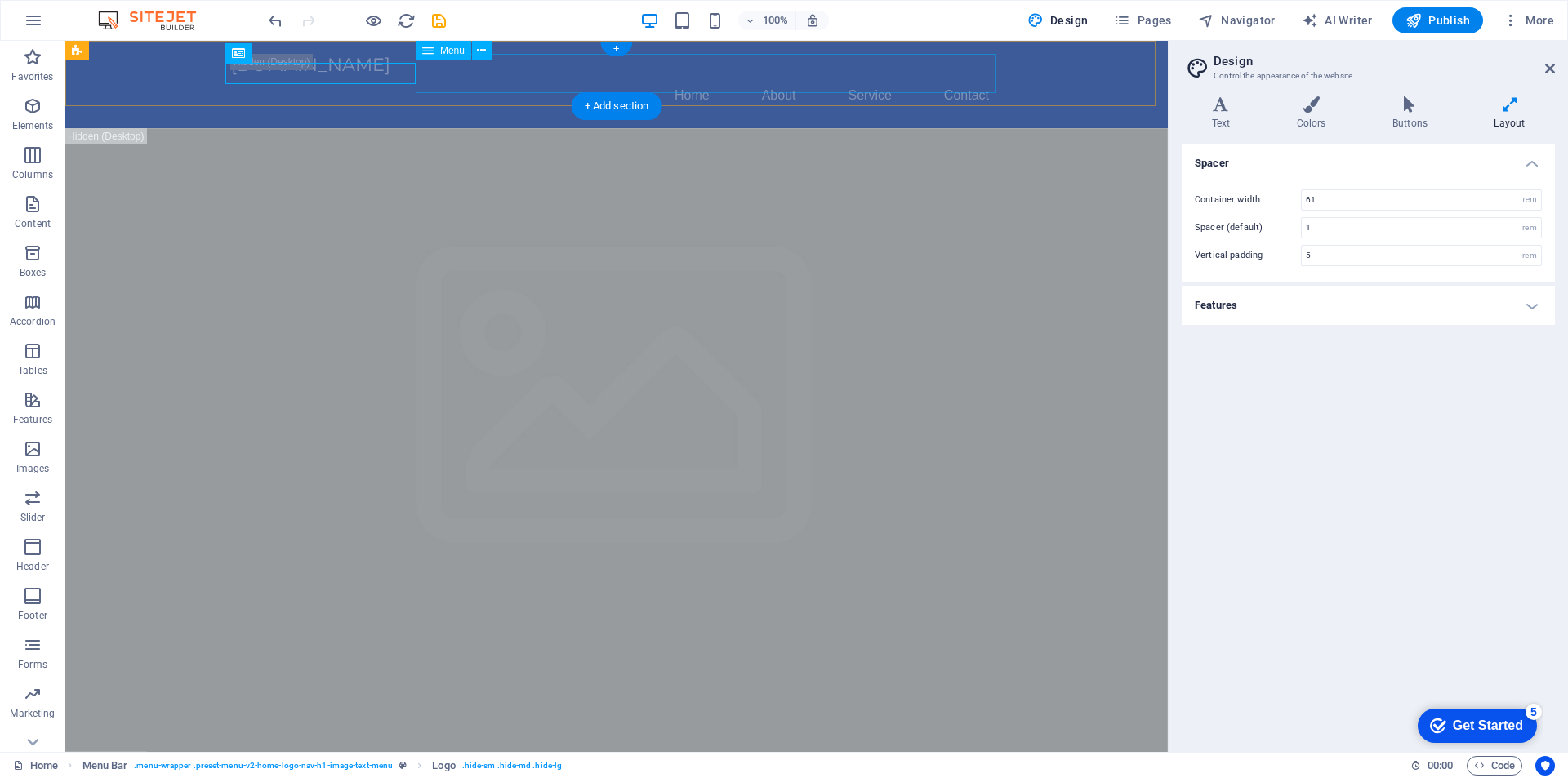
click at [526, 76] on nav "Home About Service Contact" at bounding box center [617, 95] width 771 height 39
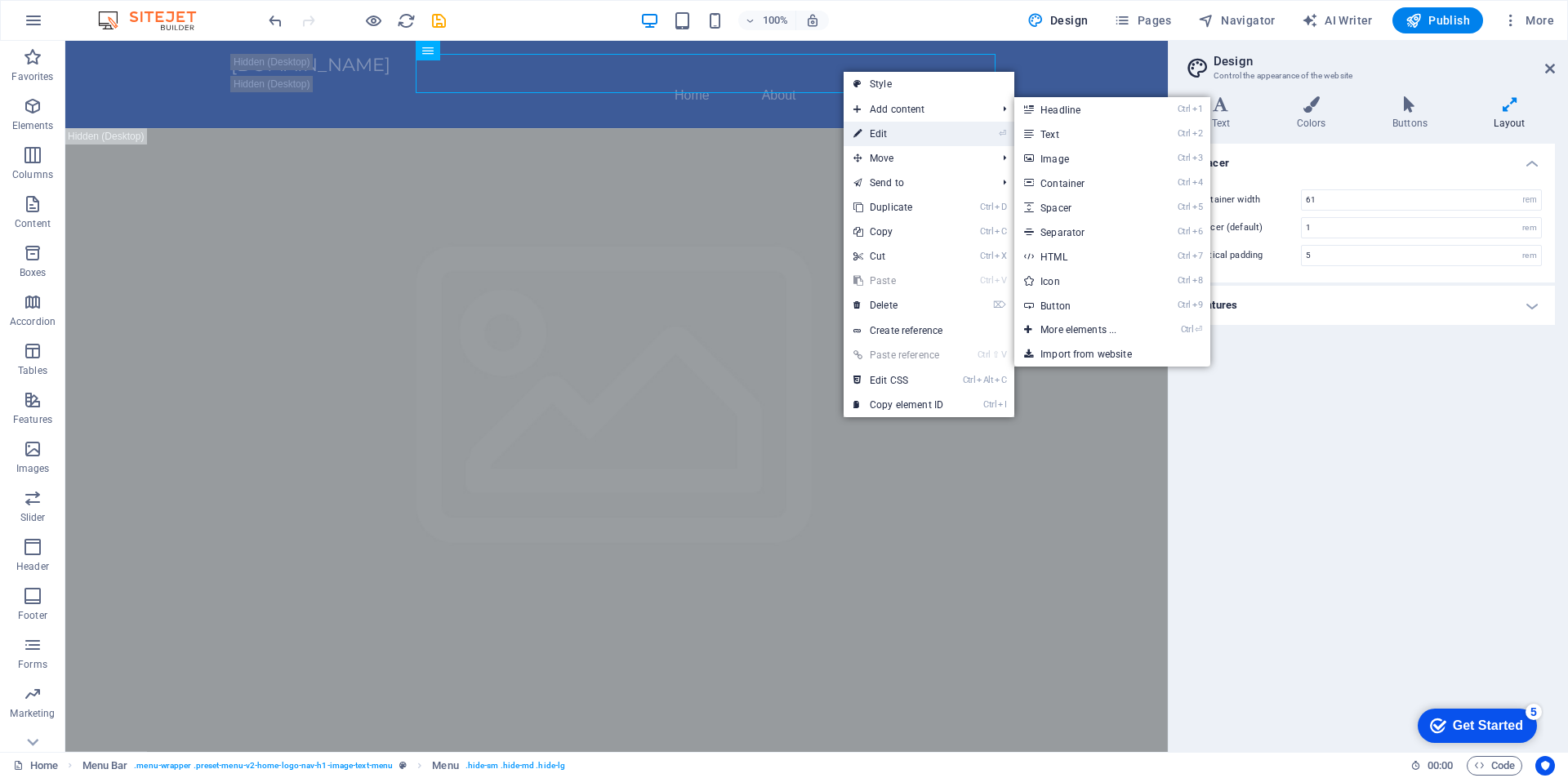
click at [889, 126] on link "⏎ Edit" at bounding box center [898, 133] width 109 height 24
select select
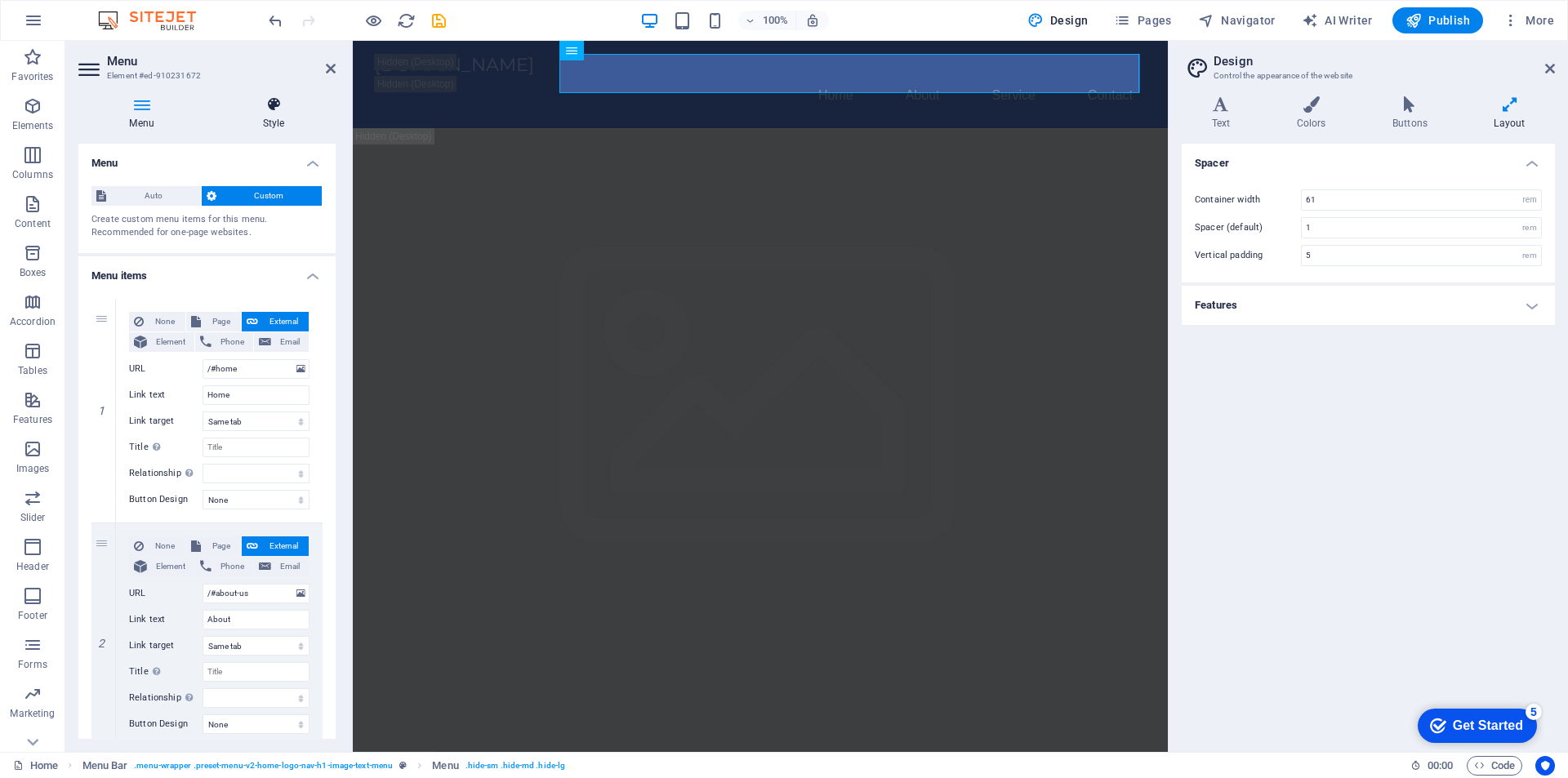
click at [266, 106] on icon at bounding box center [273, 104] width 124 height 17
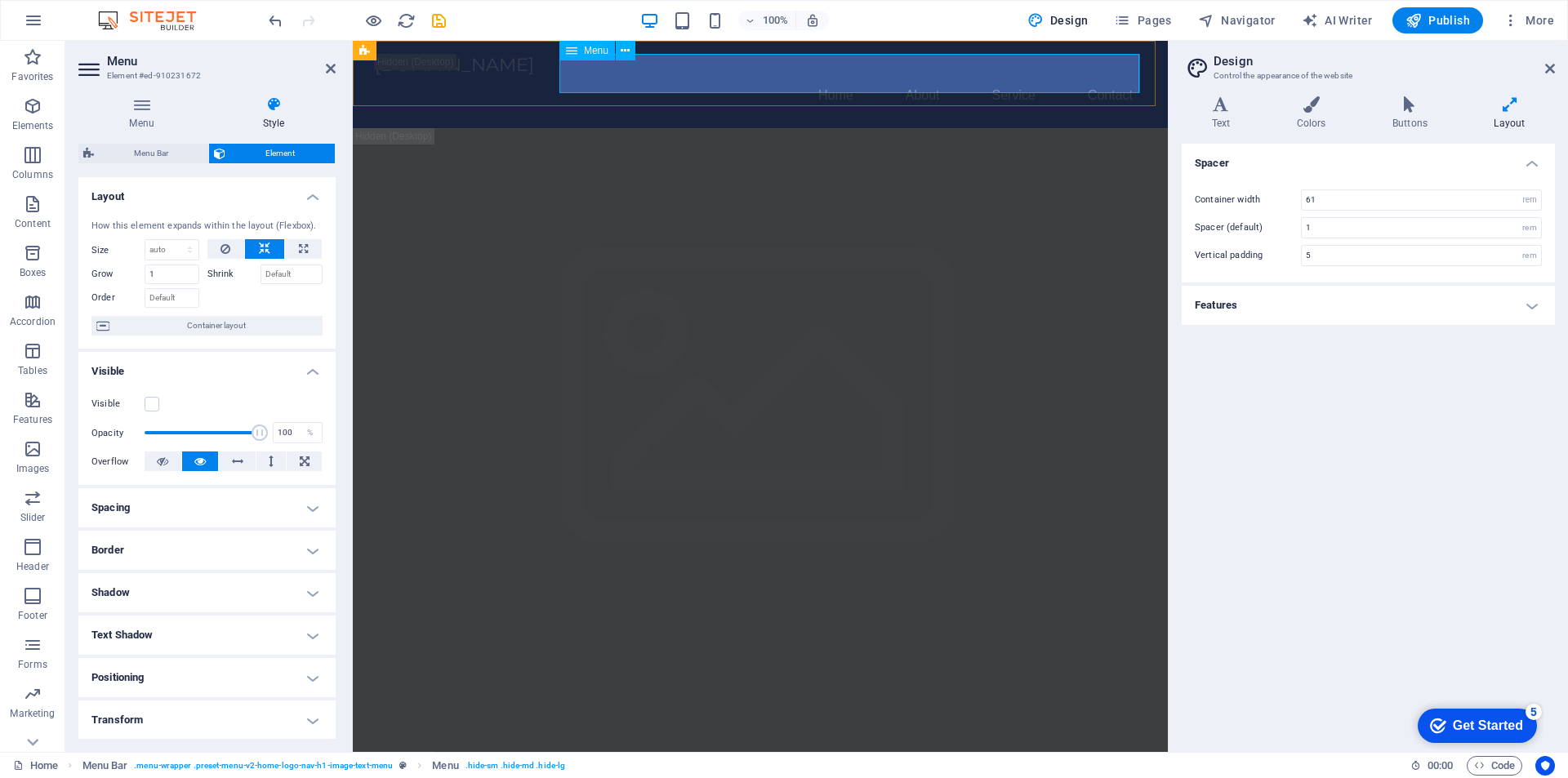
click at [793, 81] on nav "Home About Service Contact" at bounding box center [761, 95] width 771 height 39
click at [492, 76] on div "[DOMAIN_NAME]" at bounding box center [761, 65] width 771 height 22
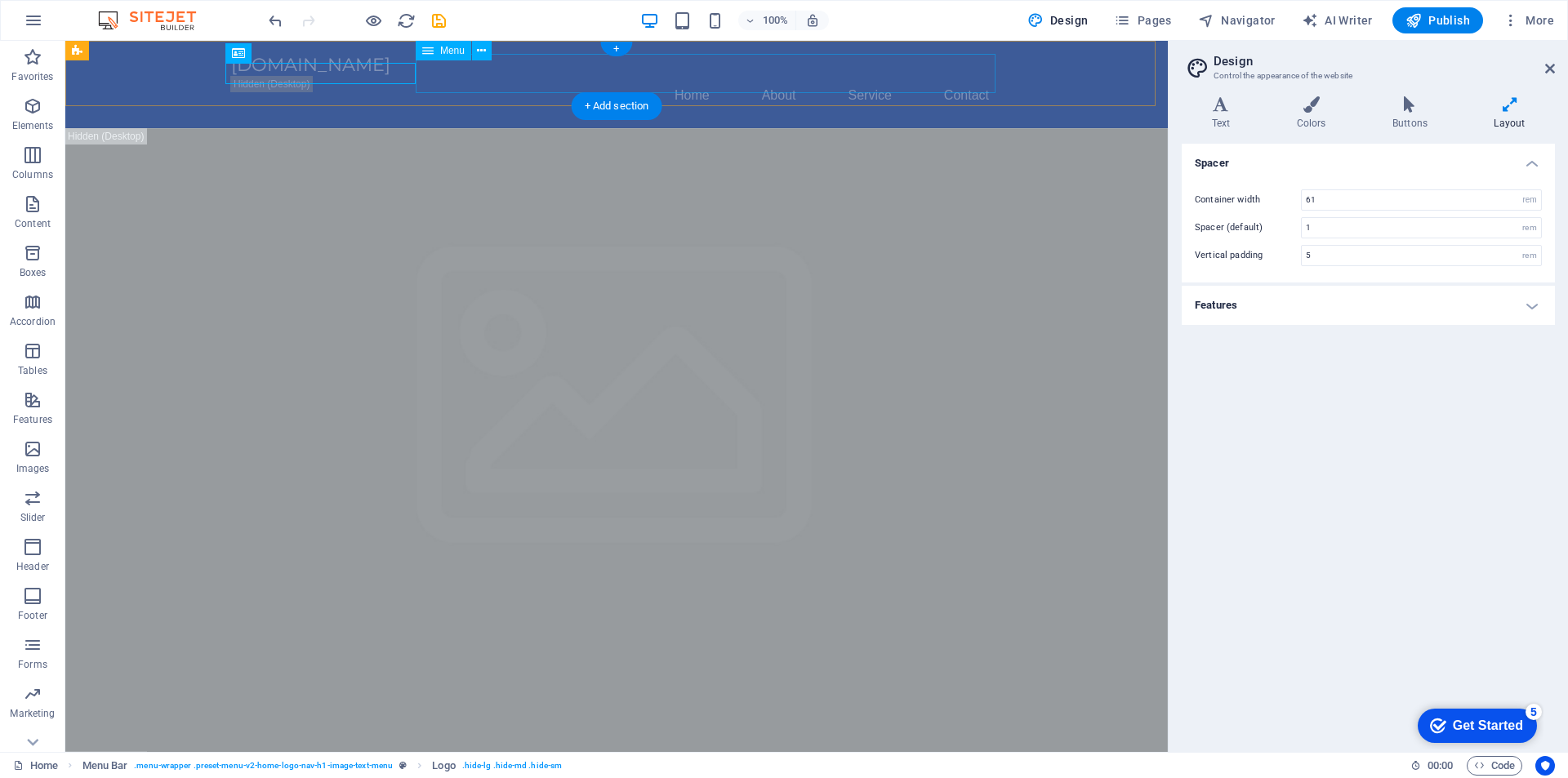
click at [382, 72] on div "[DOMAIN_NAME]" at bounding box center [617, 65] width 771 height 22
